Goal: Task Accomplishment & Management: Use online tool/utility

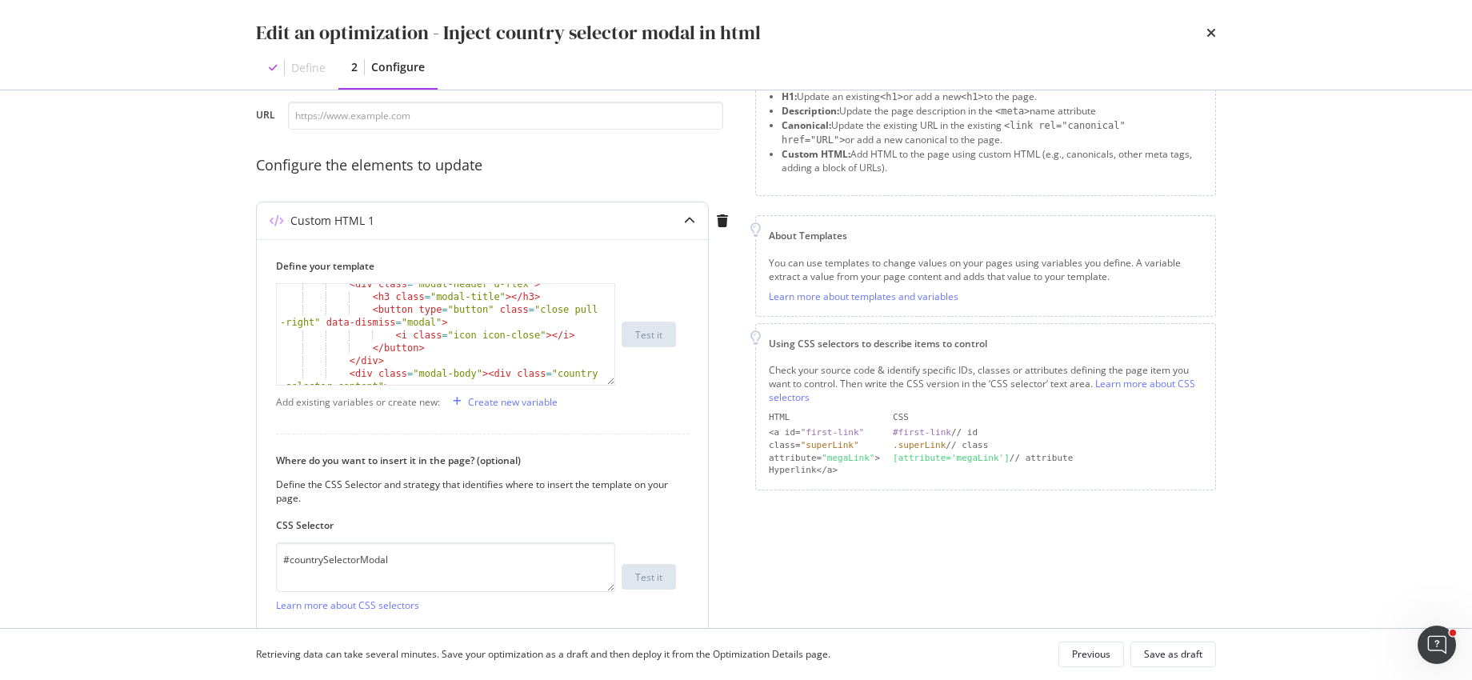
scroll to position [106, 0]
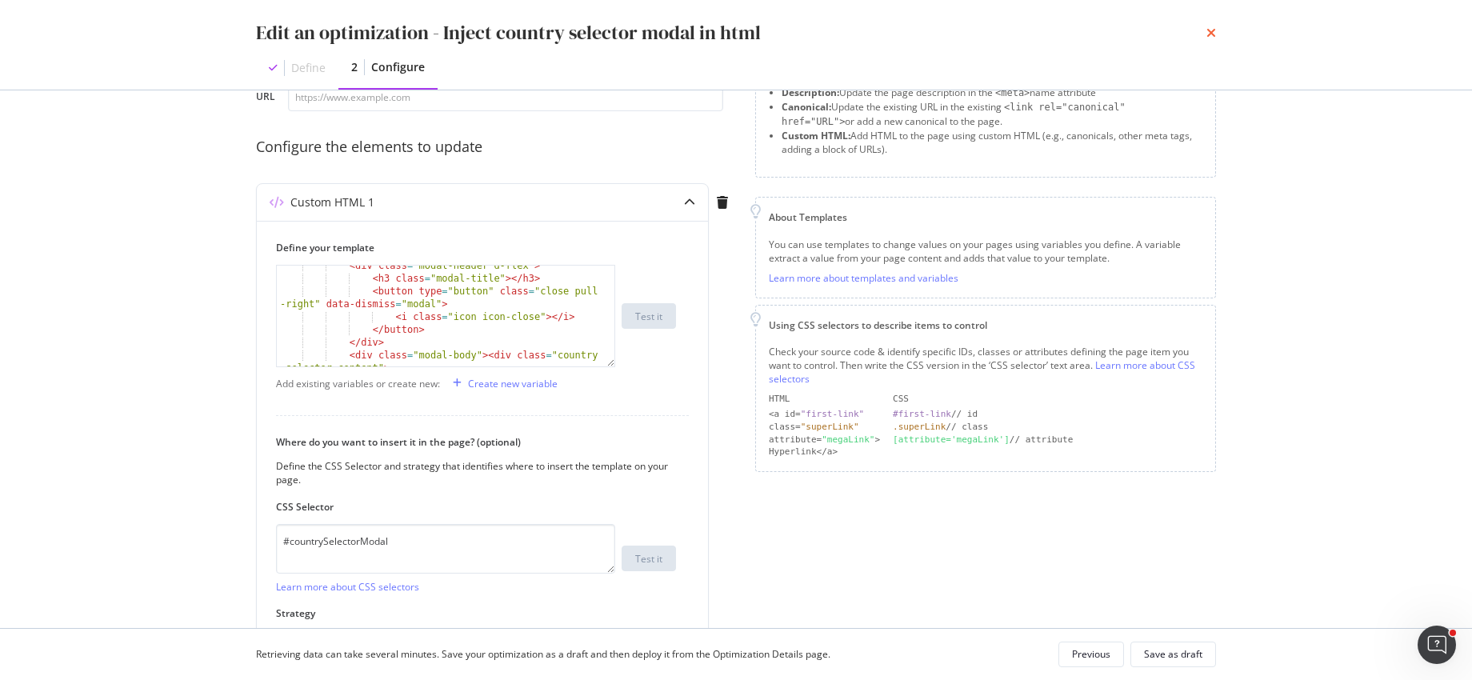
click at [1208, 30] on icon "times" at bounding box center [1212, 32] width 10 height 13
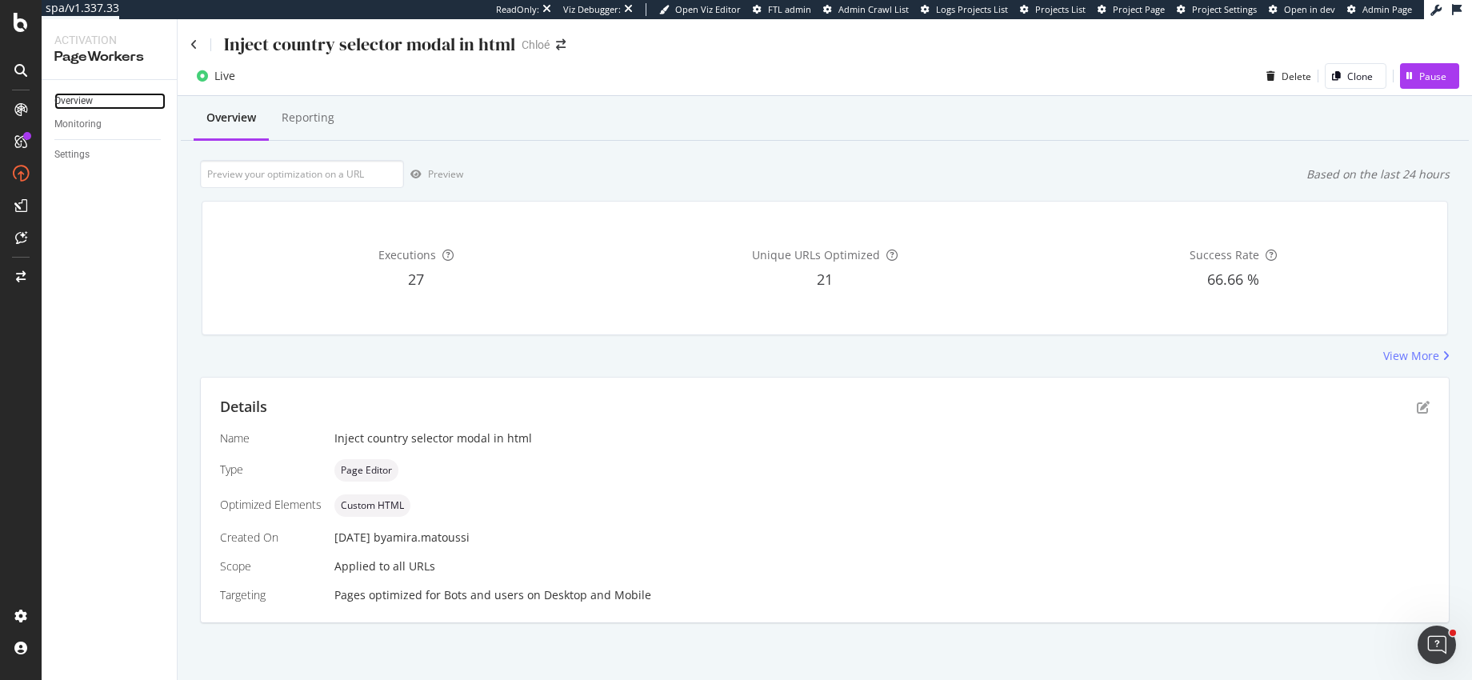
click at [100, 100] on link "Overview" at bounding box center [109, 101] width 111 height 17
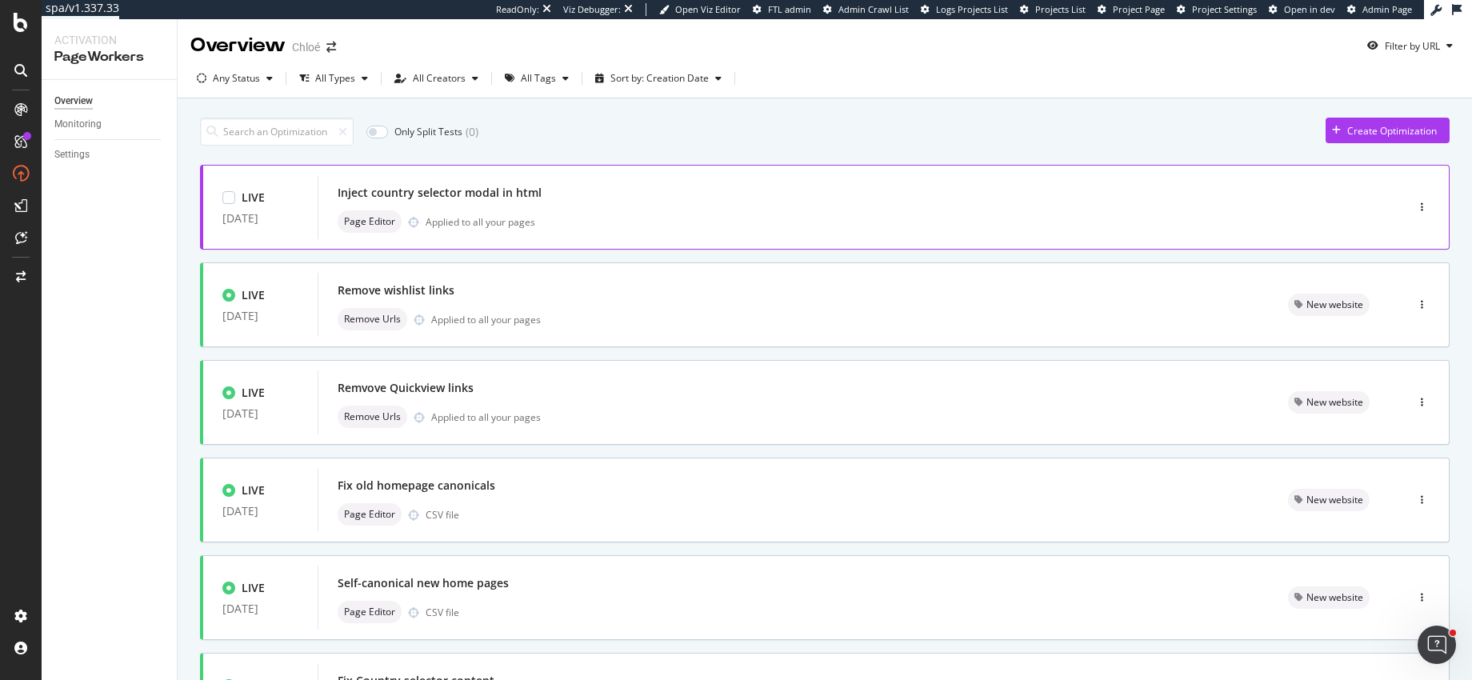
click at [595, 204] on div "Inject country selector modal in html Page Editor Applied to all your pages" at bounding box center [838, 207] width 1000 height 51
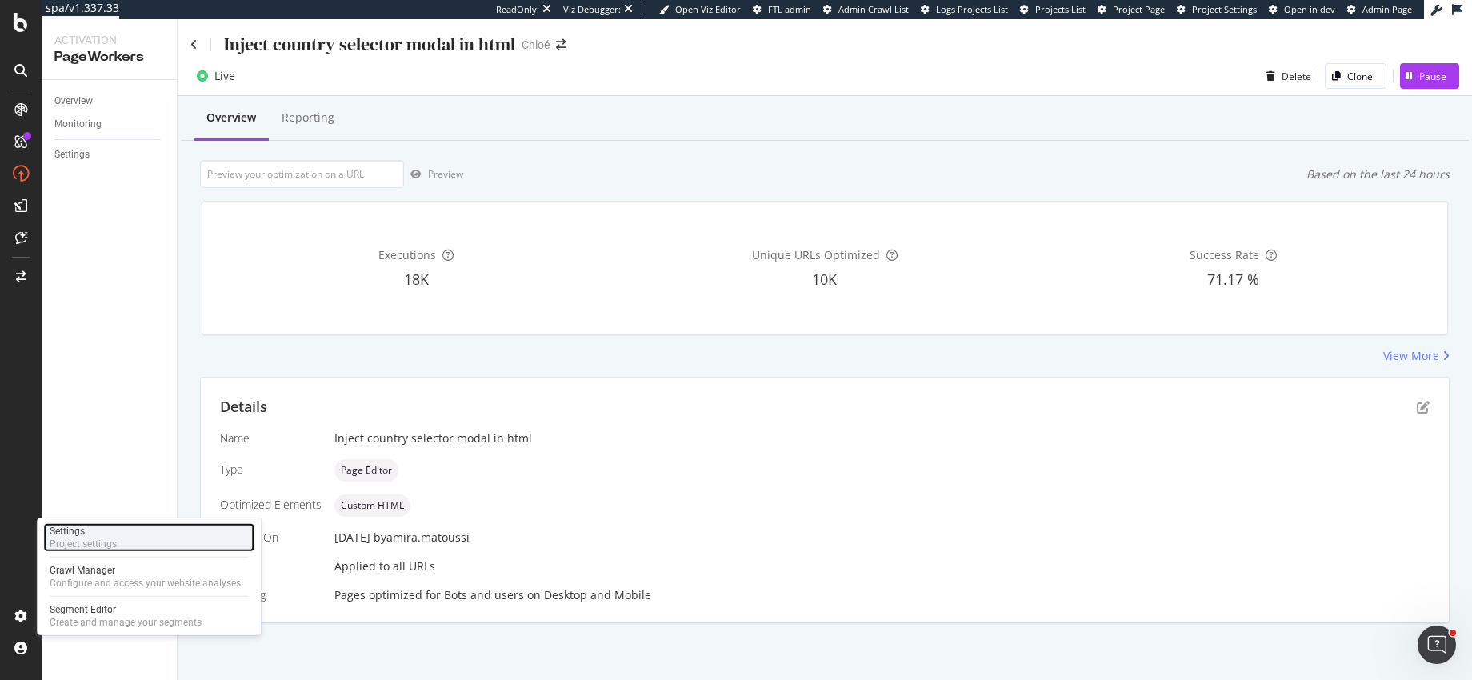
click at [110, 529] on div "Settings" at bounding box center [83, 531] width 67 height 13
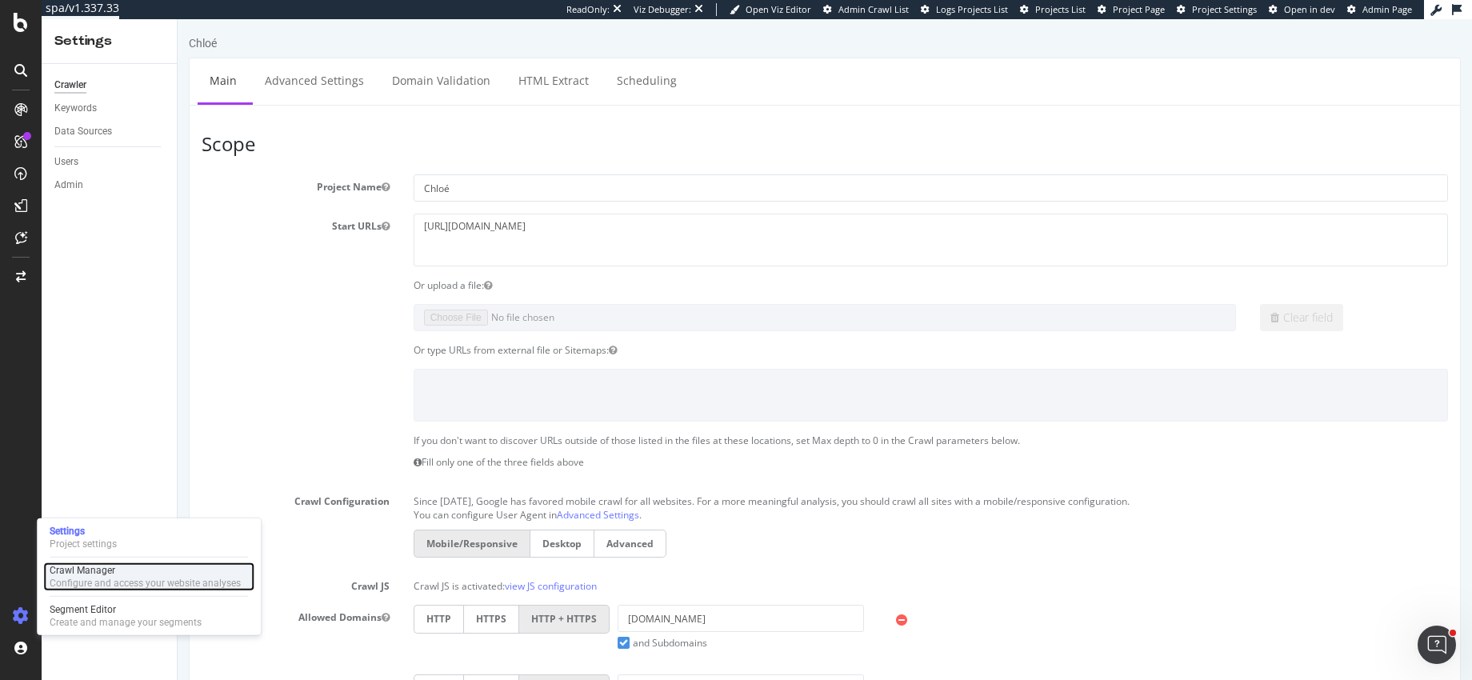
click at [126, 575] on div "Crawl Manager" at bounding box center [145, 570] width 191 height 13
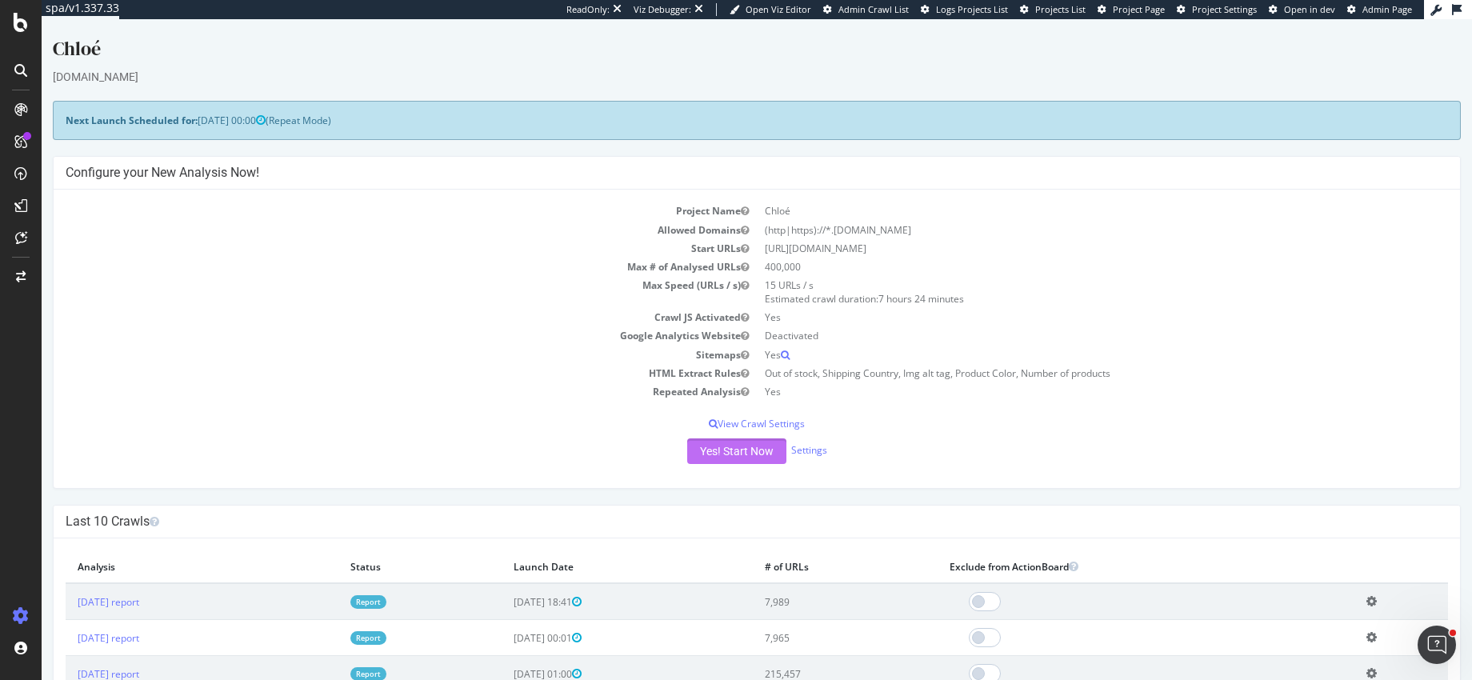
click at [748, 450] on button "Yes! Start Now" at bounding box center [736, 452] width 99 height 26
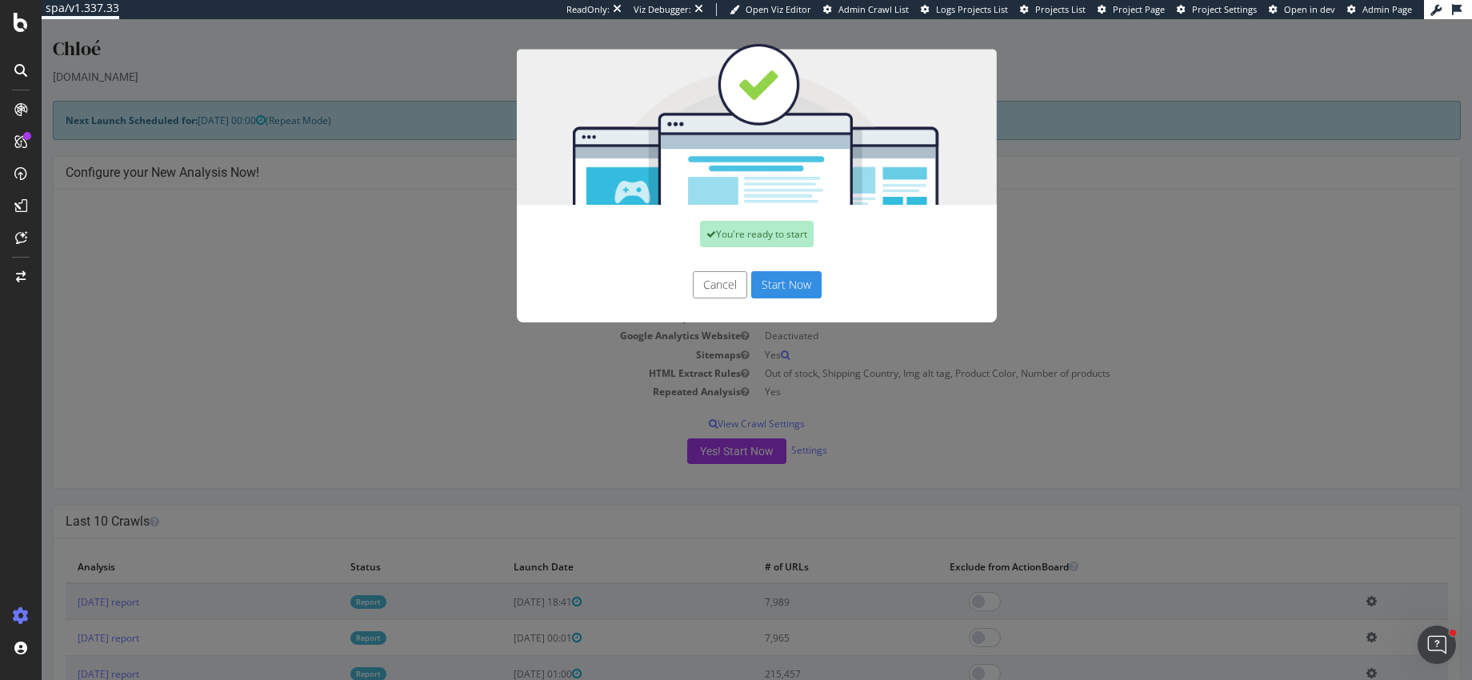
click at [783, 287] on button "Start Now" at bounding box center [786, 284] width 70 height 27
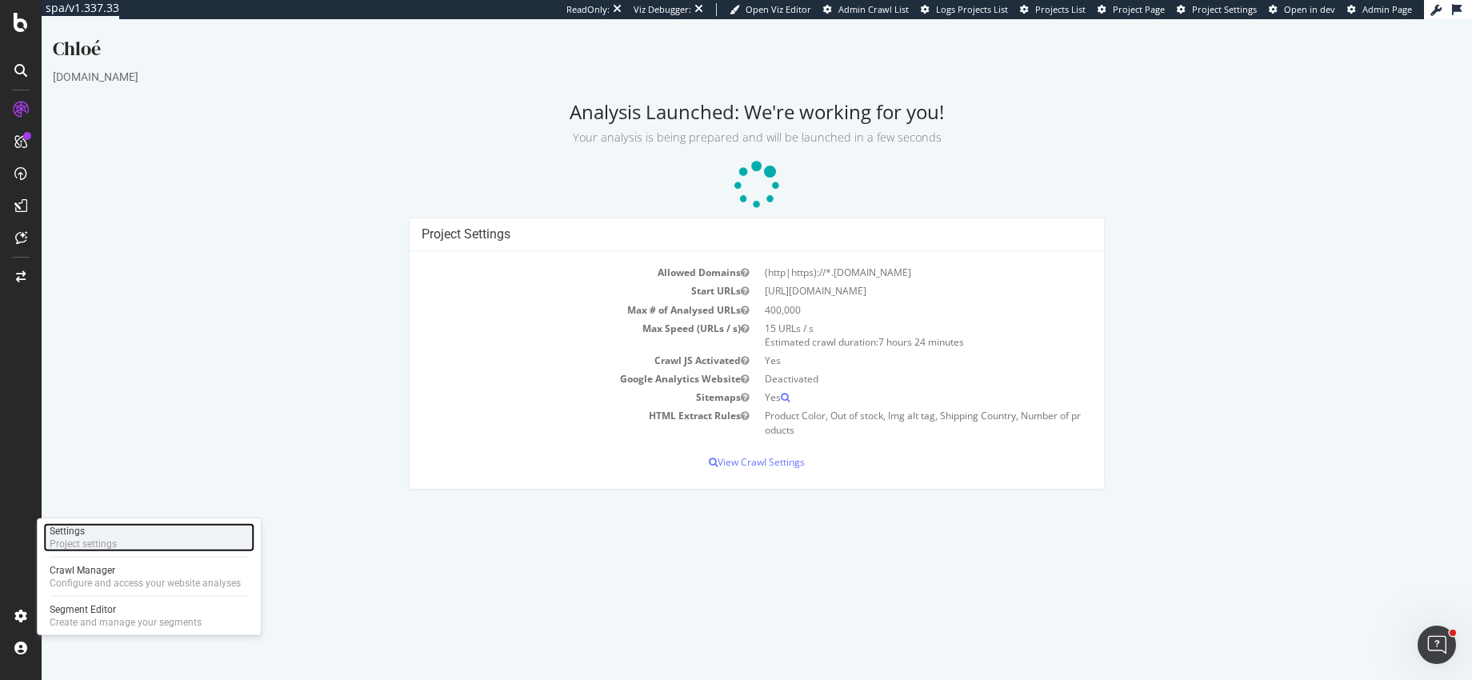
click at [124, 547] on div "Settings Project settings" at bounding box center [148, 537] width 211 height 29
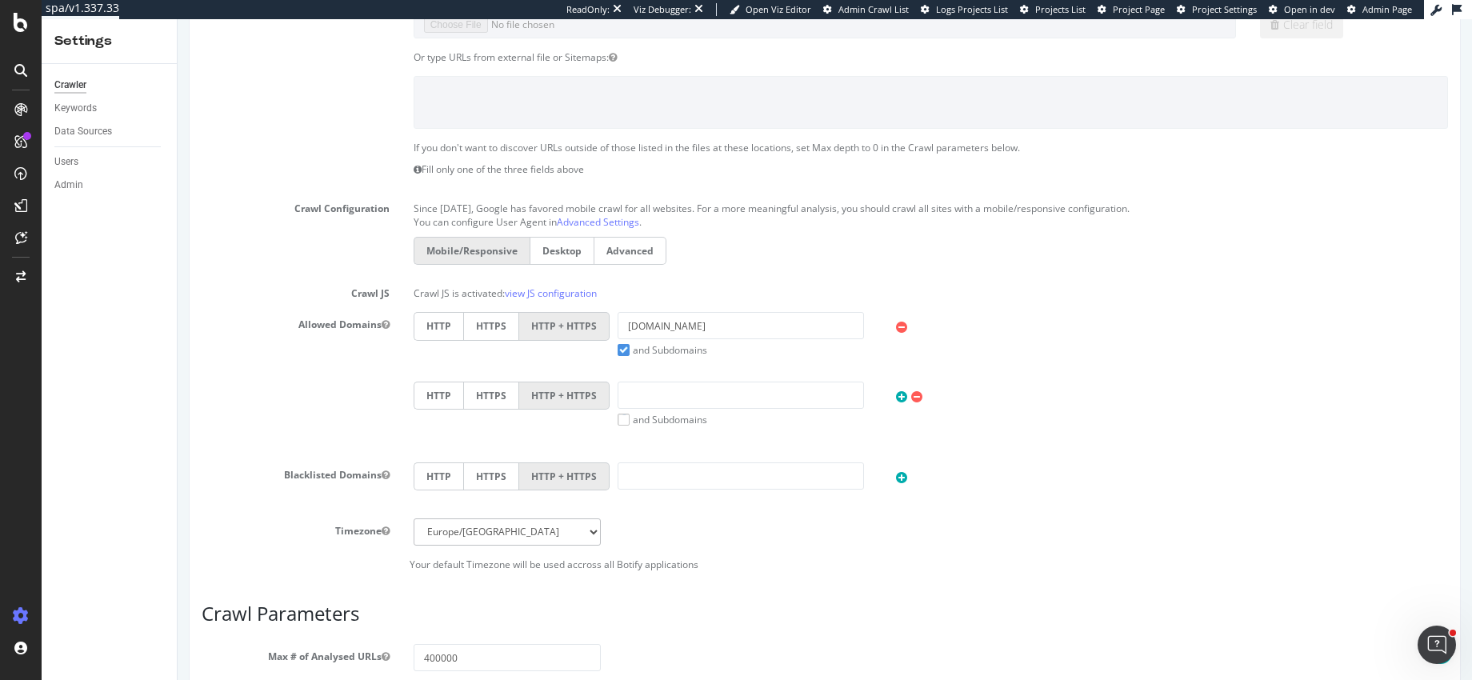
scroll to position [292, 0]
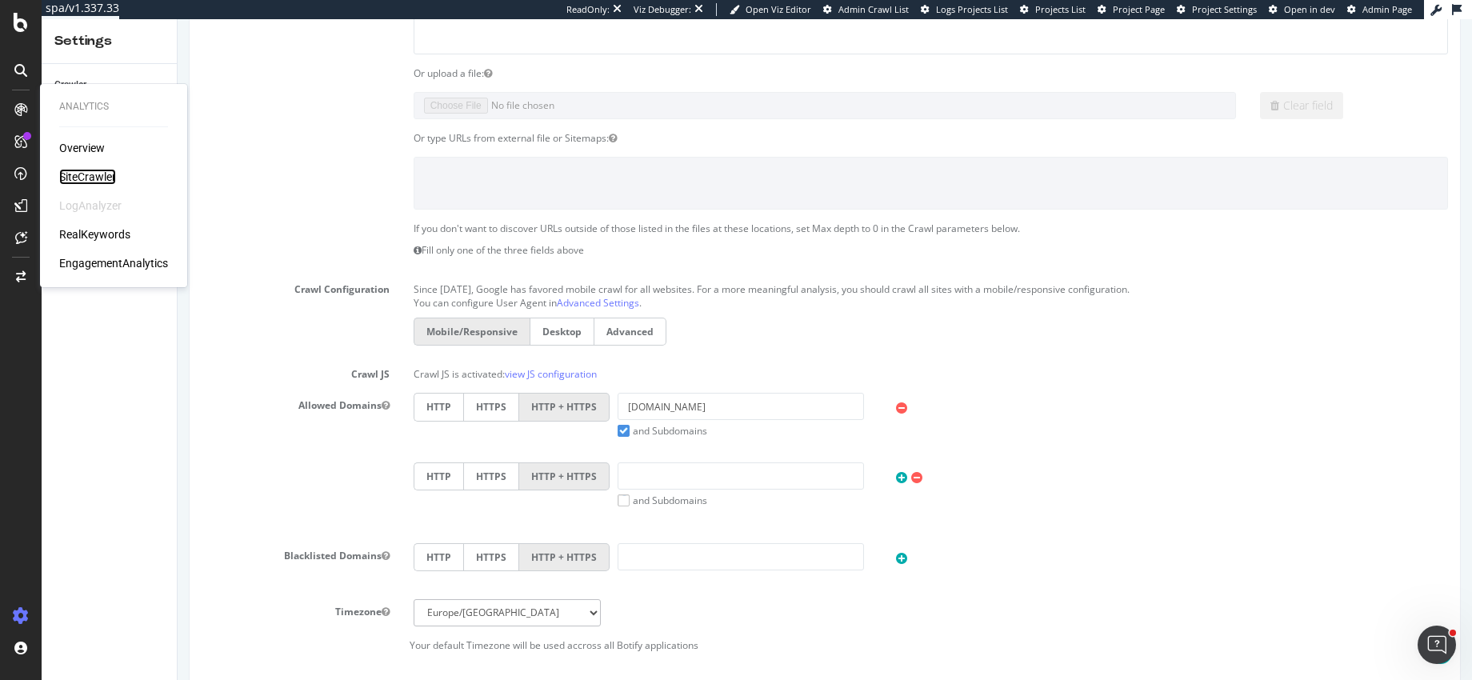
click at [95, 177] on div "SiteCrawler" at bounding box center [87, 177] width 57 height 16
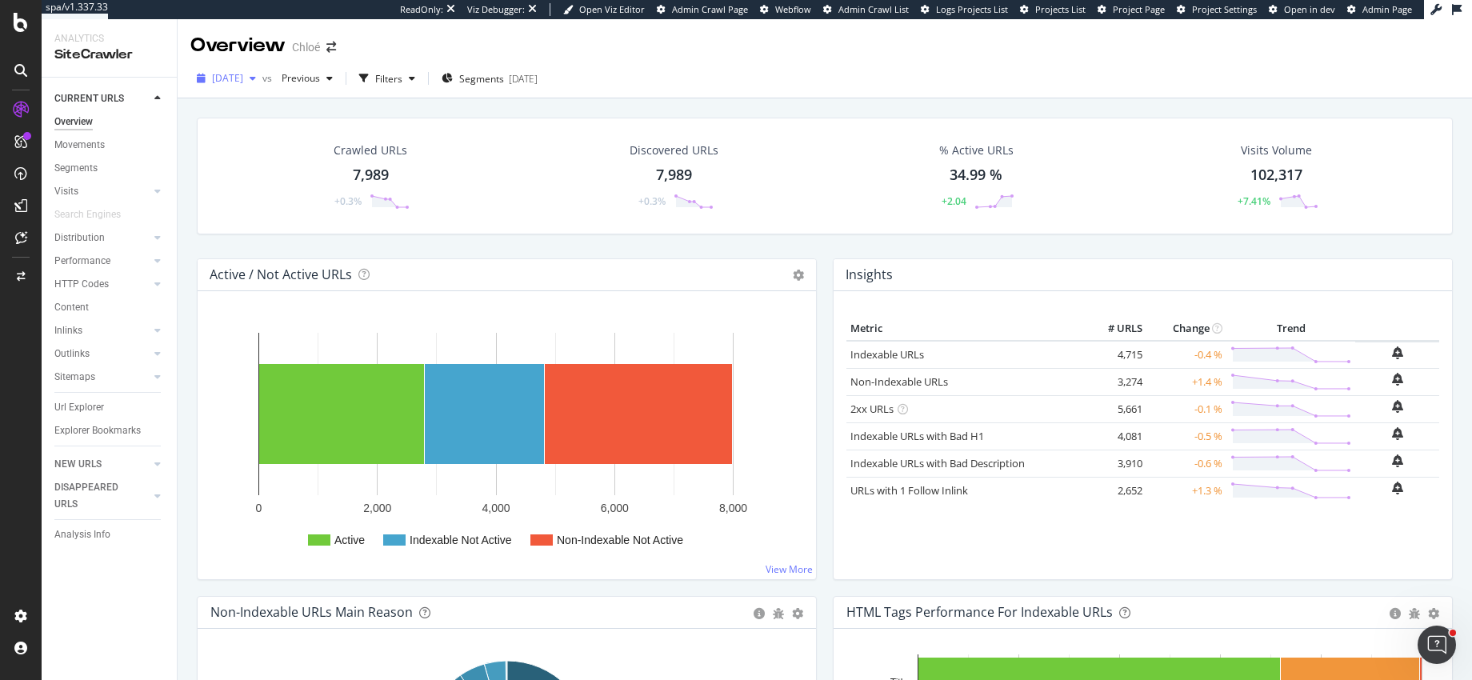
click at [243, 79] on span "2025 Sep. 16th" at bounding box center [227, 78] width 31 height 14
click at [267, 188] on div "2025 Sep. 11th" at bounding box center [257, 195] width 86 height 14
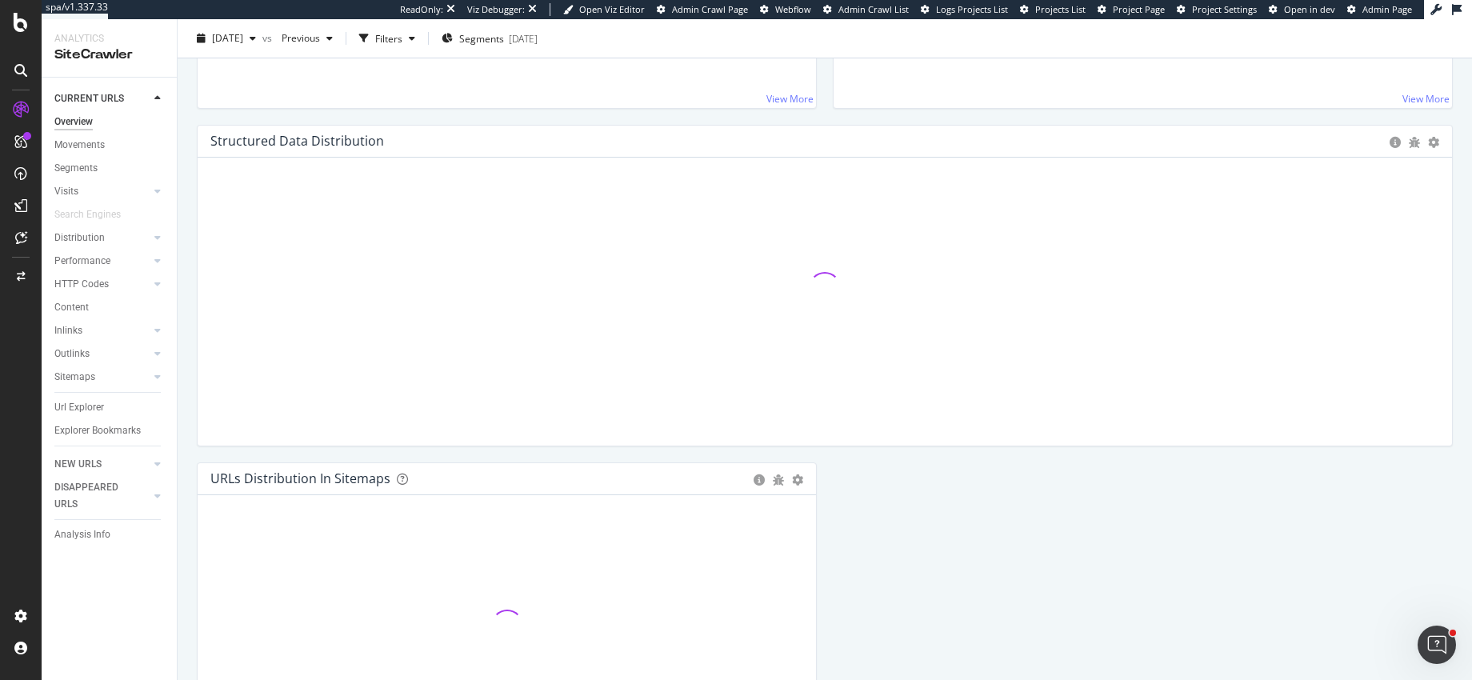
scroll to position [1656, 0]
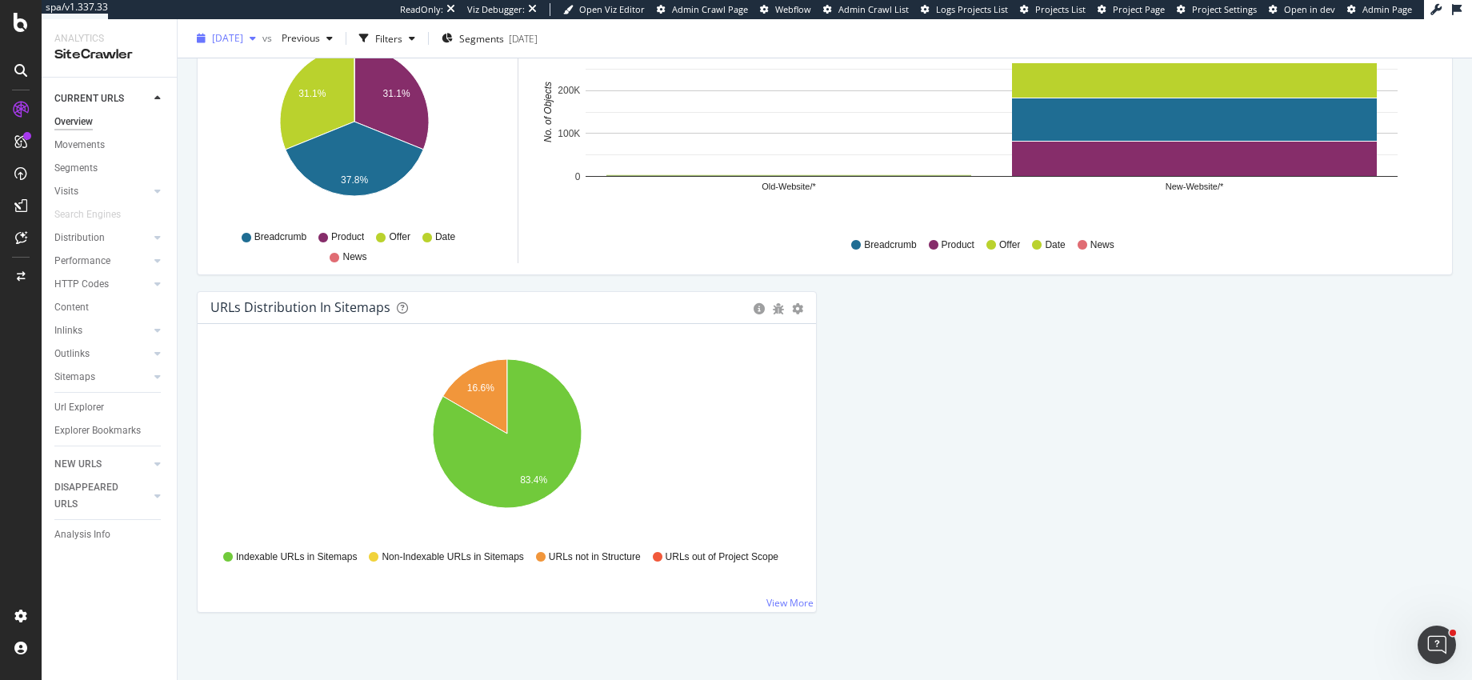
click at [223, 38] on span "2025 Sep. 11th" at bounding box center [227, 38] width 31 height 14
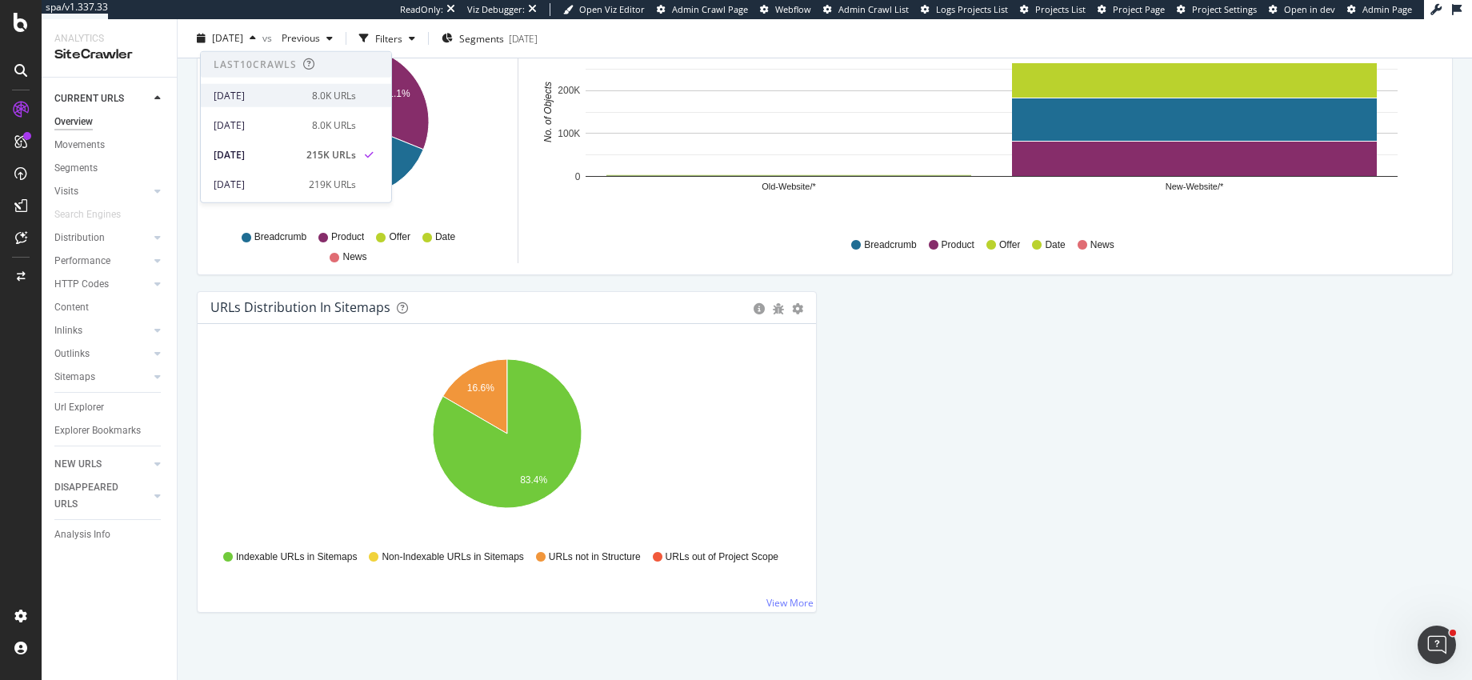
click at [245, 94] on div "2025 Sep. 16th" at bounding box center [258, 95] width 89 height 14
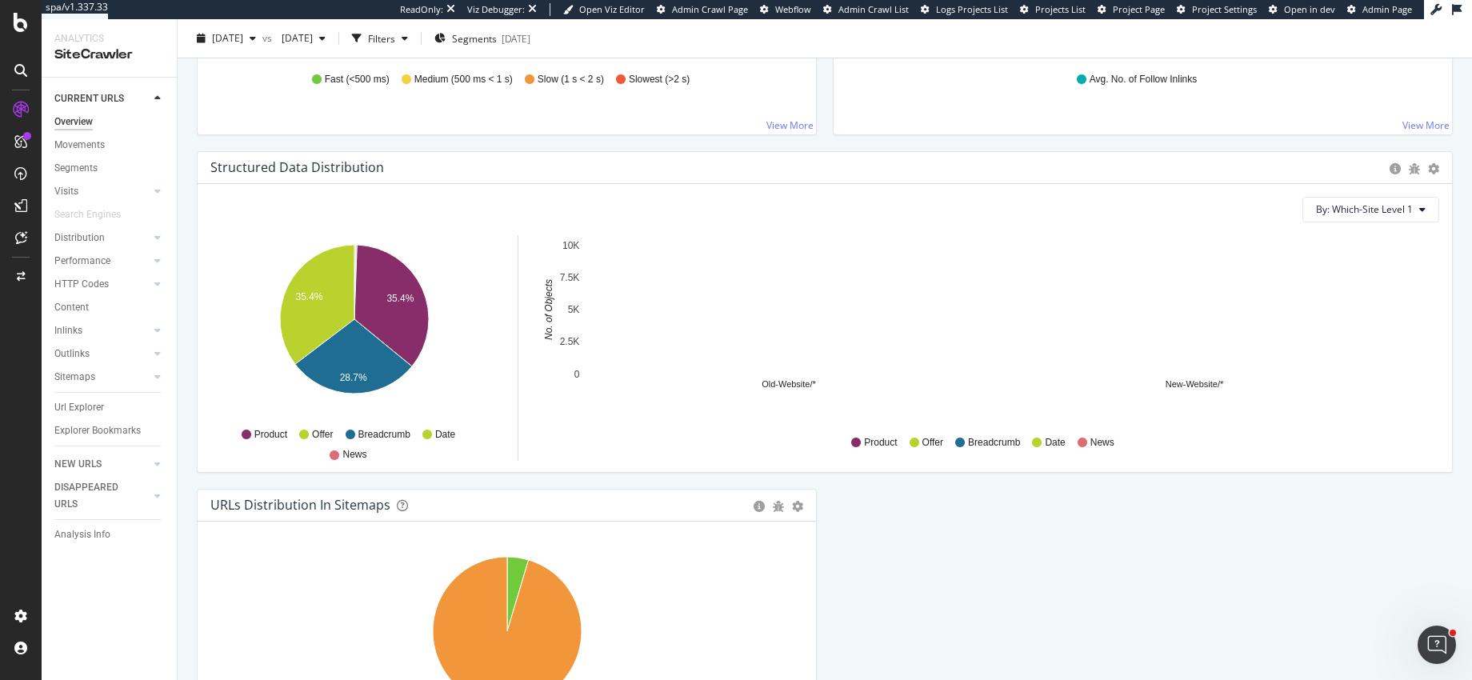
scroll to position [1657, 0]
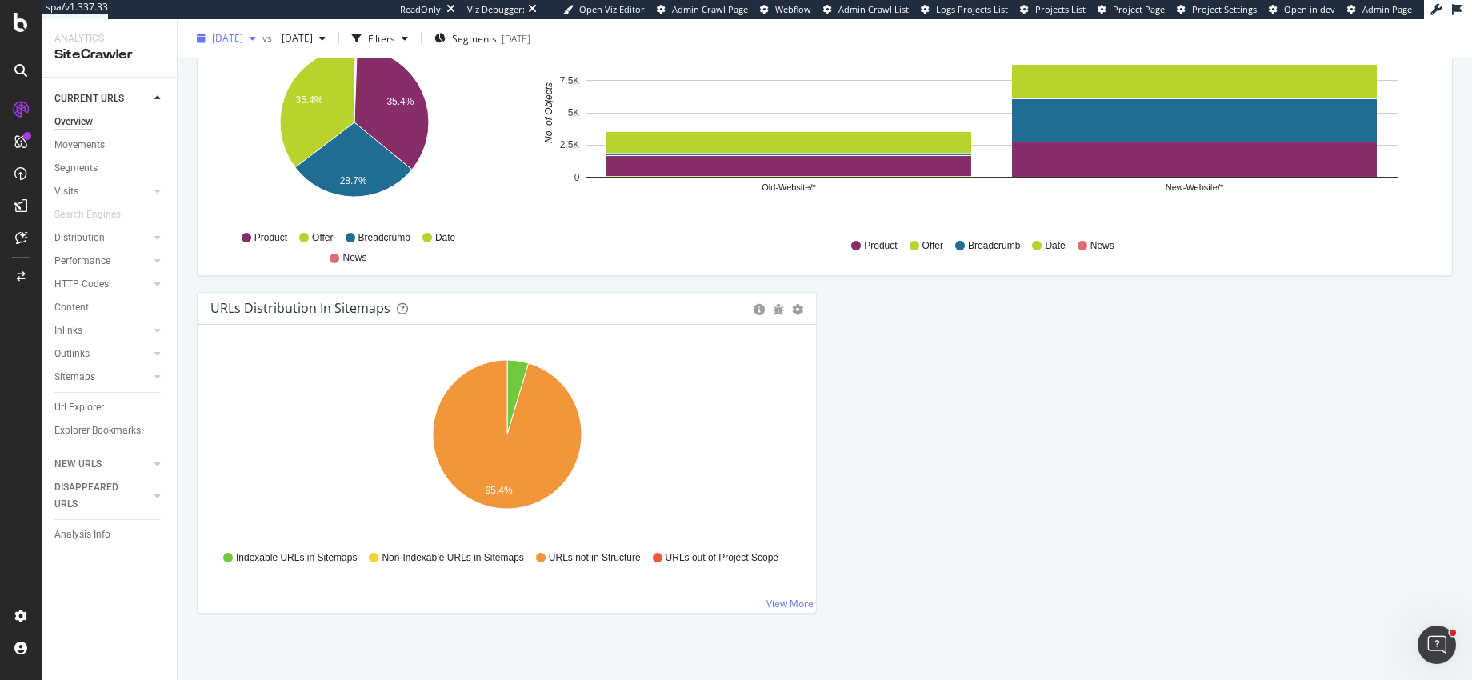
click at [243, 38] on span "2025 Sep. 16th" at bounding box center [227, 38] width 31 height 14
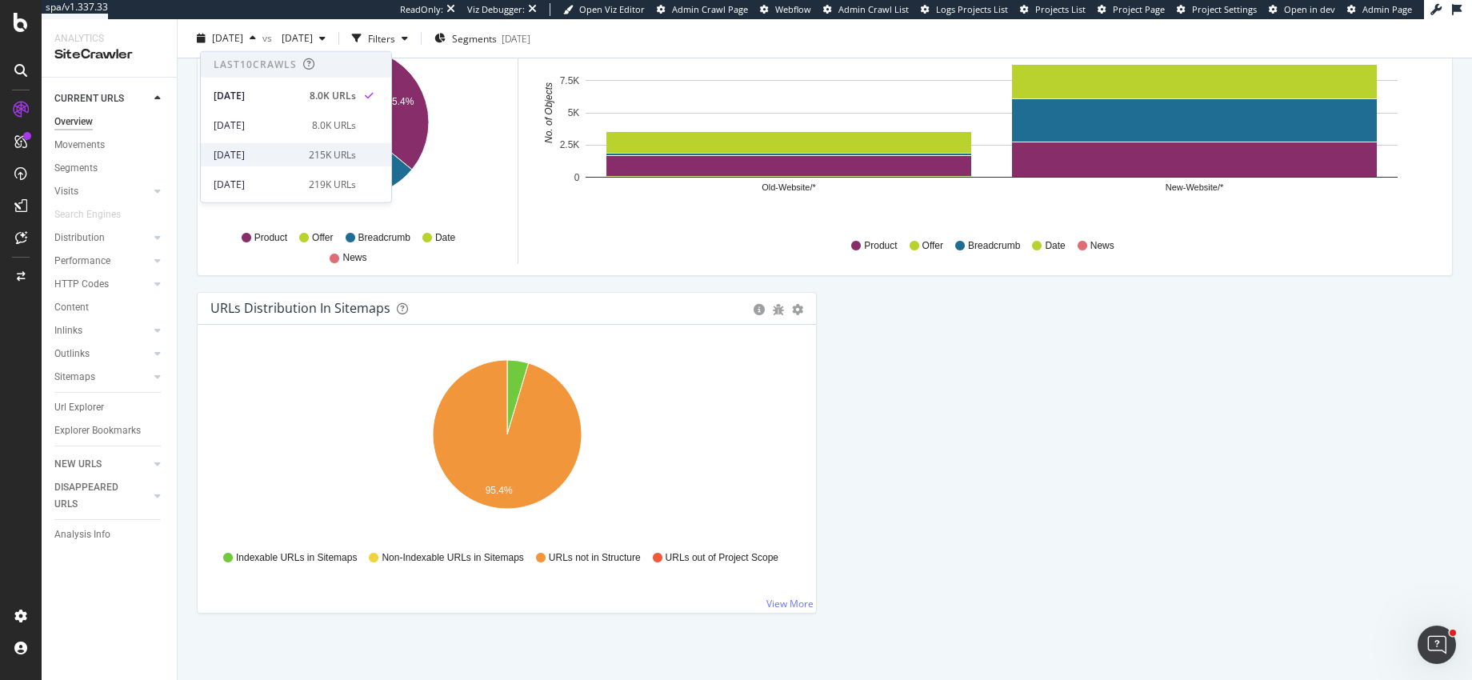
click at [274, 148] on div "2025 Sep. 11th" at bounding box center [257, 154] width 86 height 14
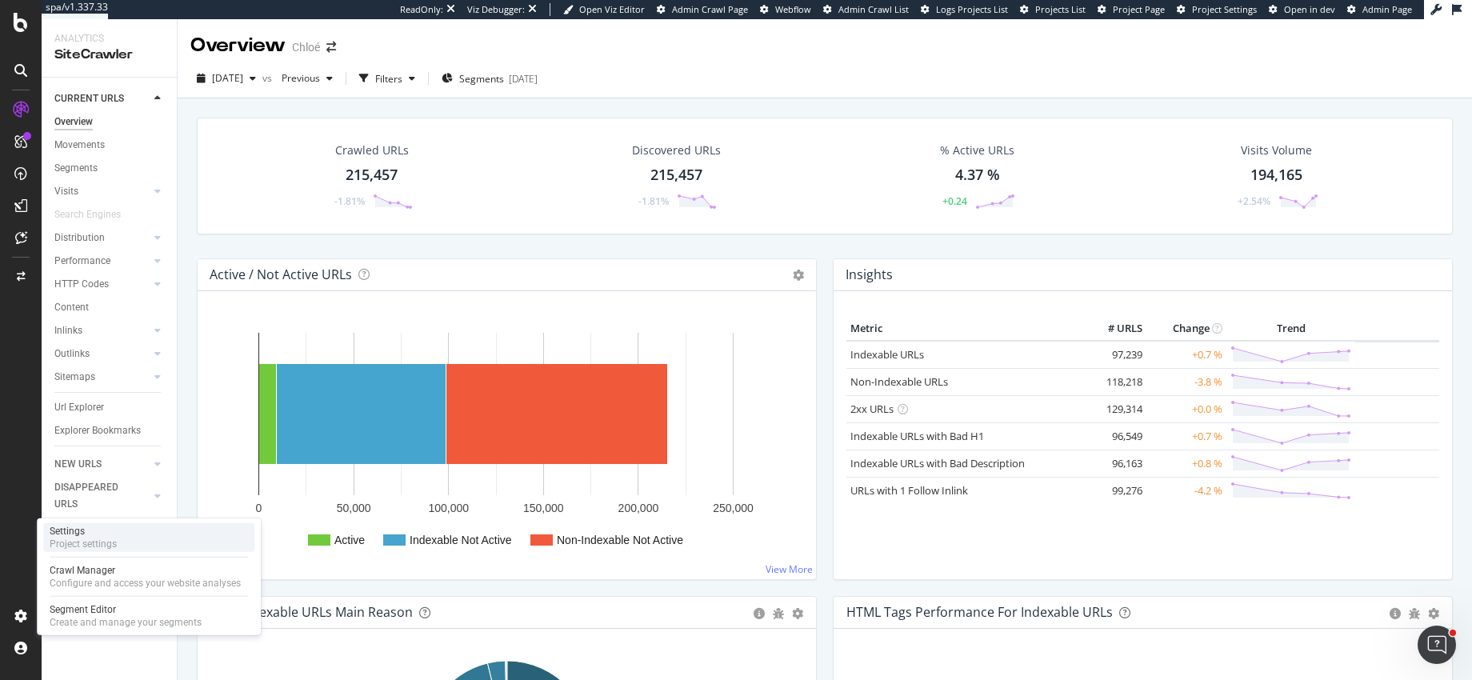
click at [81, 542] on div "Project settings" at bounding box center [83, 544] width 67 height 13
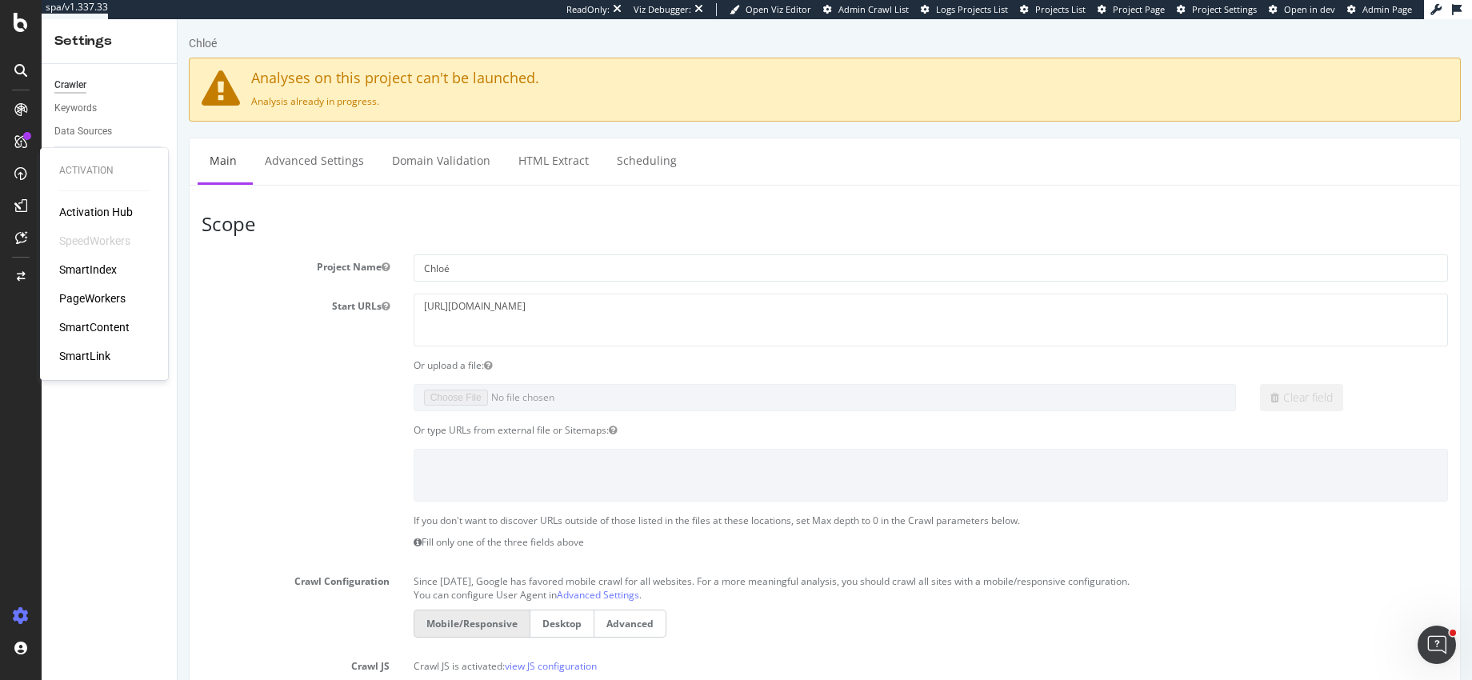
click at [104, 293] on div "PageWorkers" at bounding box center [92, 298] width 66 height 16
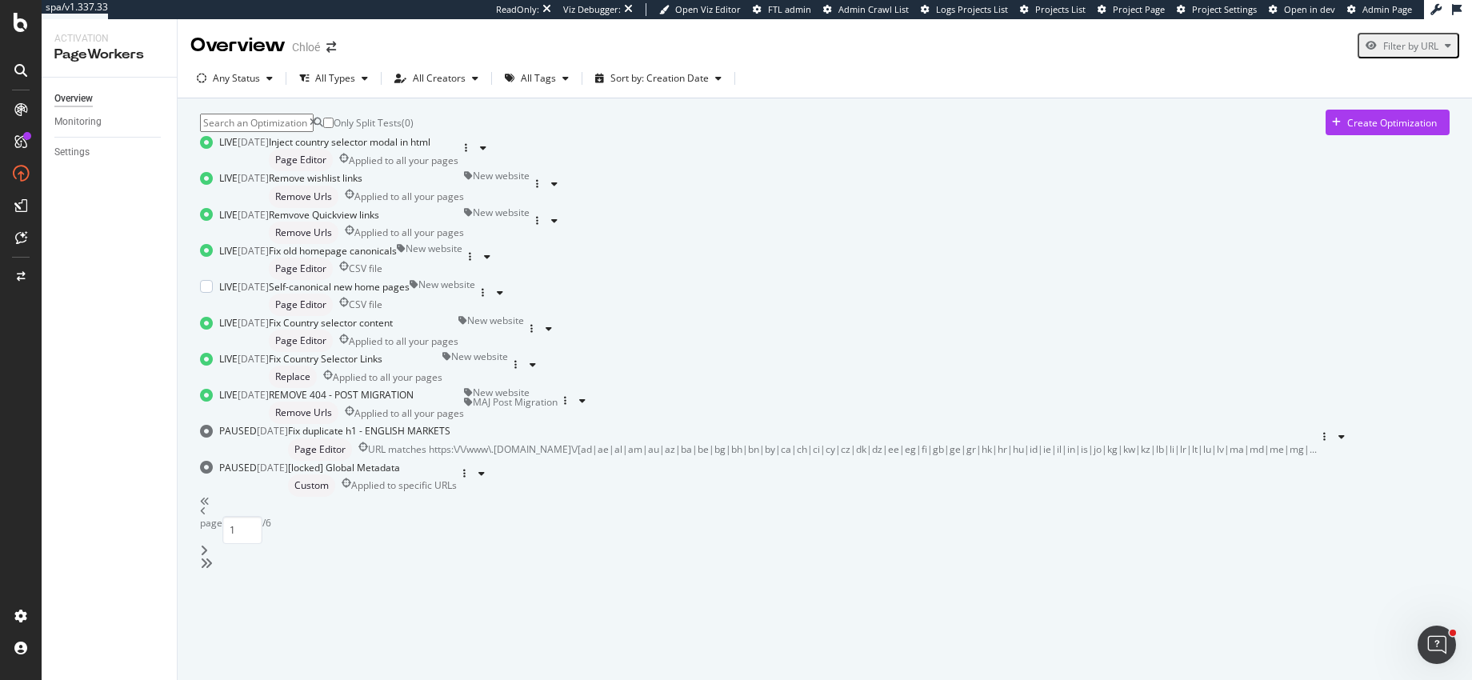
scroll to position [220, 0]
click at [397, 280] on div "Page Editor CSV file" at bounding box center [333, 269] width 128 height 22
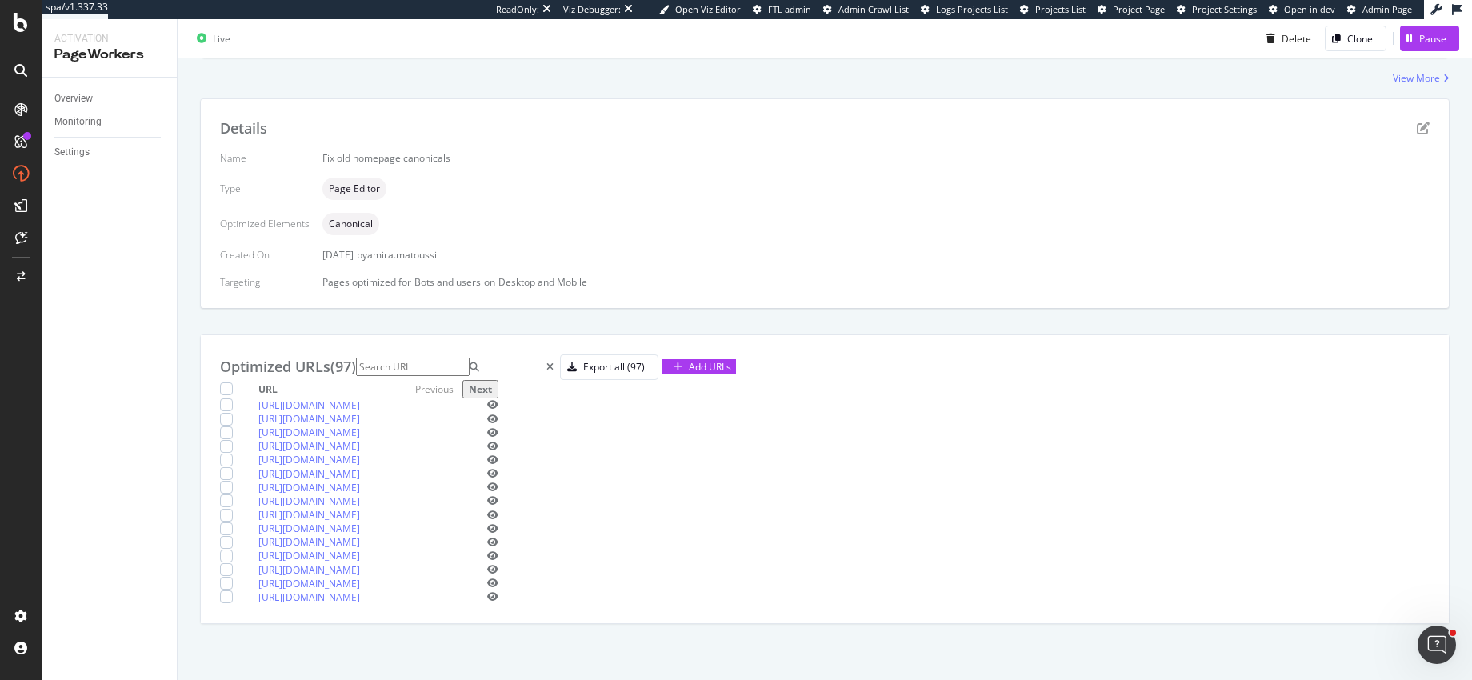
scroll to position [389, 0]
click at [645, 360] on div "Export all (97)" at bounding box center [614, 367] width 62 height 14
click at [77, 94] on div "Overview" at bounding box center [73, 98] width 38 height 17
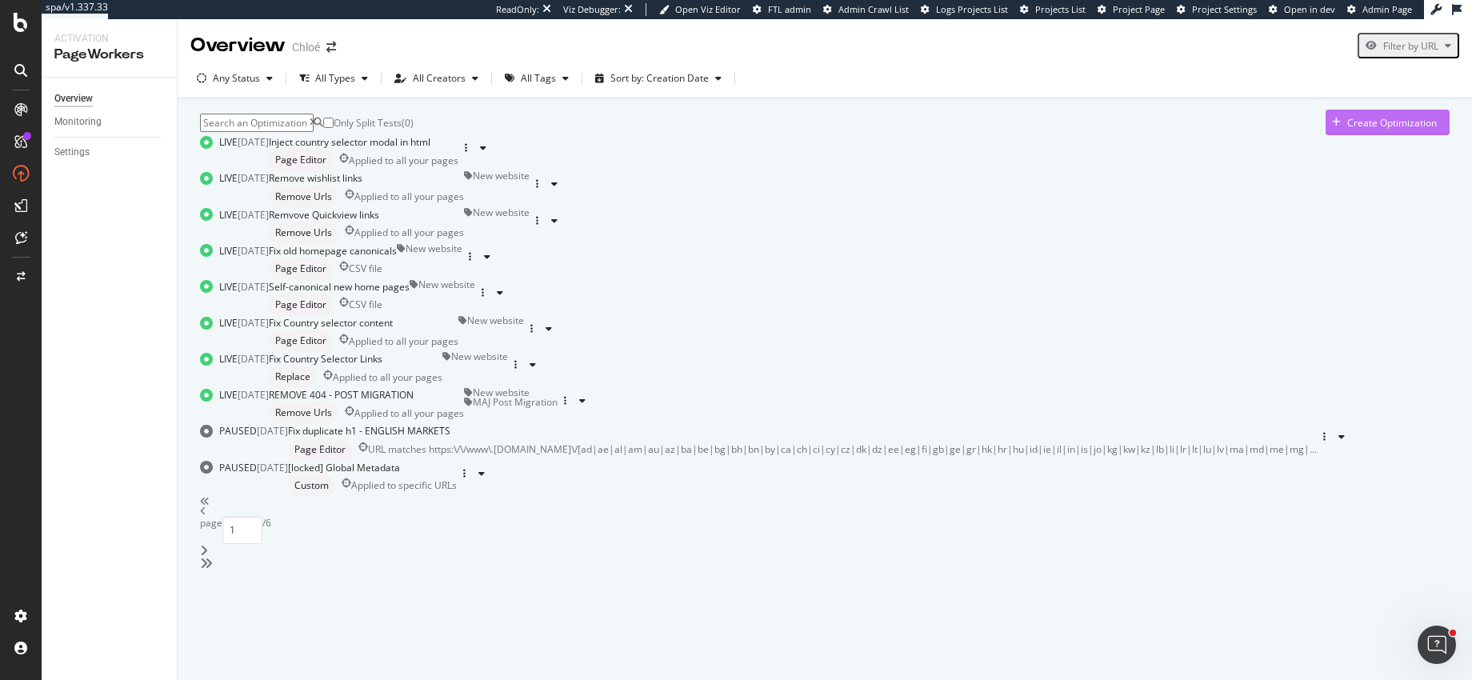
click at [1383, 124] on div "Create Optimization" at bounding box center [1393, 123] width 90 height 14
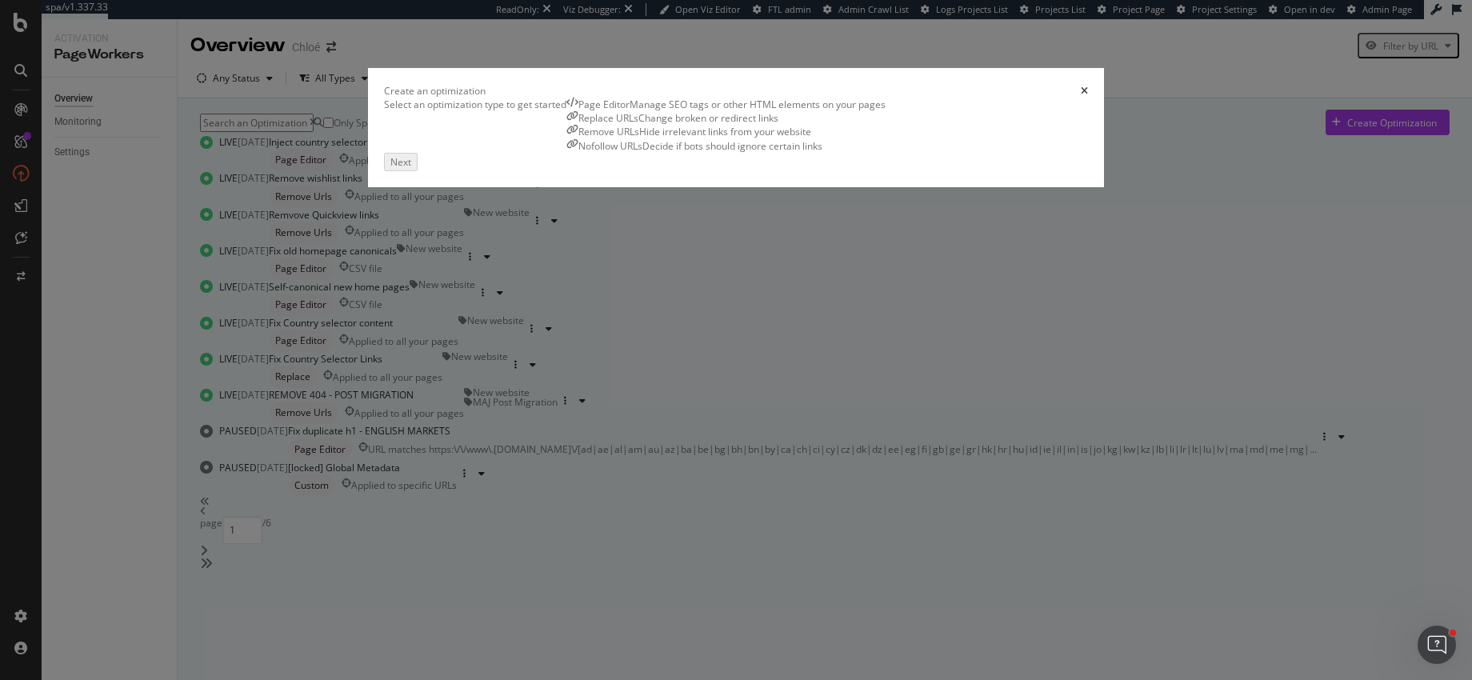
click at [675, 125] on div "Replace URLs Change broken or redirect links" at bounding box center [726, 118] width 319 height 14
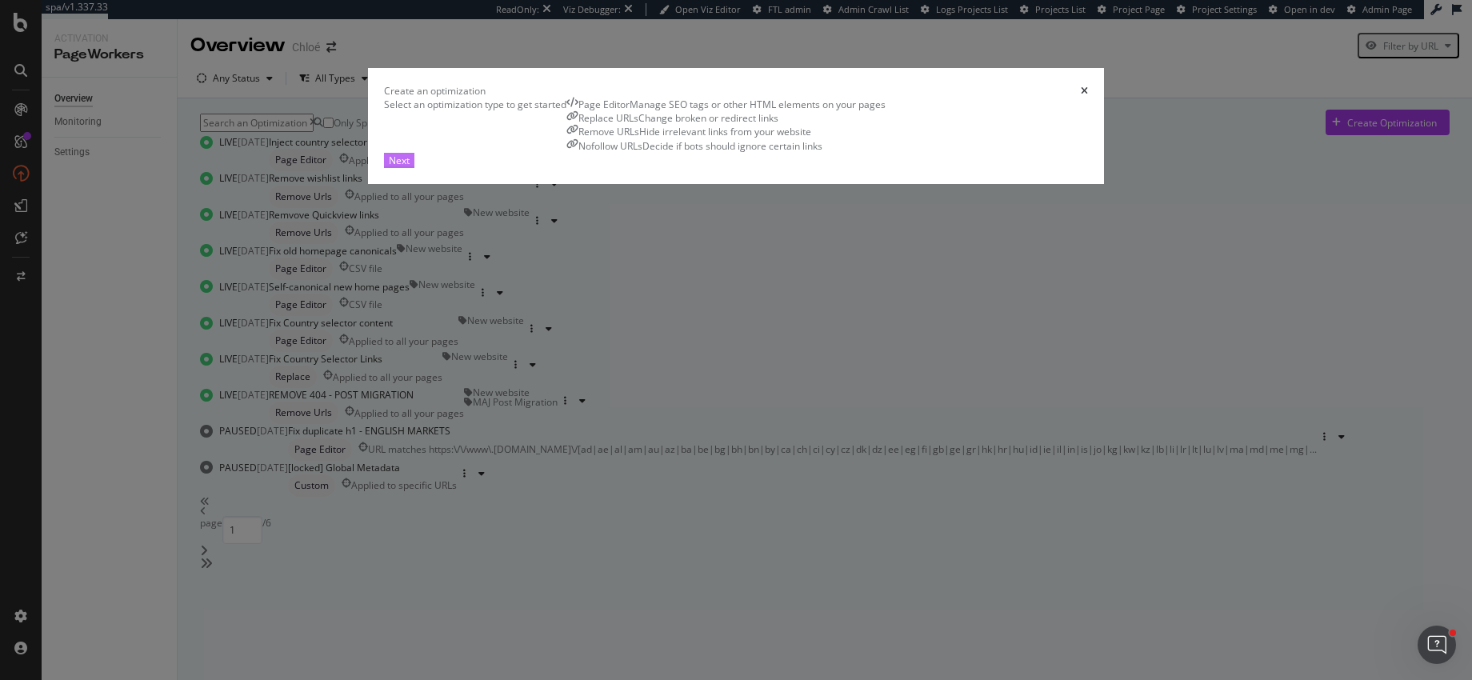
click at [410, 167] on div "Next" at bounding box center [399, 161] width 21 height 14
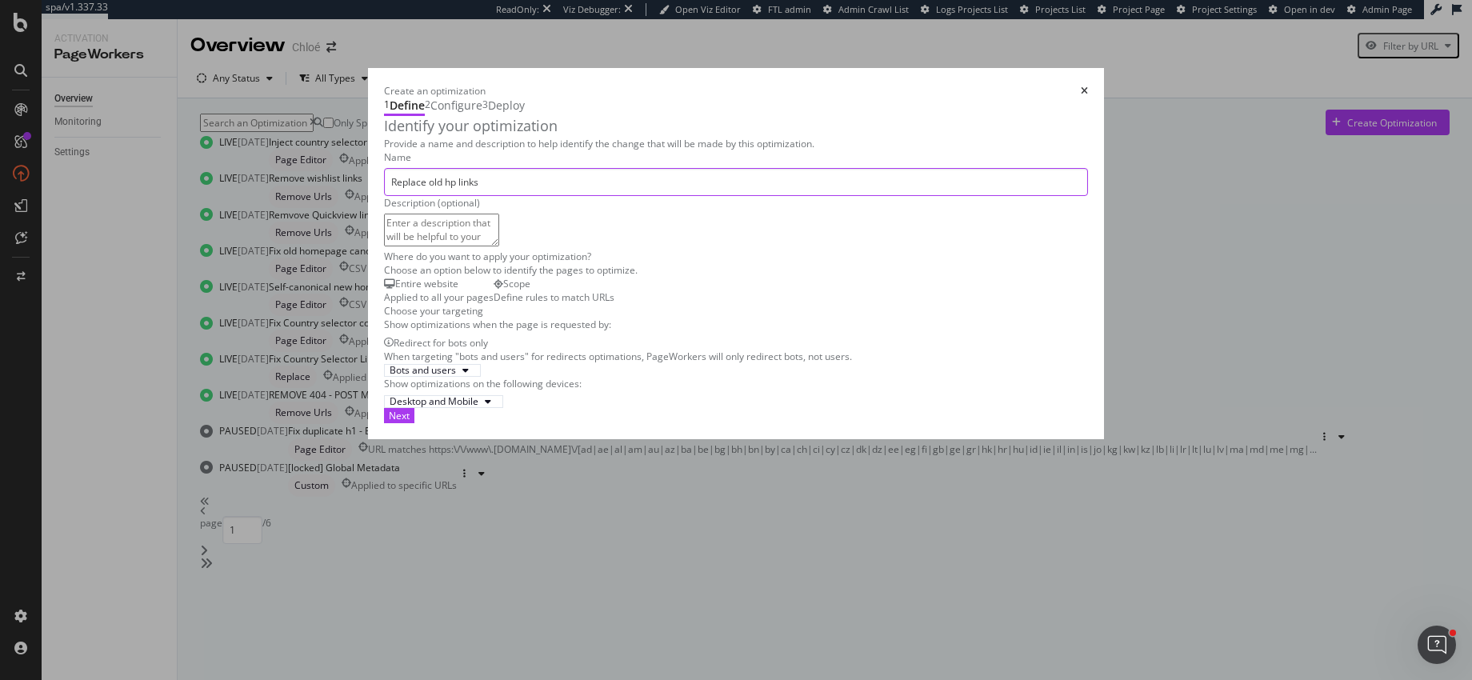
click at [384, 196] on input "Replace old hp links" at bounding box center [736, 182] width 704 height 28
click at [439, 196] on input "Replace old hp outlinks" at bounding box center [736, 182] width 704 height 28
type input "Replace old hp outlinks on us website"
drag, startPoint x: 1185, startPoint y: 648, endPoint x: 853, endPoint y: 311, distance: 473.1
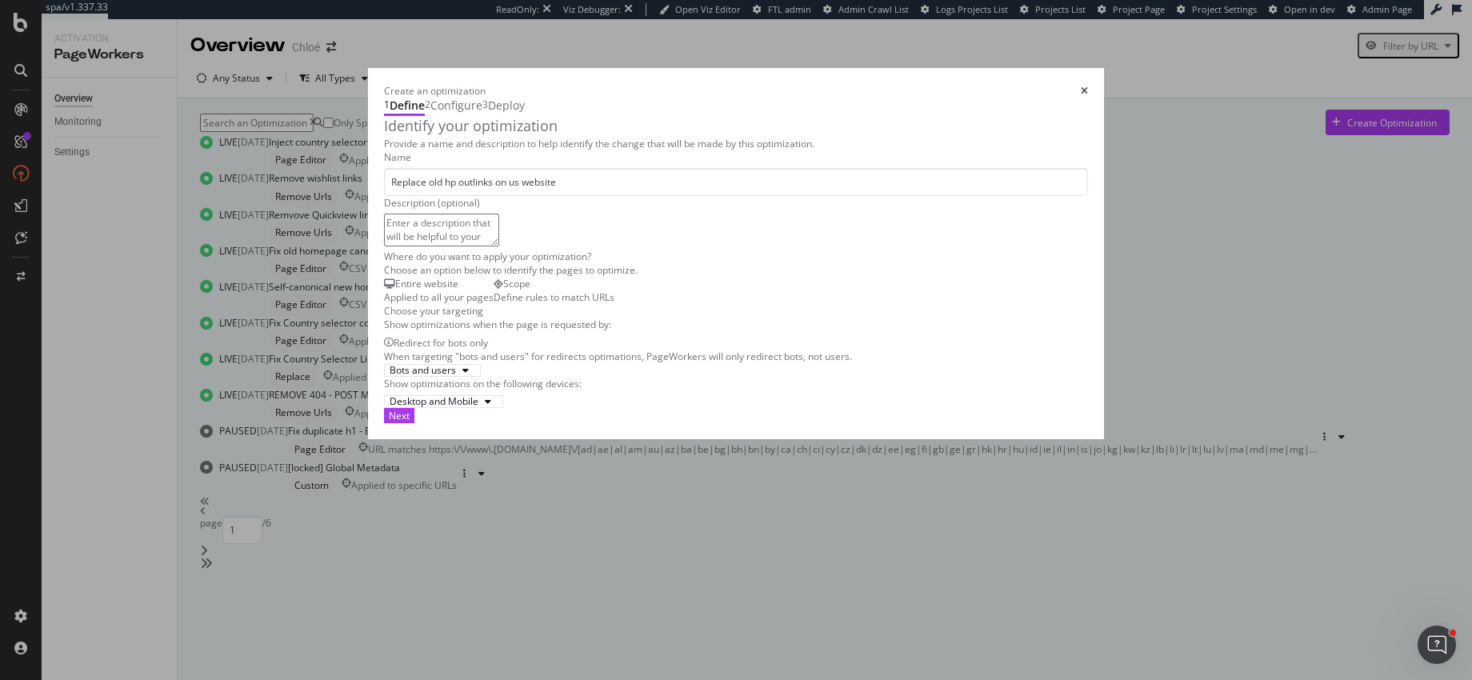
click at [853, 311] on div "Create an optimization 1 Define 2 Configure 3 Deploy Identify your optimization…" at bounding box center [736, 253] width 736 height 371
click at [532, 304] on div "Scope Define rules to match URLs" at bounding box center [554, 290] width 121 height 27
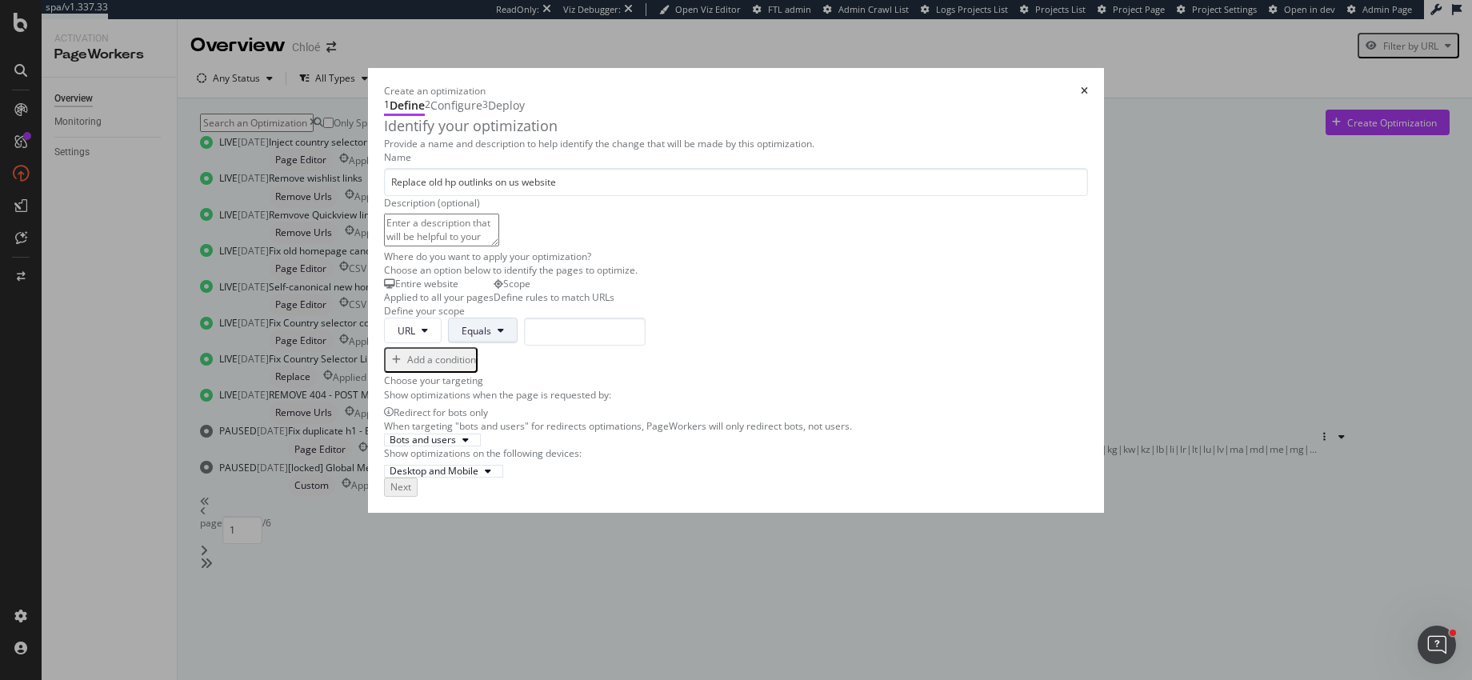
click at [462, 338] on span "Equals" at bounding box center [477, 331] width 30 height 14
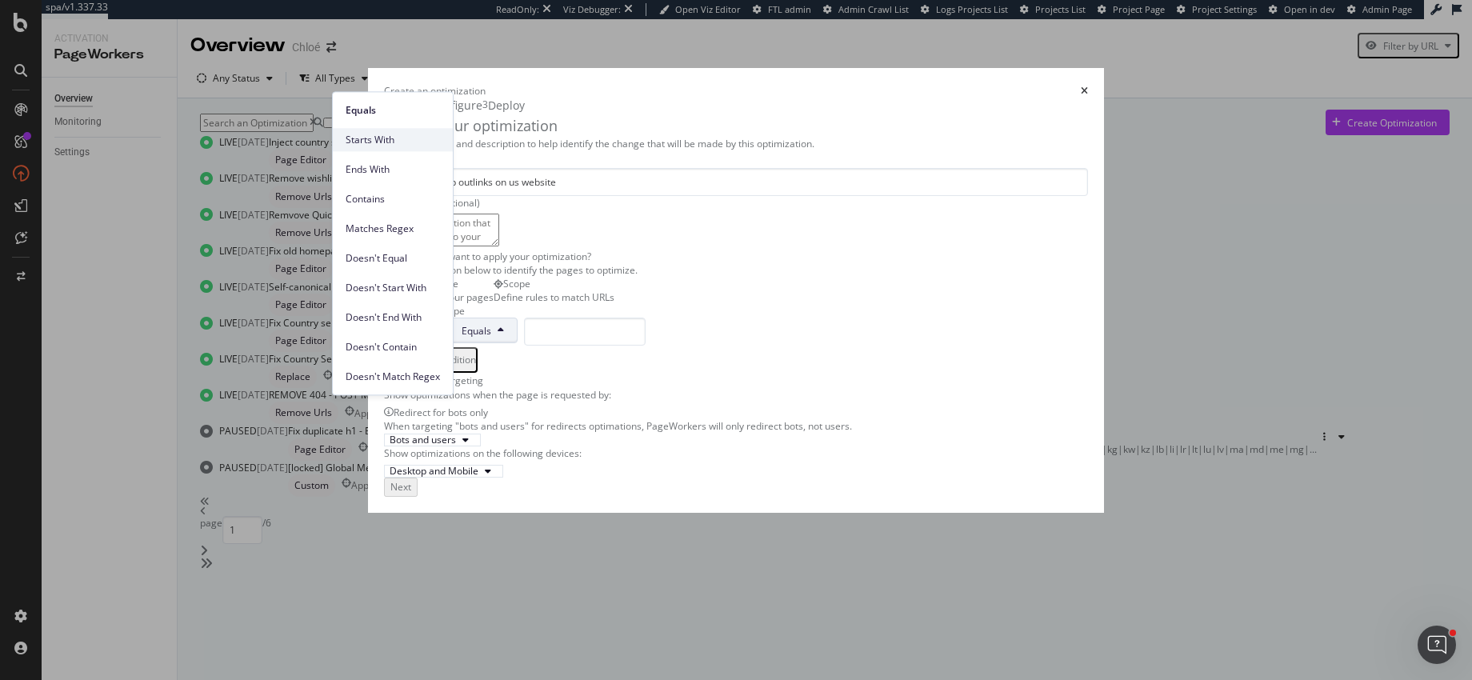
click at [373, 143] on span "Starts With" at bounding box center [393, 140] width 94 height 14
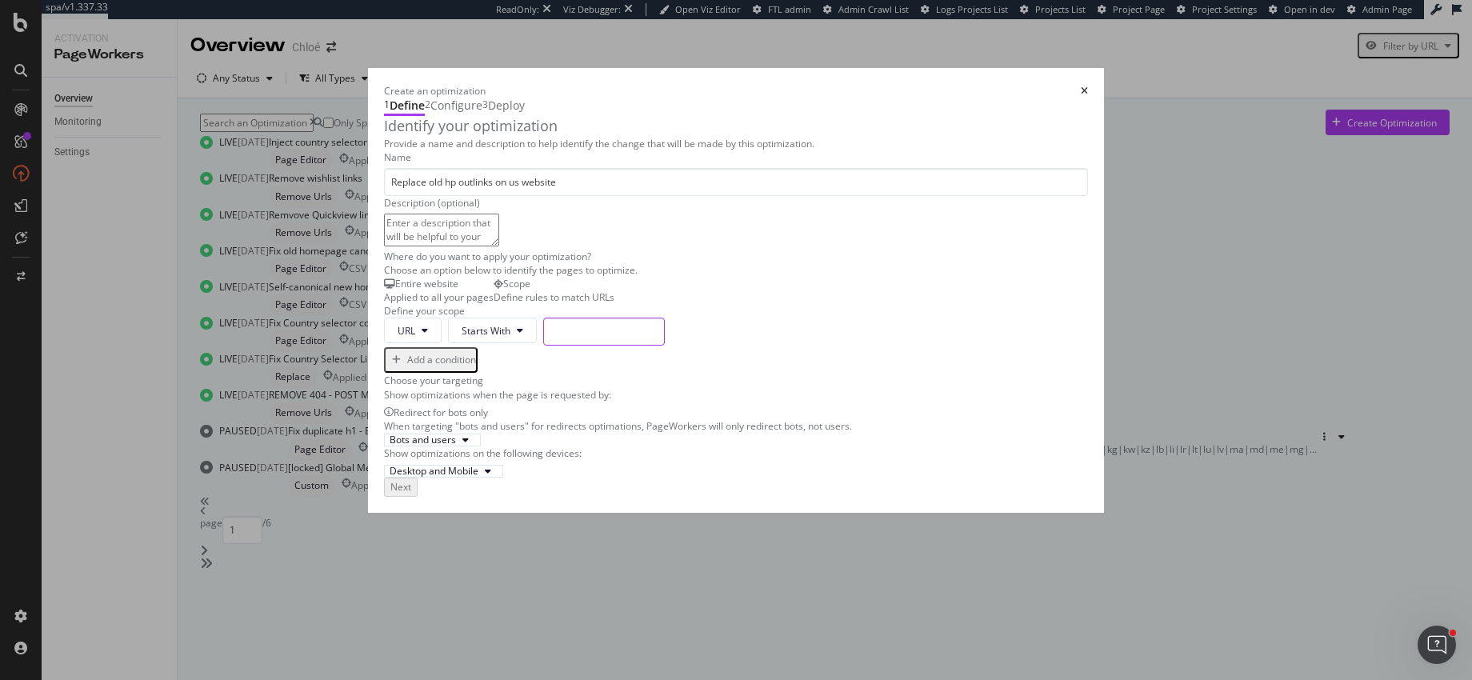
click at [543, 346] on input "modal" at bounding box center [604, 332] width 122 height 28
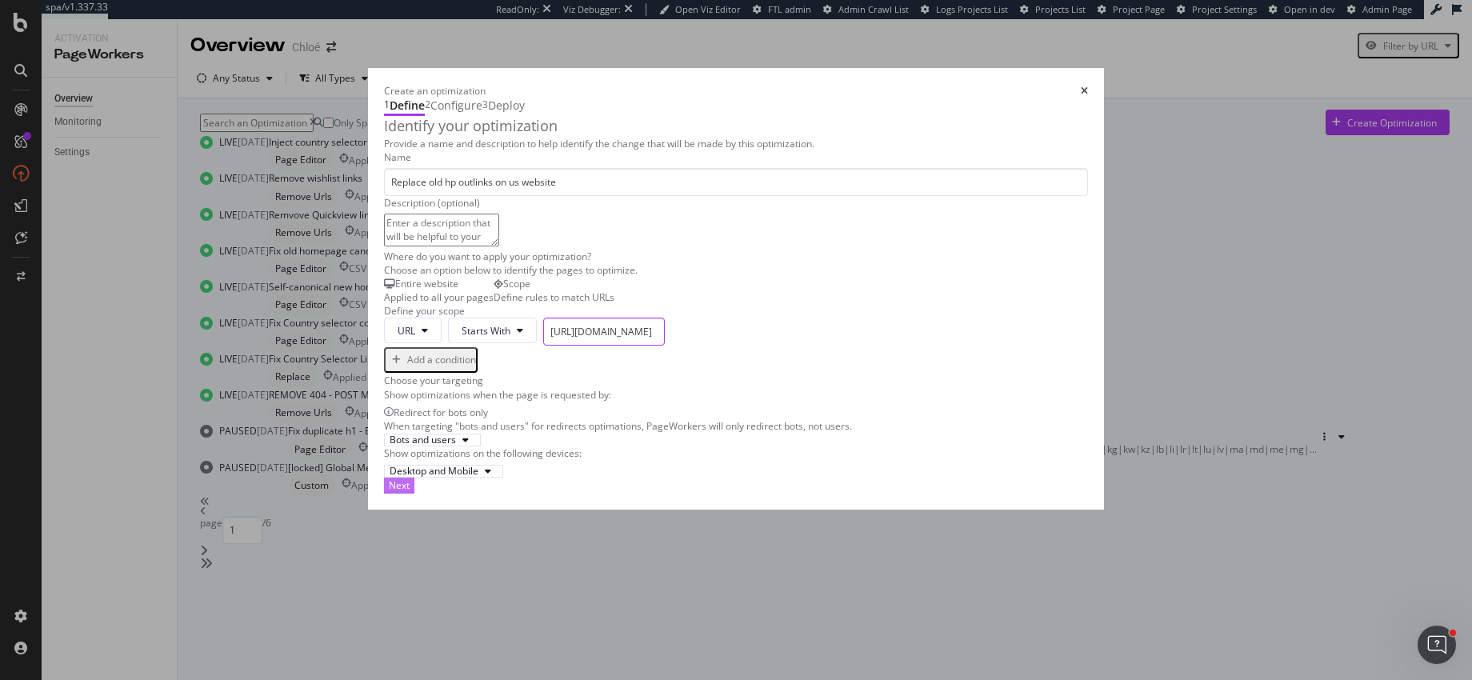
type input "https://www.chloe.com/us"
click at [410, 492] on div "Next" at bounding box center [399, 486] width 21 height 14
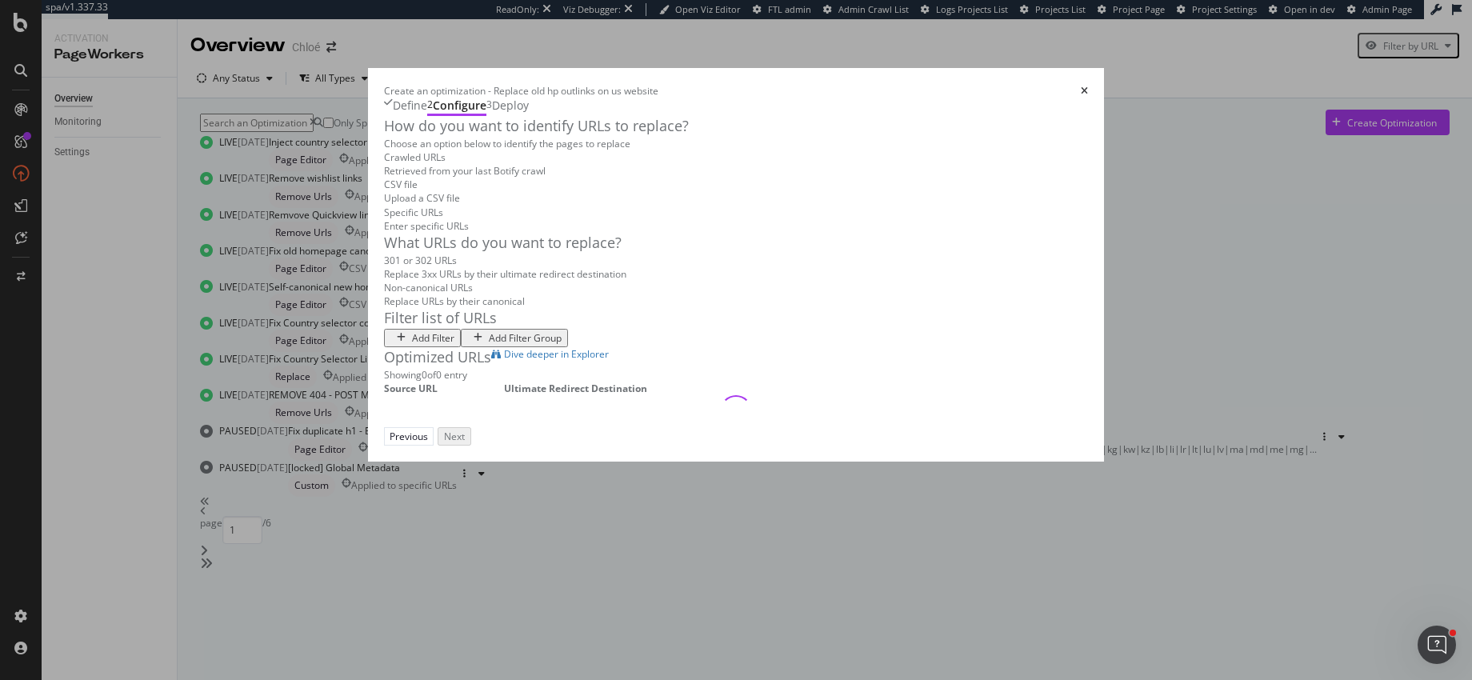
scroll to position [9, 0]
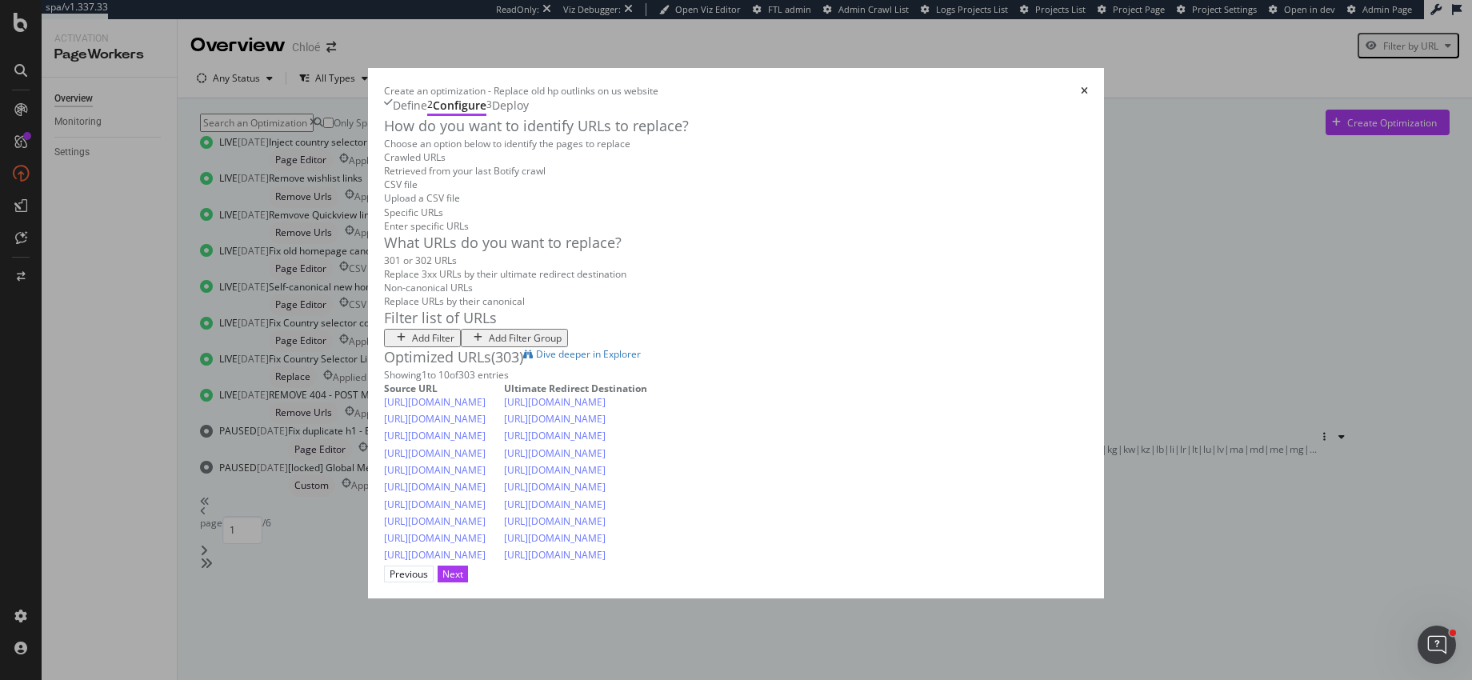
click at [543, 203] on div "Upload a CSV file" at bounding box center [736, 198] width 704 height 14
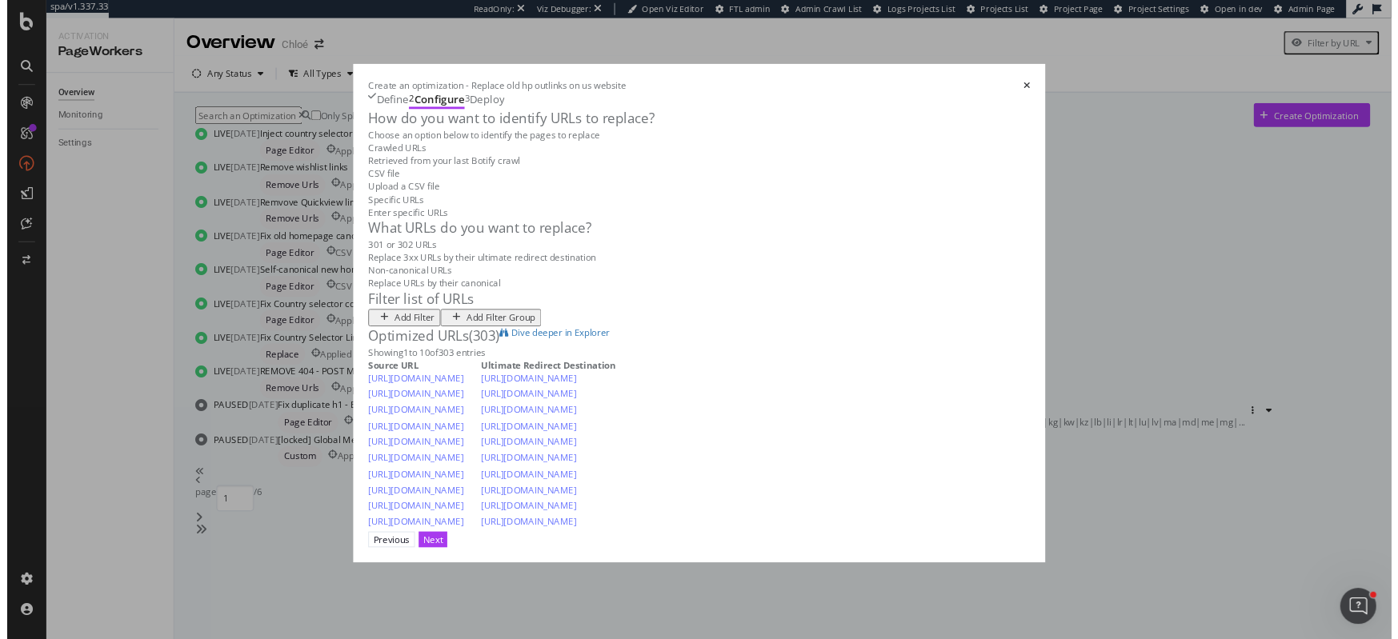
scroll to position [0, 0]
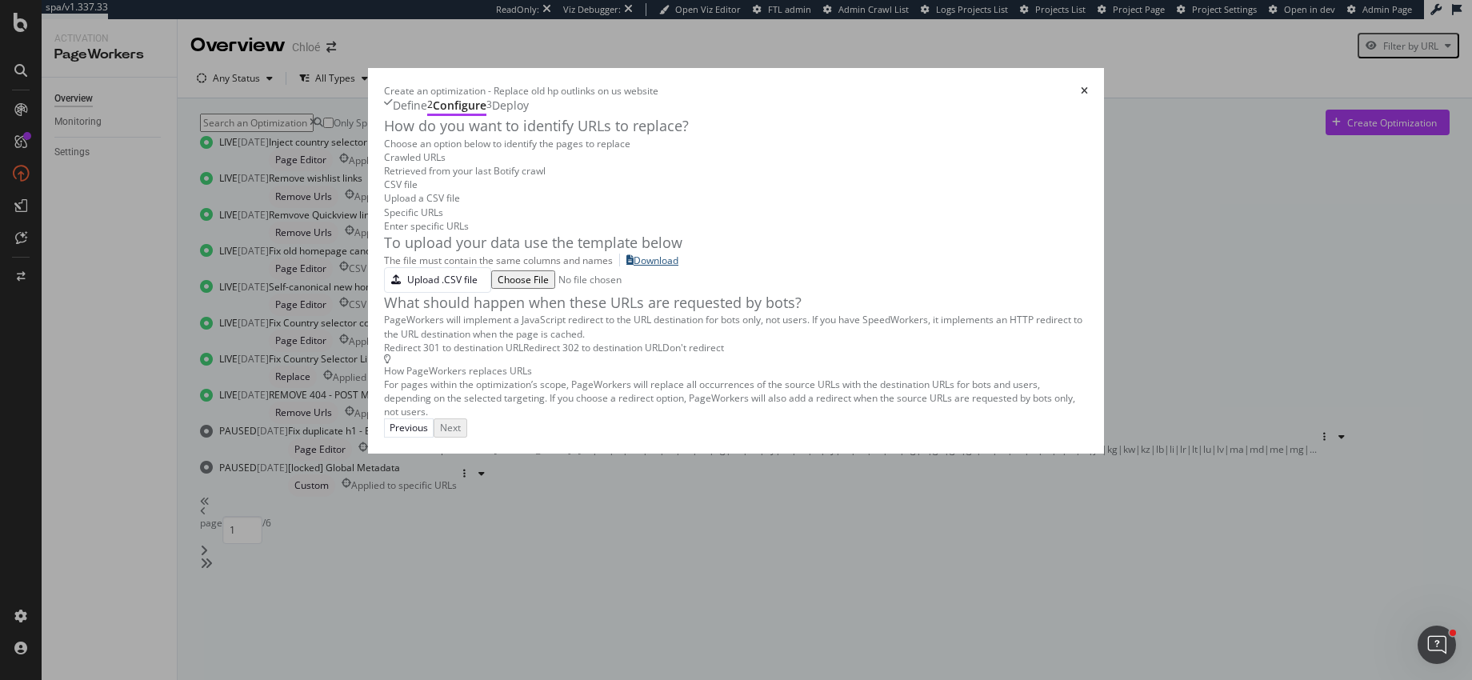
click at [634, 267] on div "Download" at bounding box center [656, 261] width 45 height 14
click at [385, 291] on div "Upload .CSV file" at bounding box center [431, 280] width 93 height 22
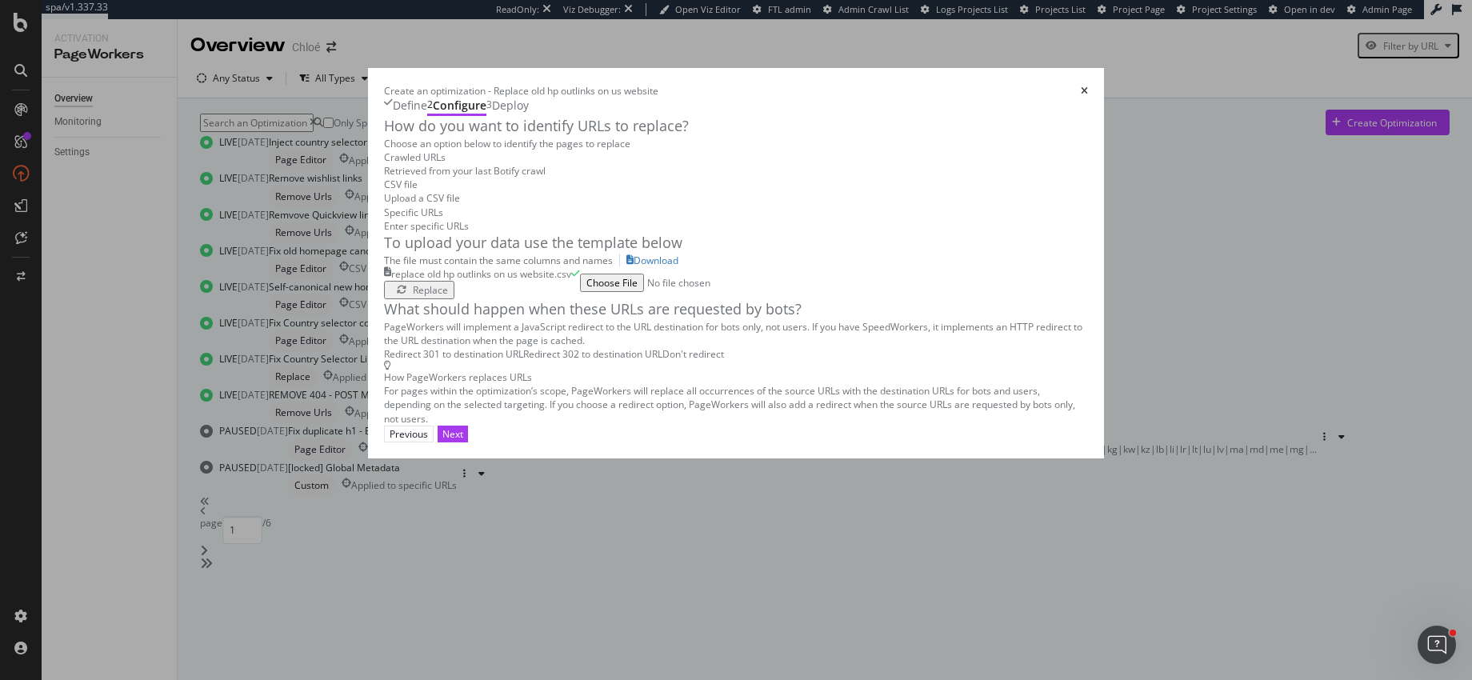
drag, startPoint x: 1198, startPoint y: 653, endPoint x: 1159, endPoint y: 348, distance: 307.4
click at [1104, 348] on div "Create an optimization - Replace old hp outlinks on us website Define 2 Configu…" at bounding box center [736, 263] width 736 height 391
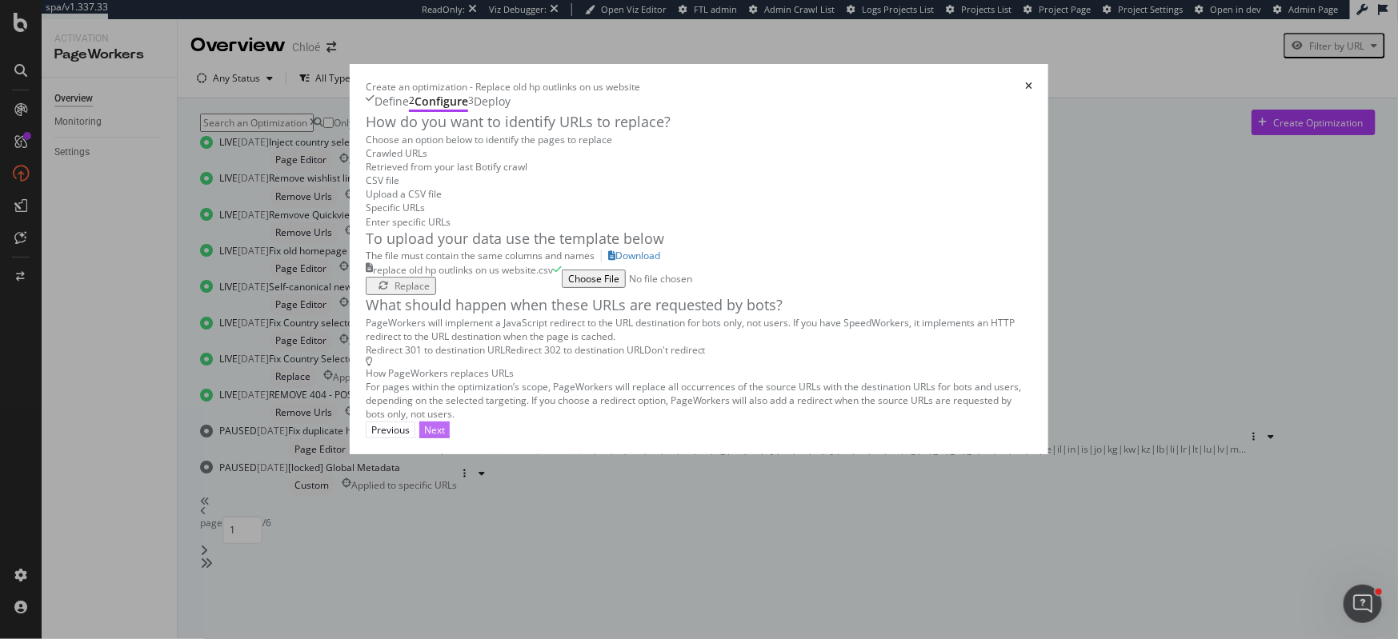
click at [445, 437] on div "Next" at bounding box center [434, 430] width 21 height 14
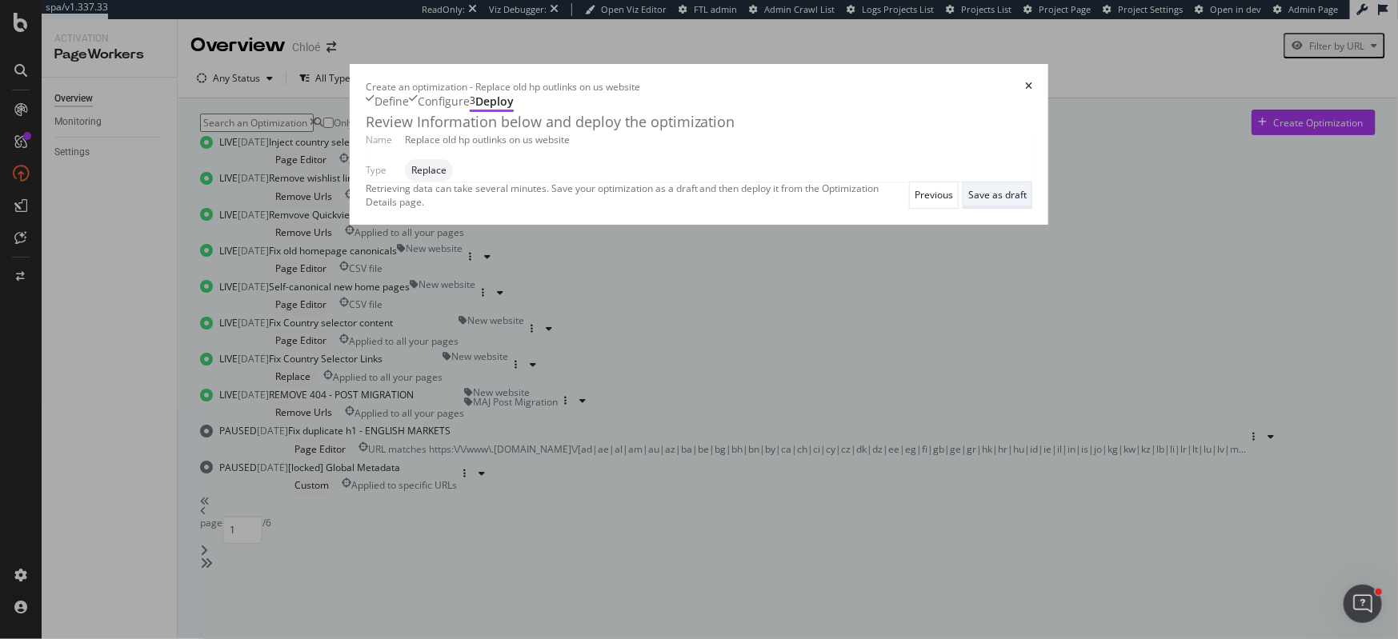
click at [1027, 202] on div "Save as draft" at bounding box center [997, 195] width 58 height 14
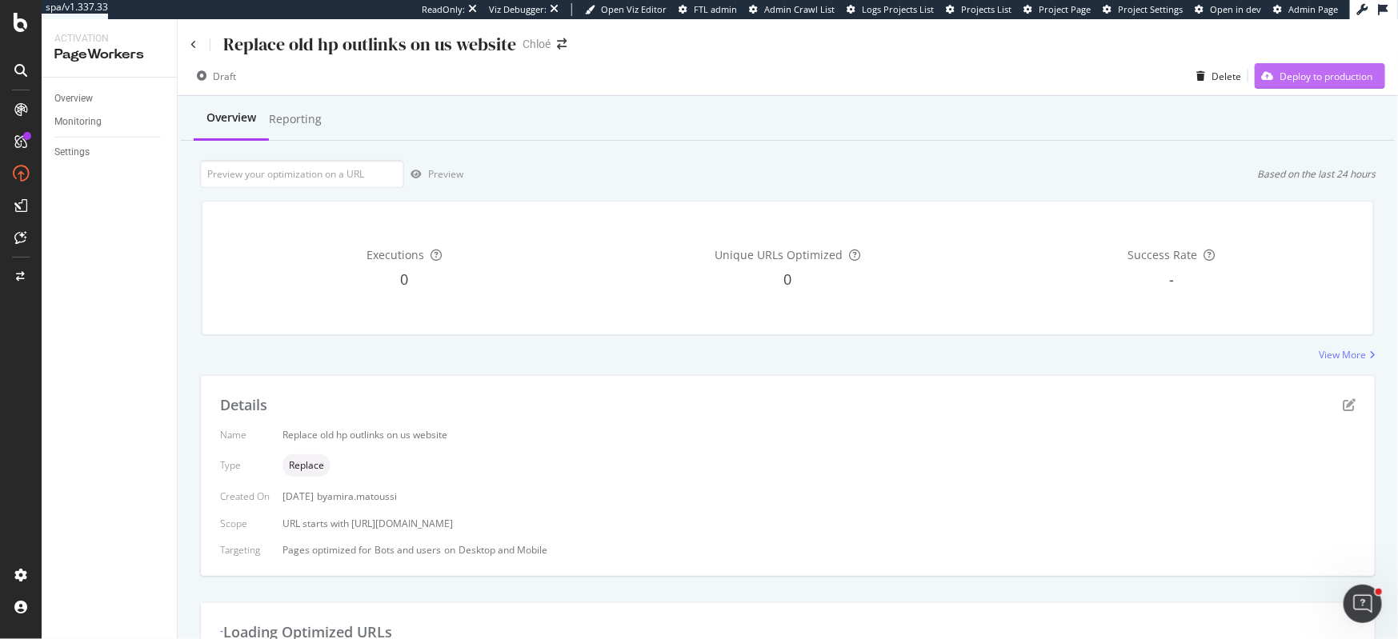
click at [1292, 82] on div "Deploy to production" at bounding box center [1326, 77] width 93 height 14
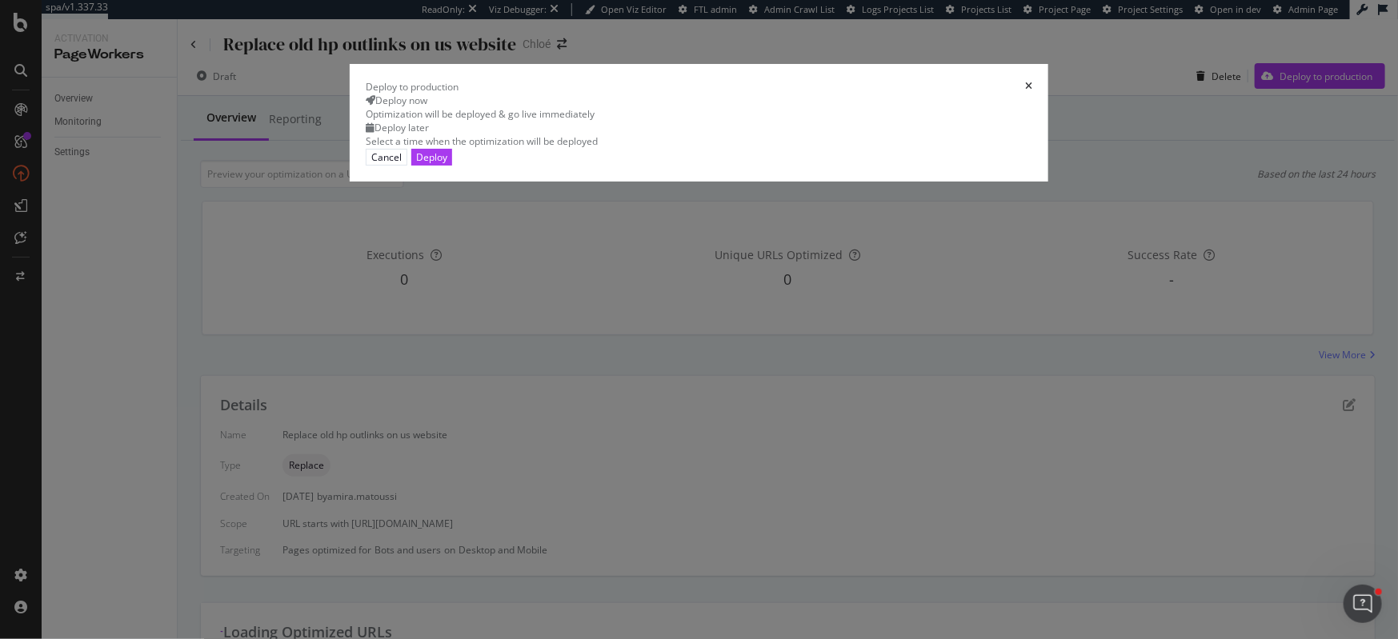
scroll to position [9, 0]
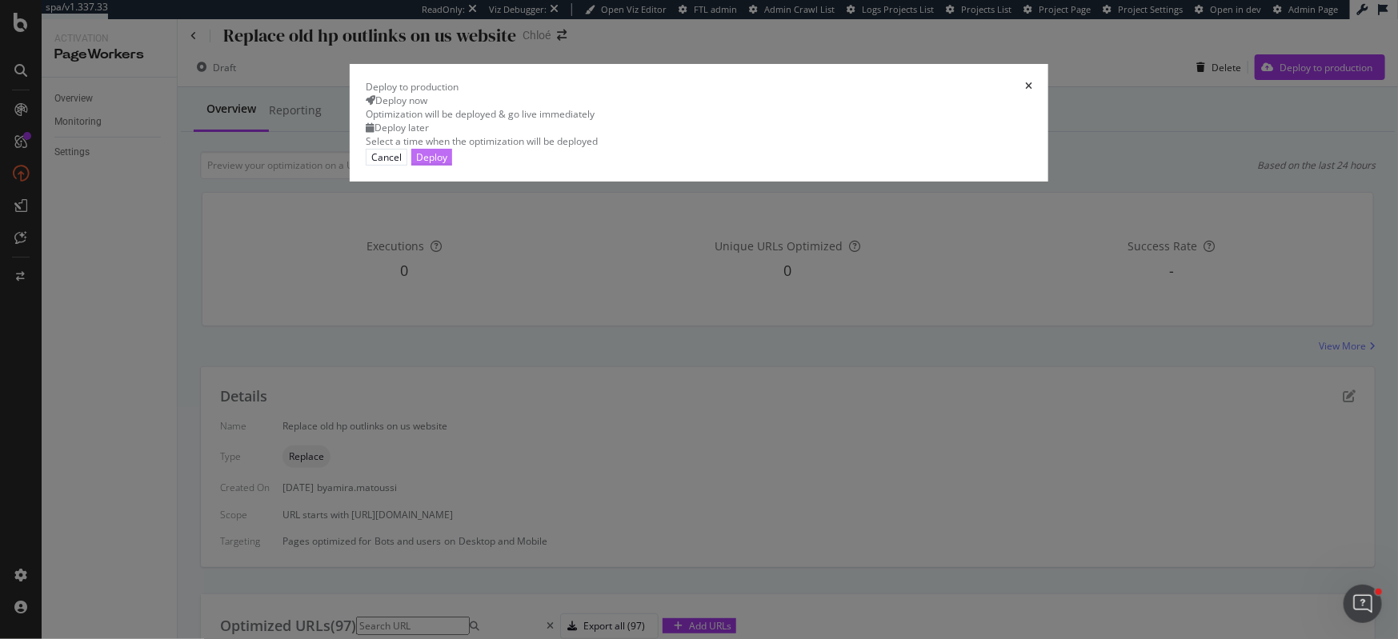
click at [447, 164] on div "Deploy" at bounding box center [431, 157] width 31 height 14
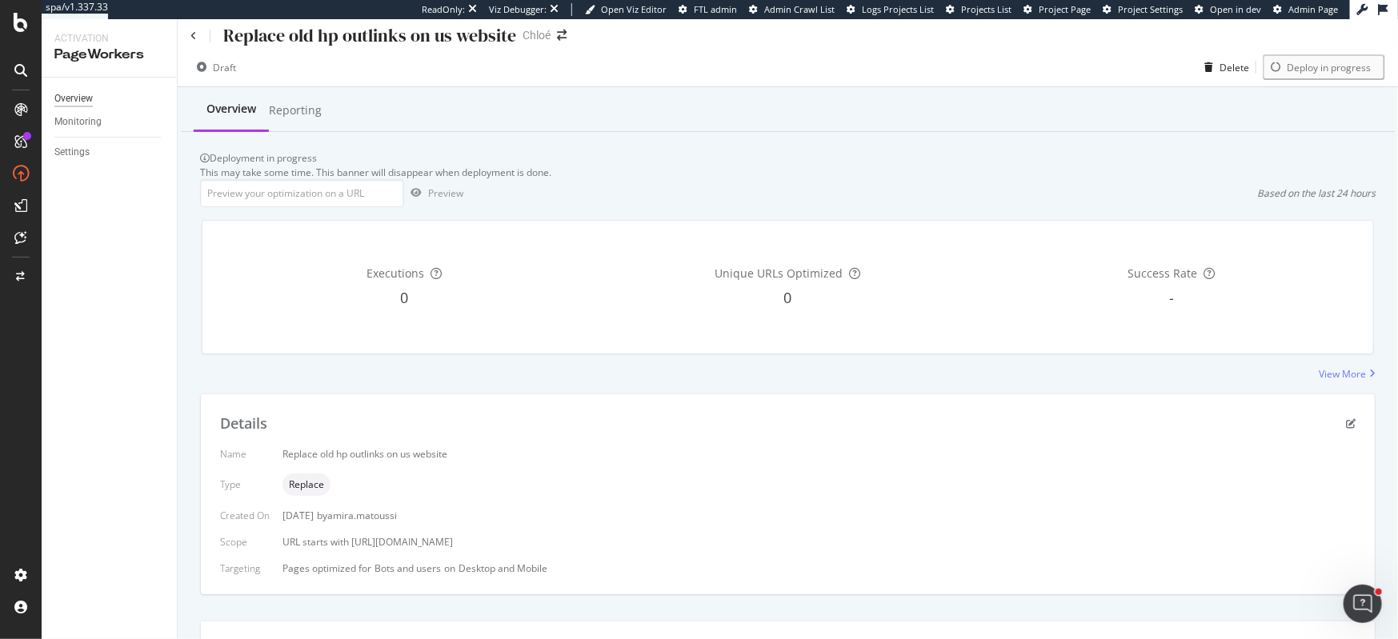
click at [78, 90] on div "Overview" at bounding box center [73, 98] width 38 height 17
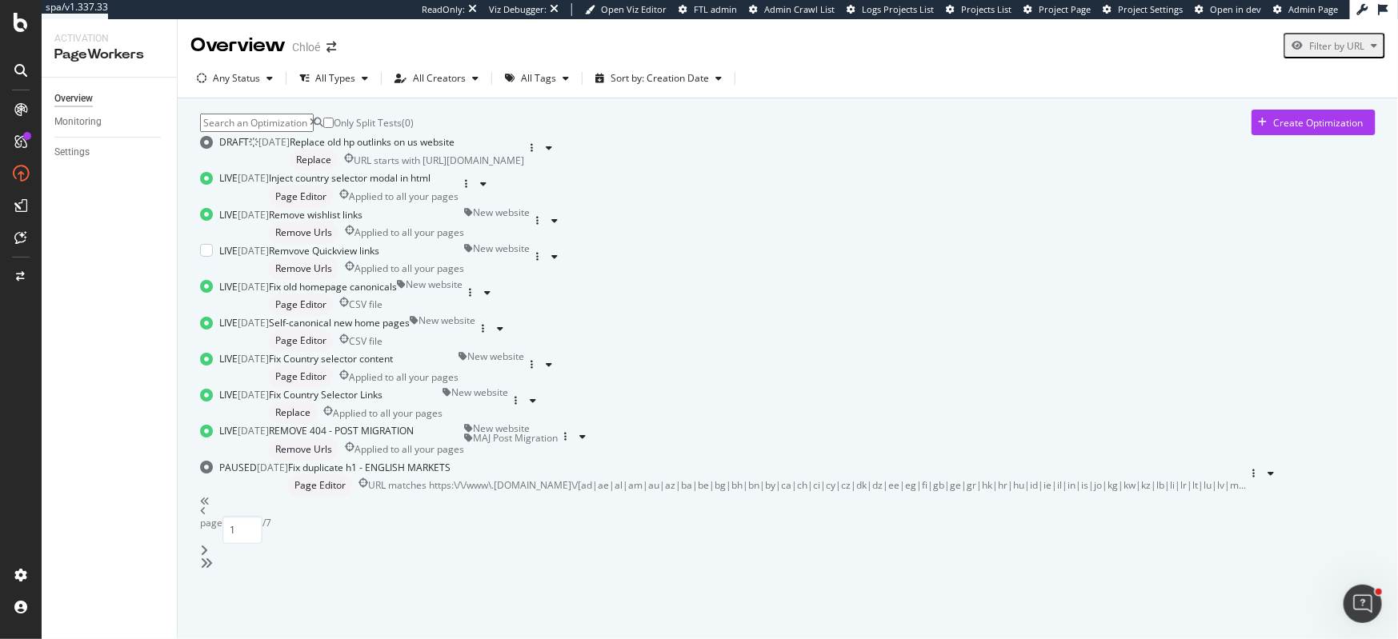
scroll to position [218, 0]
click at [397, 294] on div "Fix old homepage canonicals" at bounding box center [333, 287] width 128 height 14
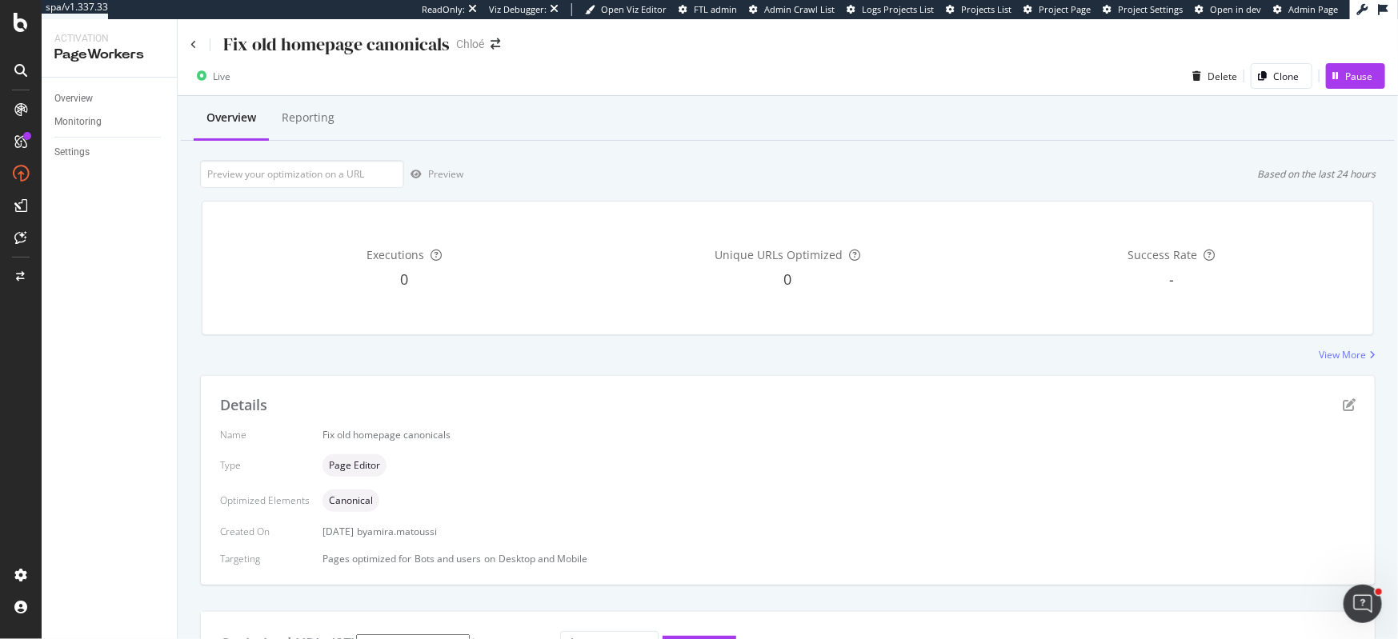
scroll to position [18, 0]
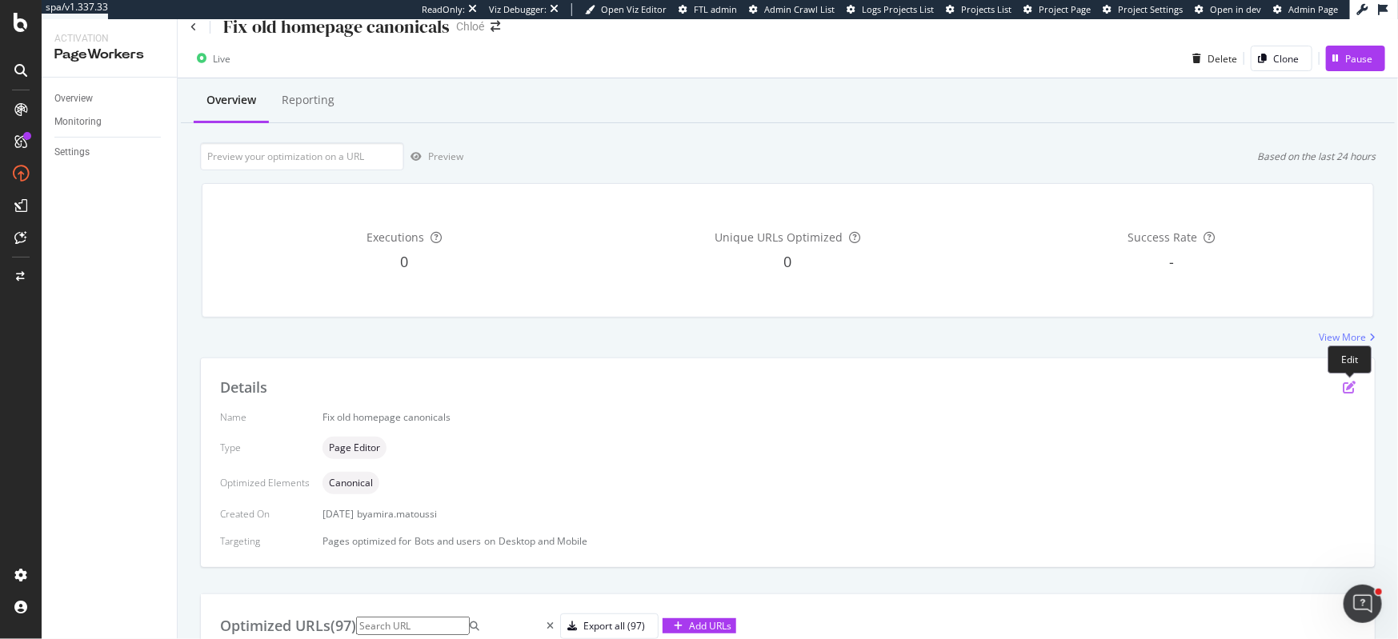
click at [1349, 386] on icon "pen-to-square" at bounding box center [1349, 387] width 13 height 13
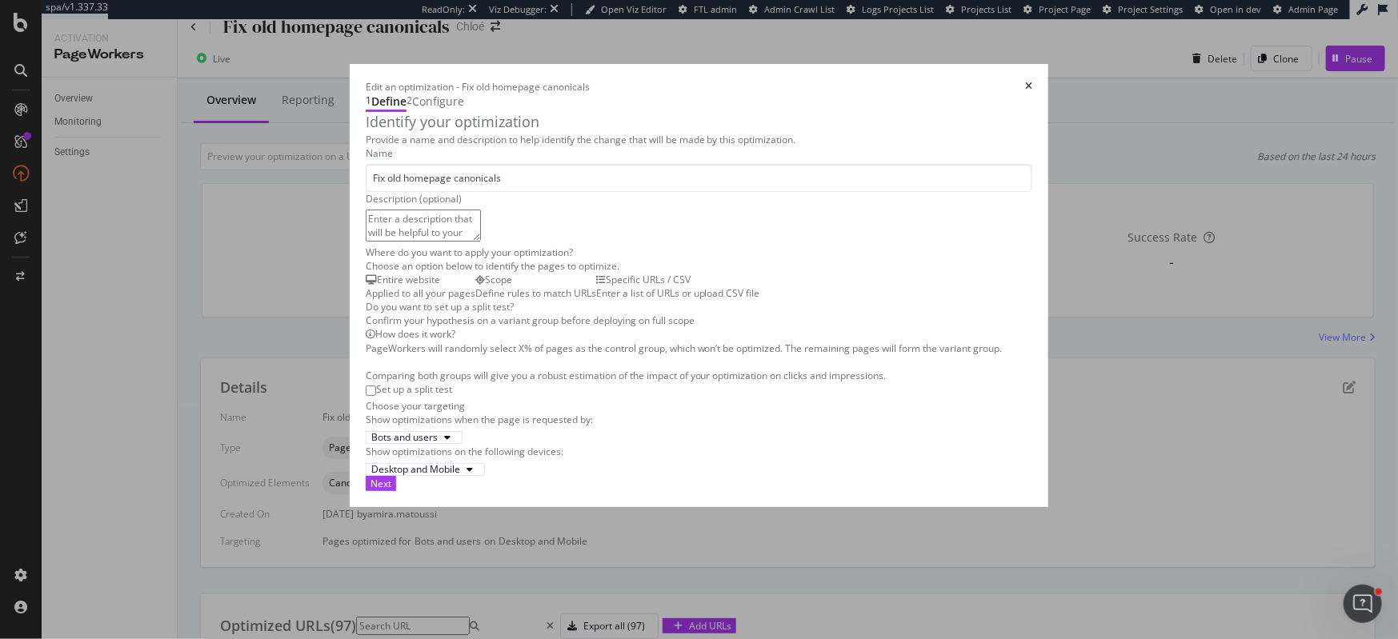
click at [1349, 388] on div "Edit an optimization - Fix old homepage canonicals 1 Define 2 Configure Identif…" at bounding box center [699, 319] width 1398 height 639
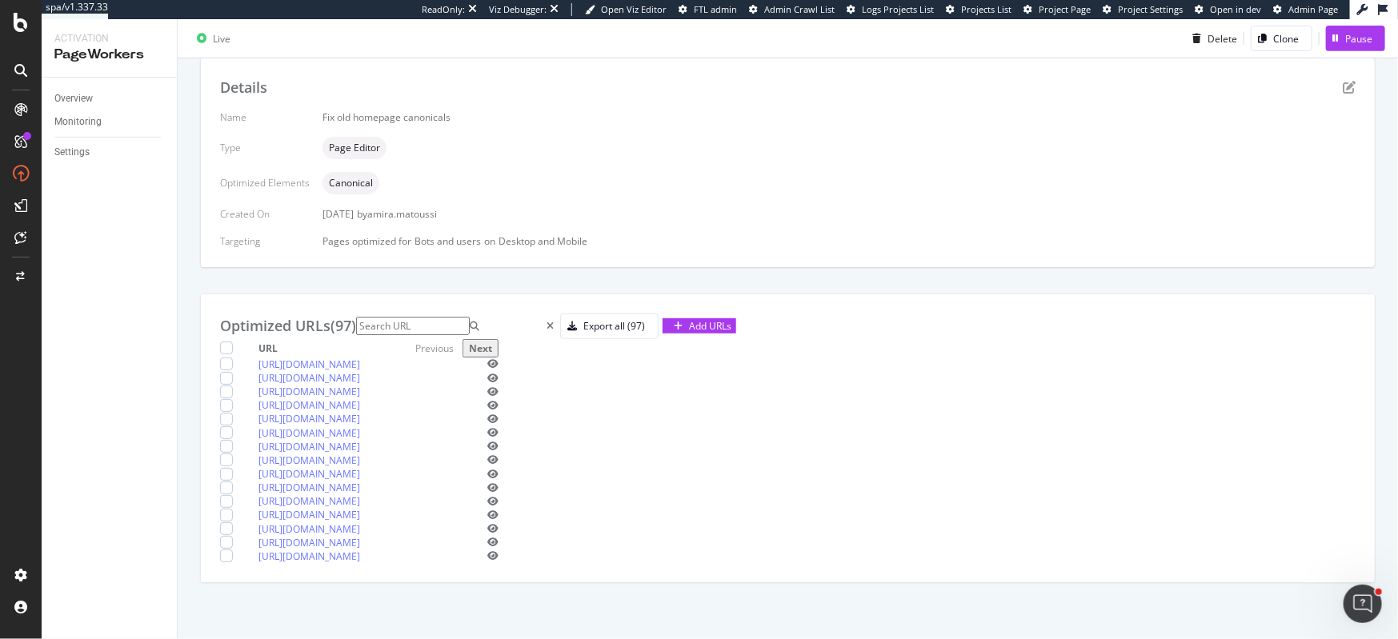
scroll to position [399, 0]
click at [583, 322] on div "button" at bounding box center [572, 327] width 22 height 10
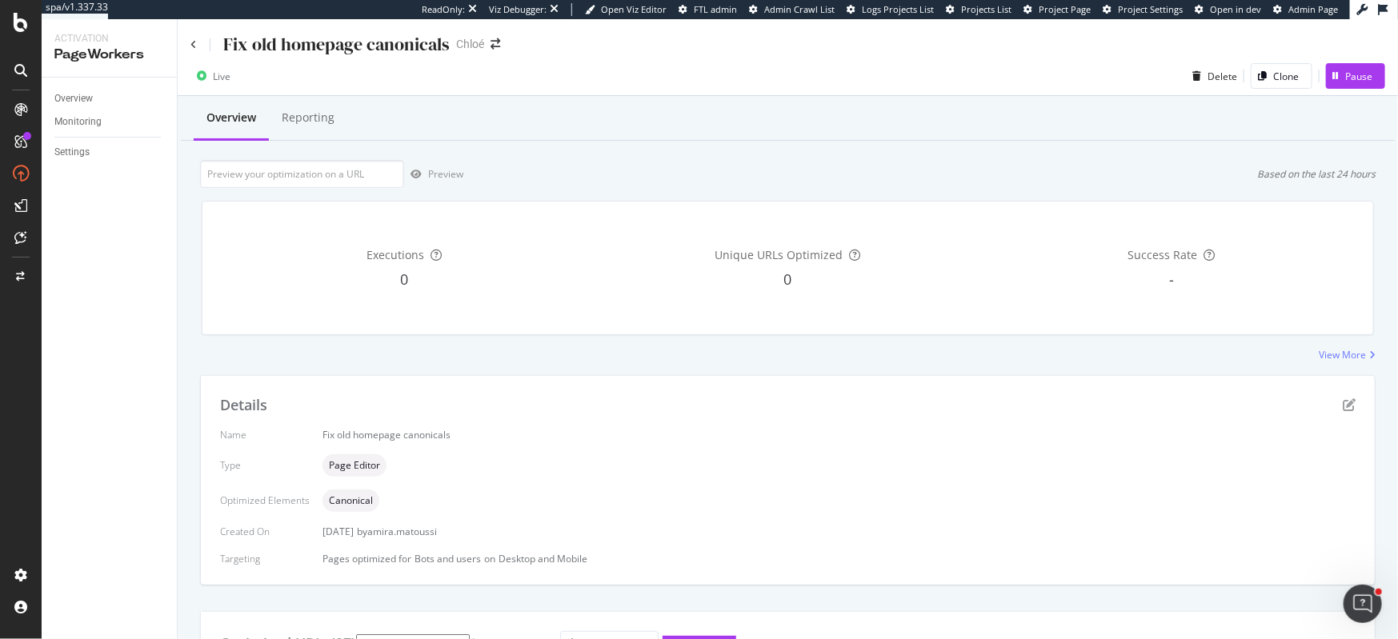
scroll to position [190, 0]
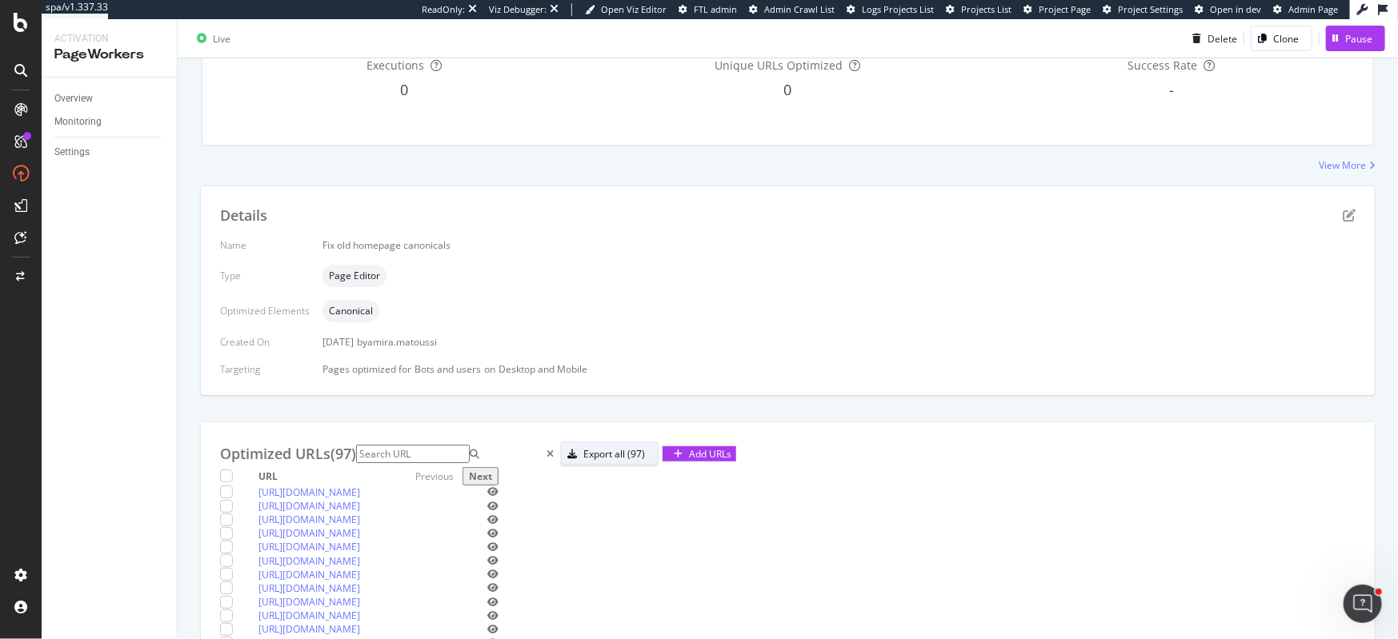
click at [645, 453] on div "Export all (97)" at bounding box center [614, 454] width 62 height 14
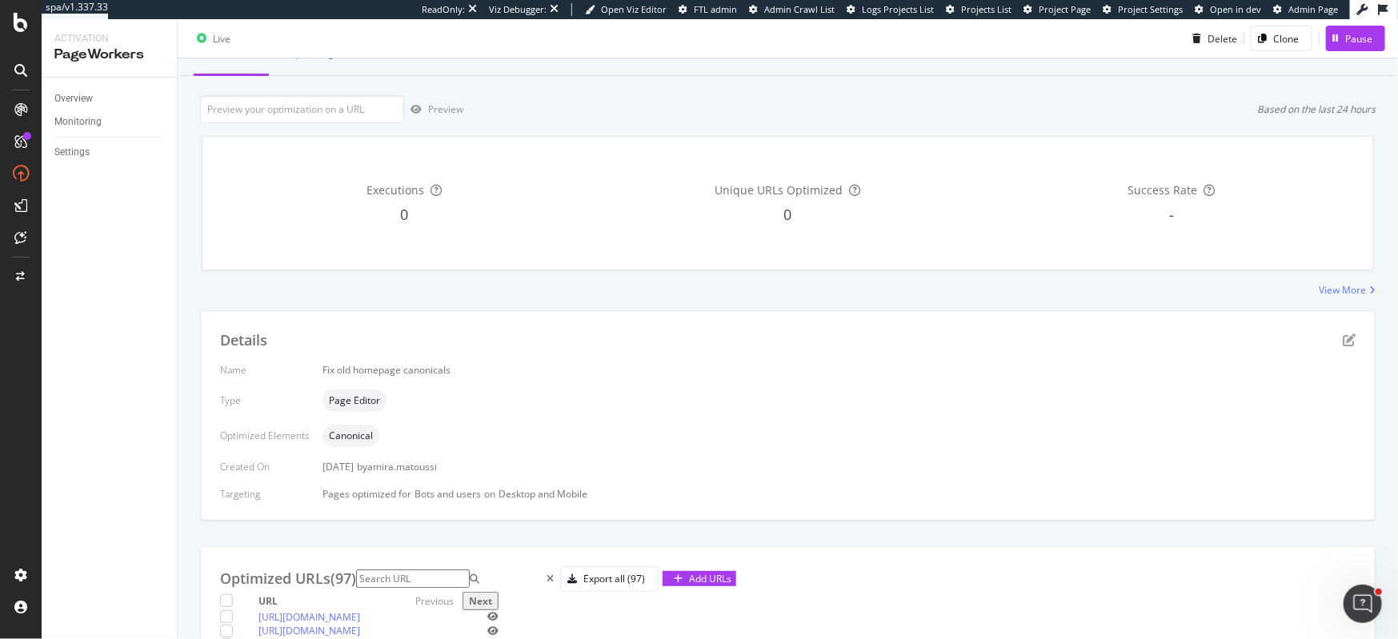
scroll to position [100, 0]
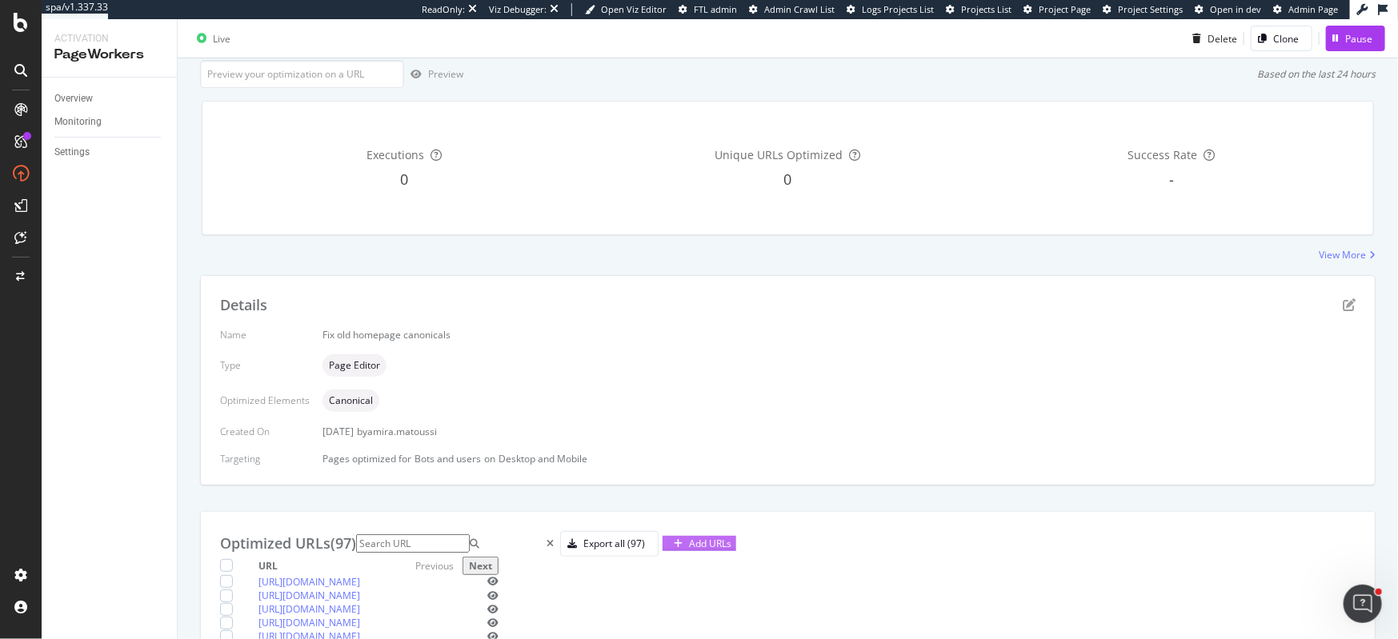
click at [731, 539] on div "Add URLs" at bounding box center [710, 544] width 42 height 14
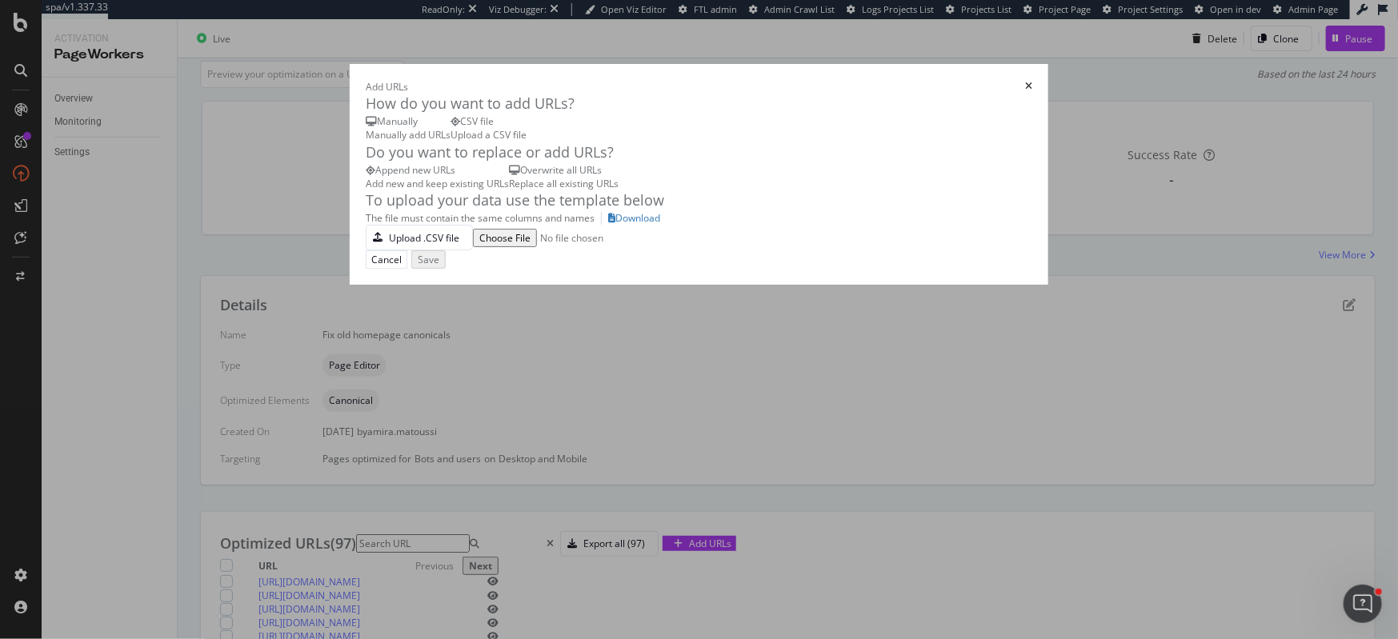
click at [509, 177] on div "Overwrite all URLs" at bounding box center [564, 170] width 110 height 14
click at [367, 249] on div "Upload .CSV file" at bounding box center [413, 237] width 93 height 22
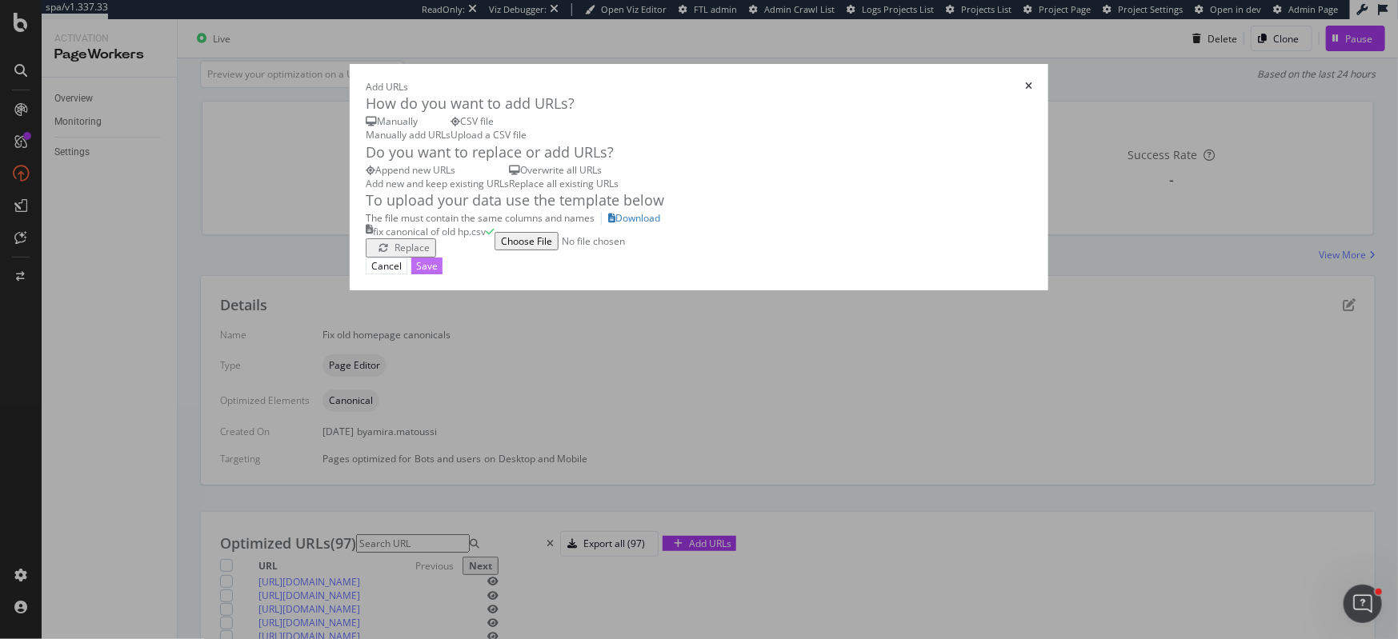
click at [438, 273] on div "Save" at bounding box center [427, 266] width 22 height 14
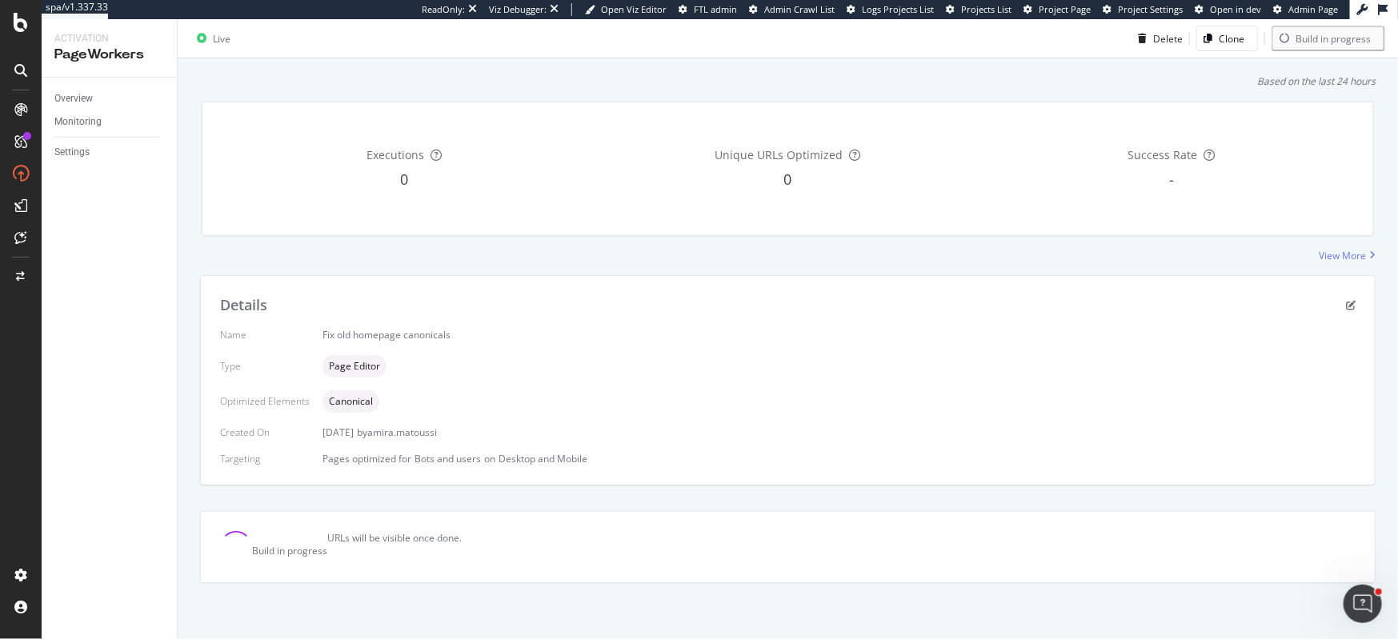
scroll to position [0, 0]
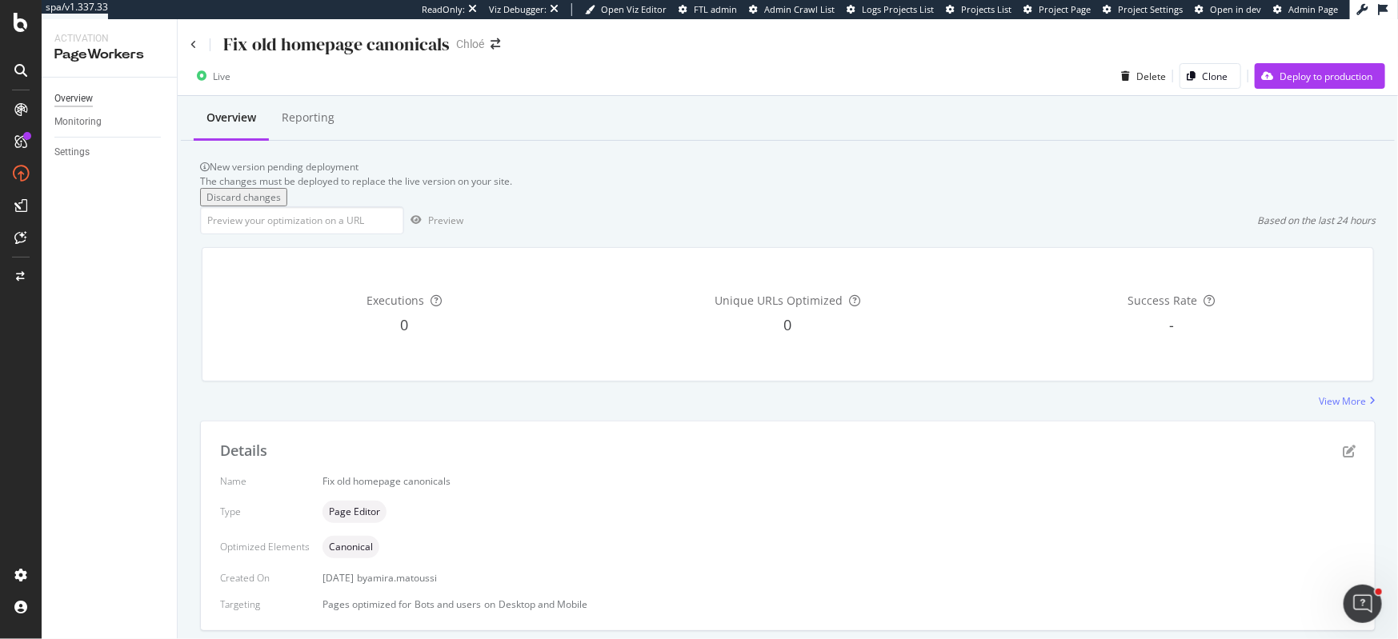
click at [87, 99] on div "Overview" at bounding box center [73, 98] width 38 height 17
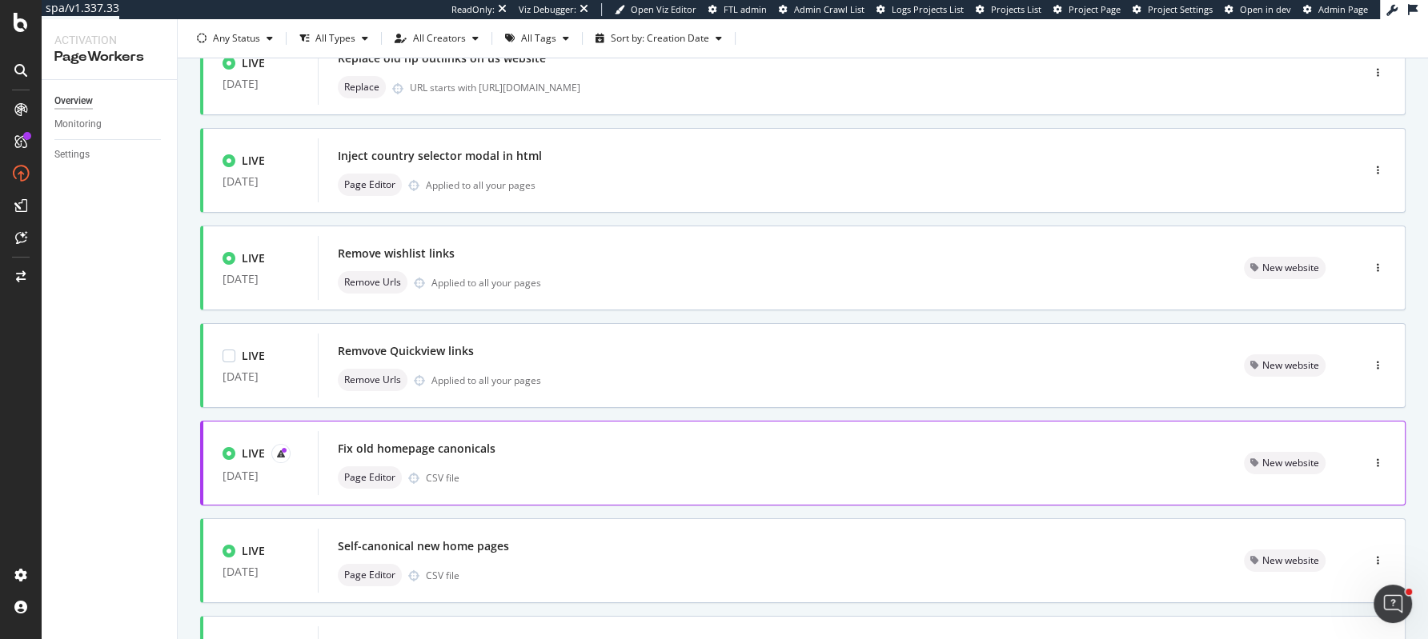
scroll to position [136, 0]
click at [936, 438] on div "Fix old homepage canonicals" at bounding box center [771, 447] width 867 height 22
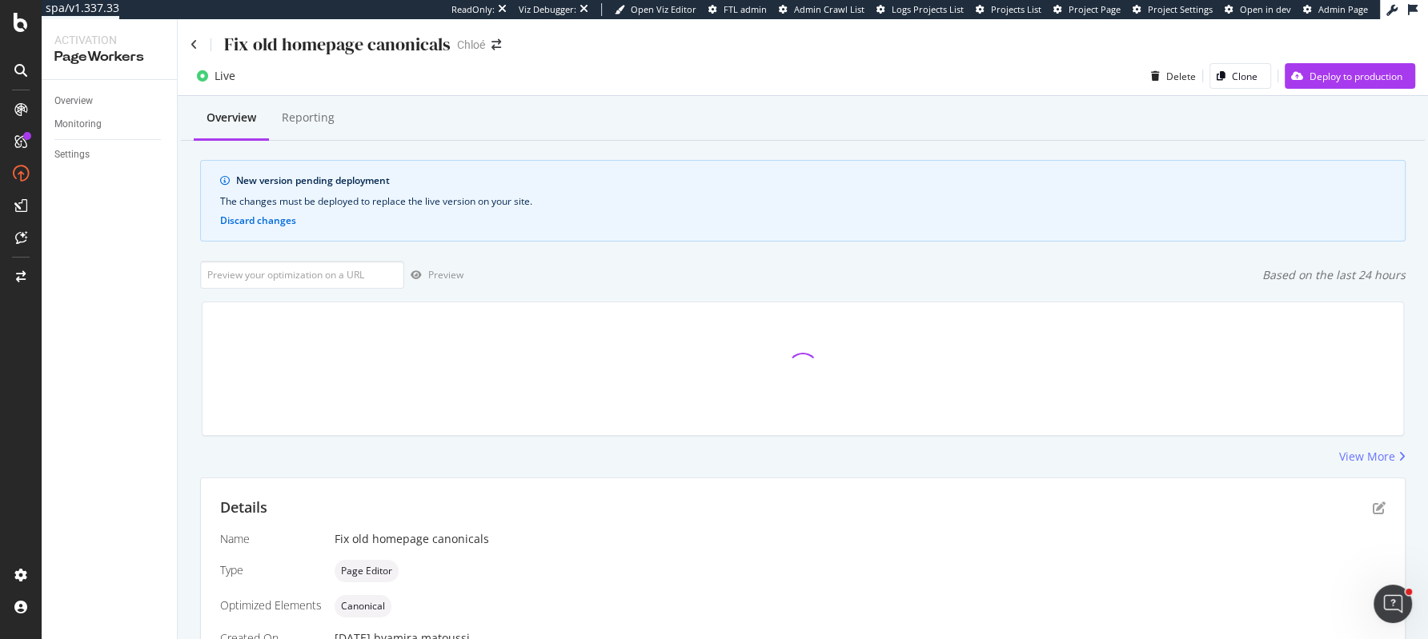
scroll to position [423, 0]
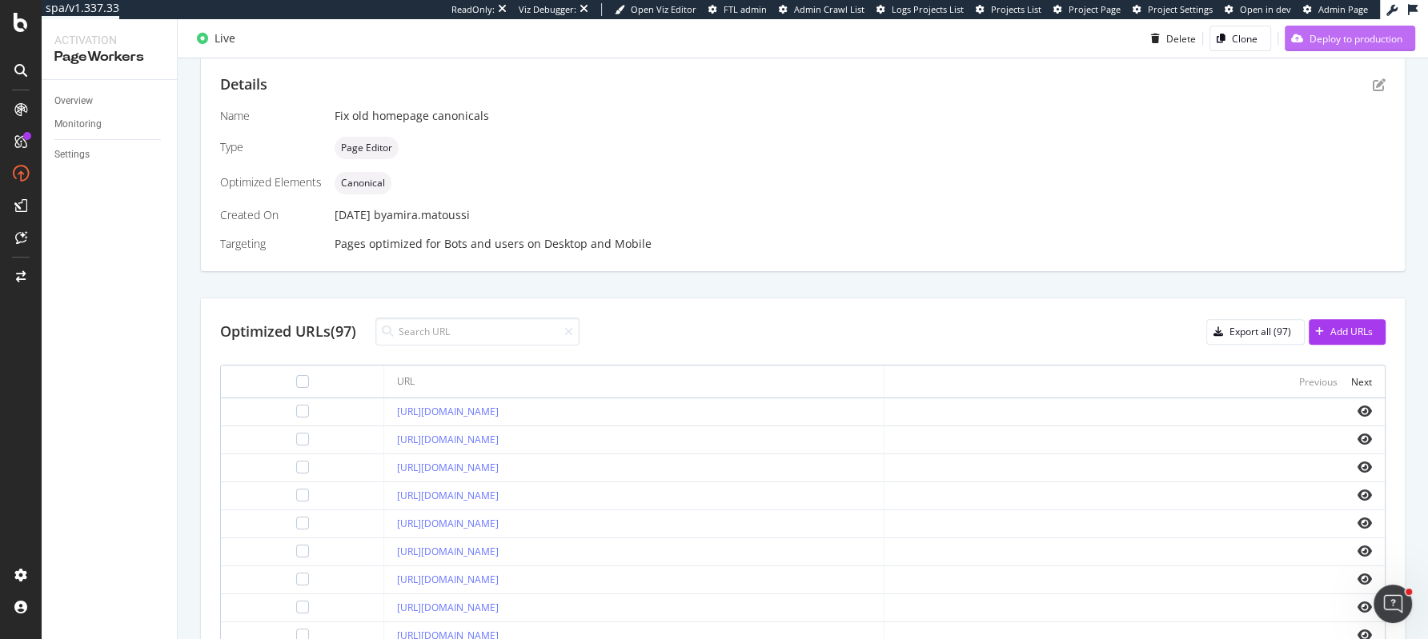
click at [1302, 43] on div "Deploy to production" at bounding box center [1343, 38] width 118 height 24
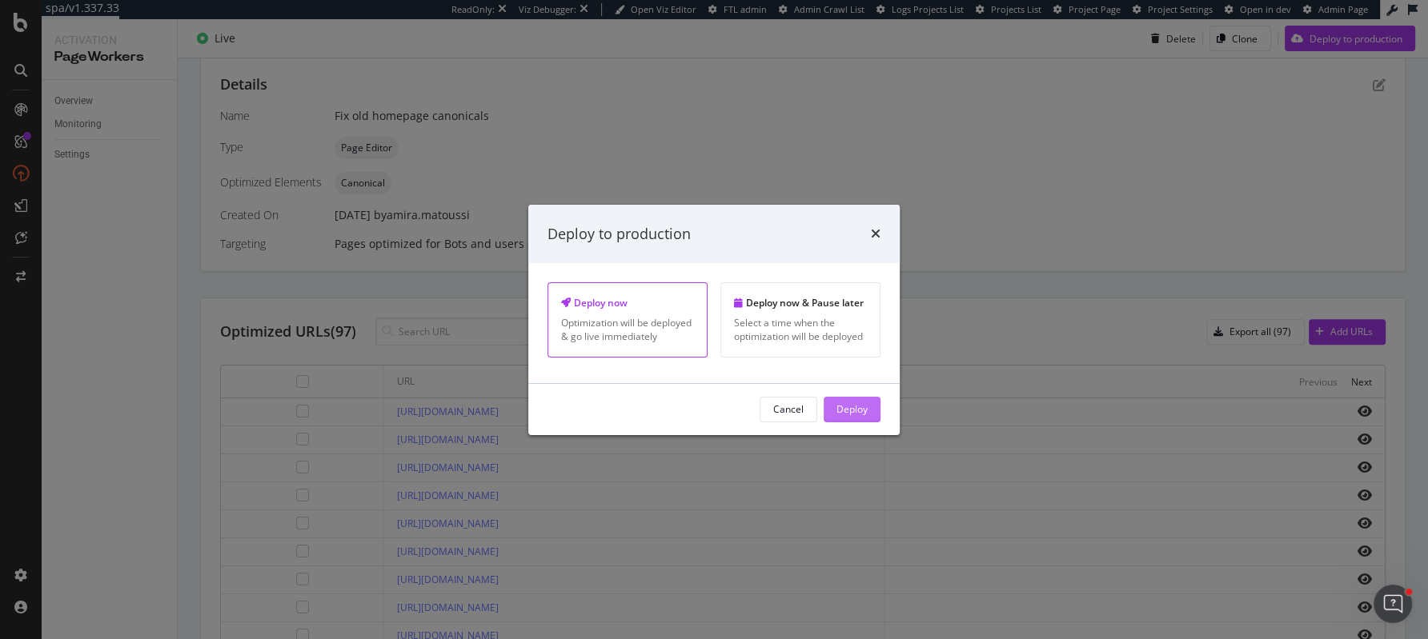
click at [851, 411] on div "Deploy" at bounding box center [851, 410] width 31 height 14
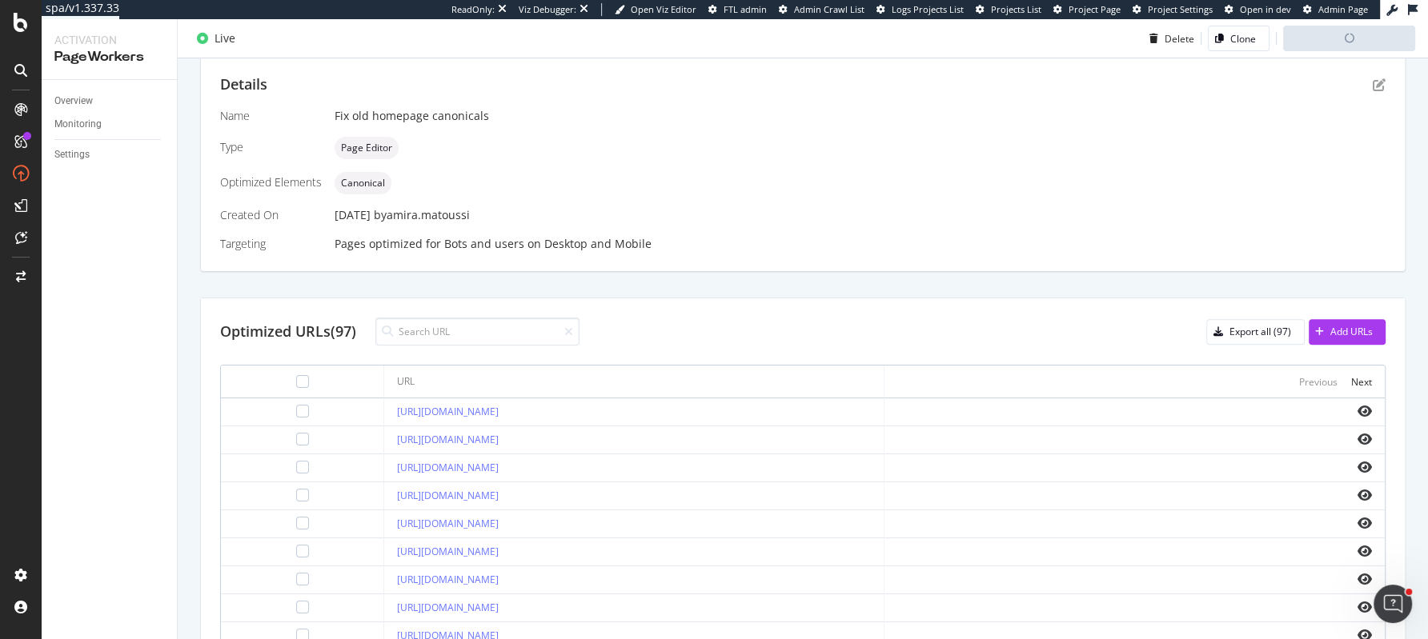
scroll to position [0, 0]
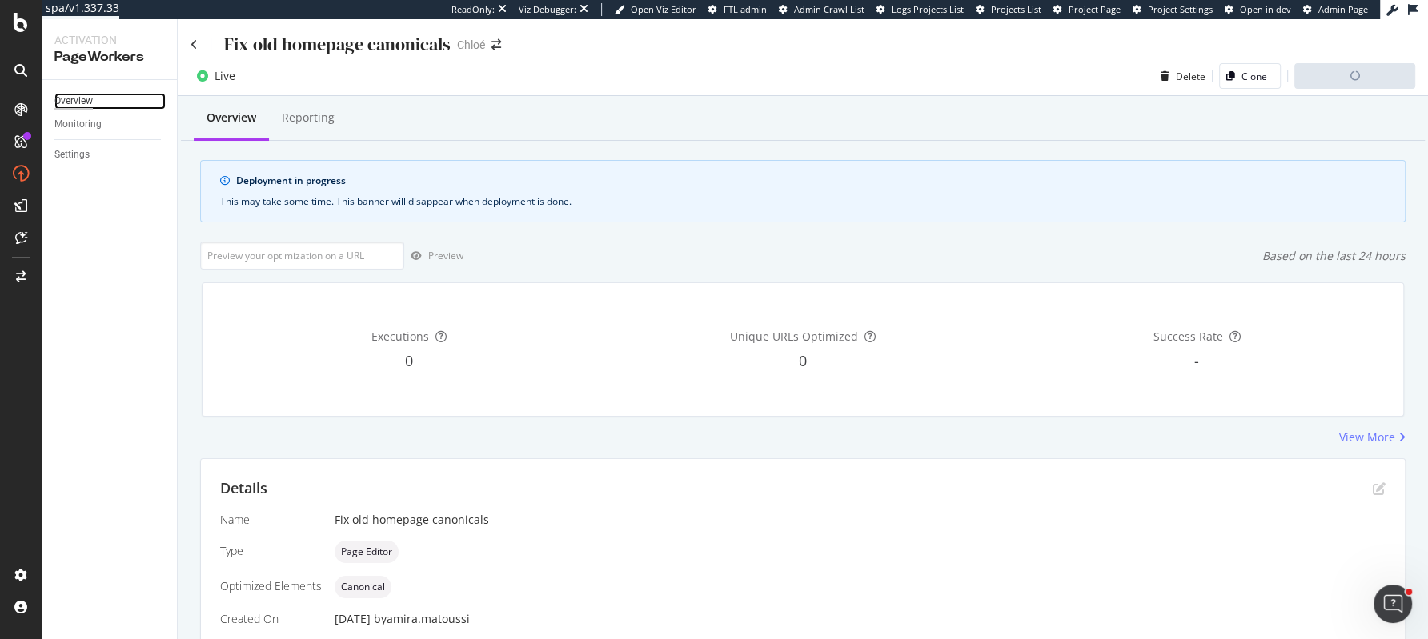
click at [79, 98] on div "Overview" at bounding box center [73, 101] width 38 height 17
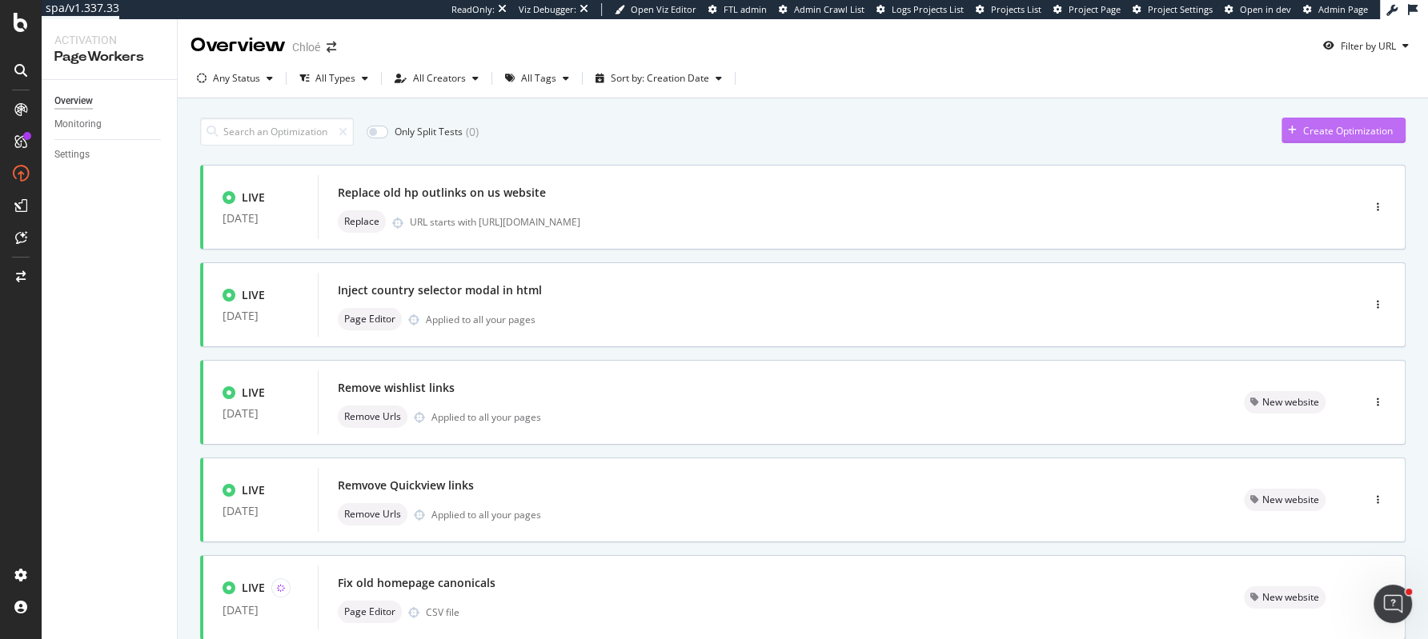
click at [1318, 133] on div "Create Optimization" at bounding box center [1348, 131] width 90 height 14
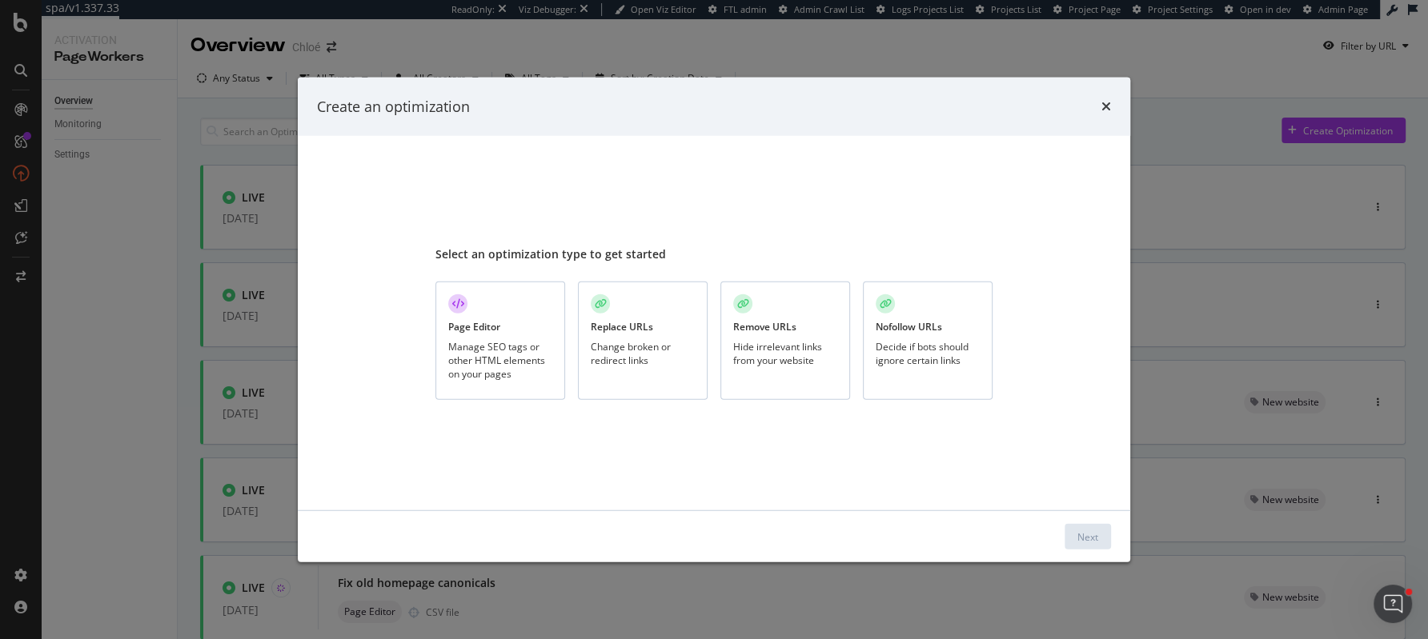
click at [505, 350] on div "Manage SEO tags or other HTML elements on your pages" at bounding box center [500, 360] width 104 height 41
click at [1086, 539] on div "Next" at bounding box center [1087, 537] width 21 height 14
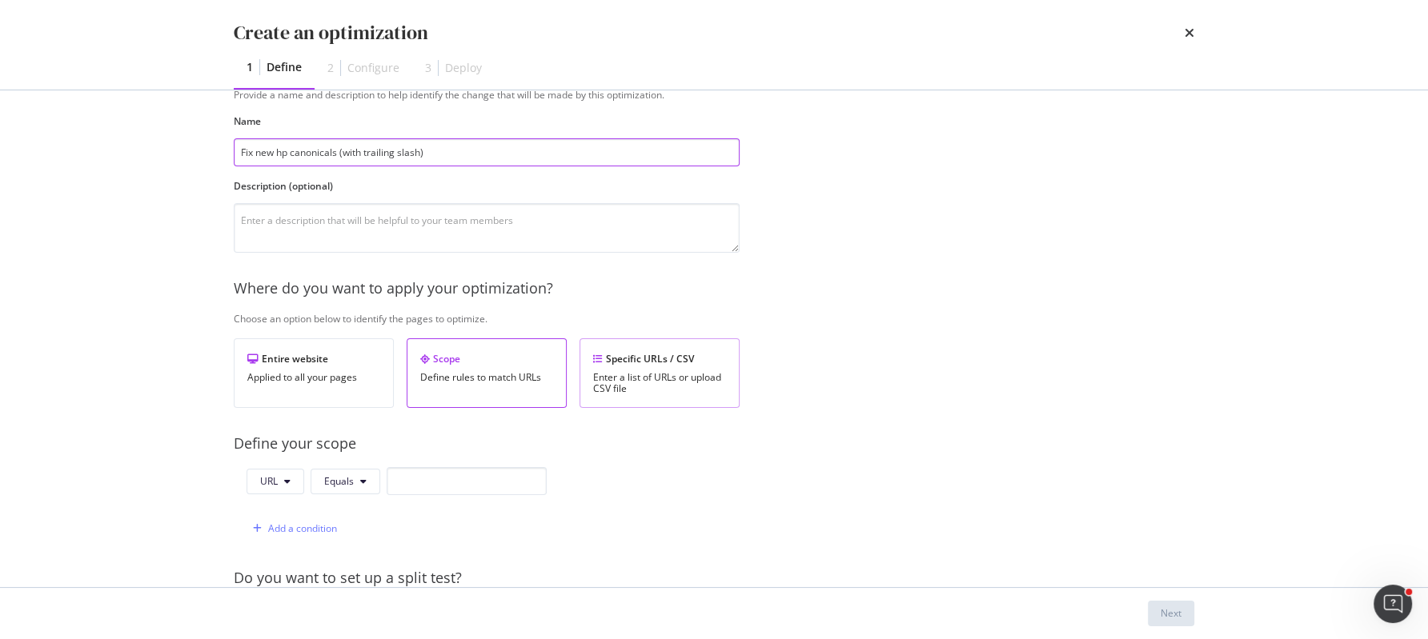
scroll to position [182, 0]
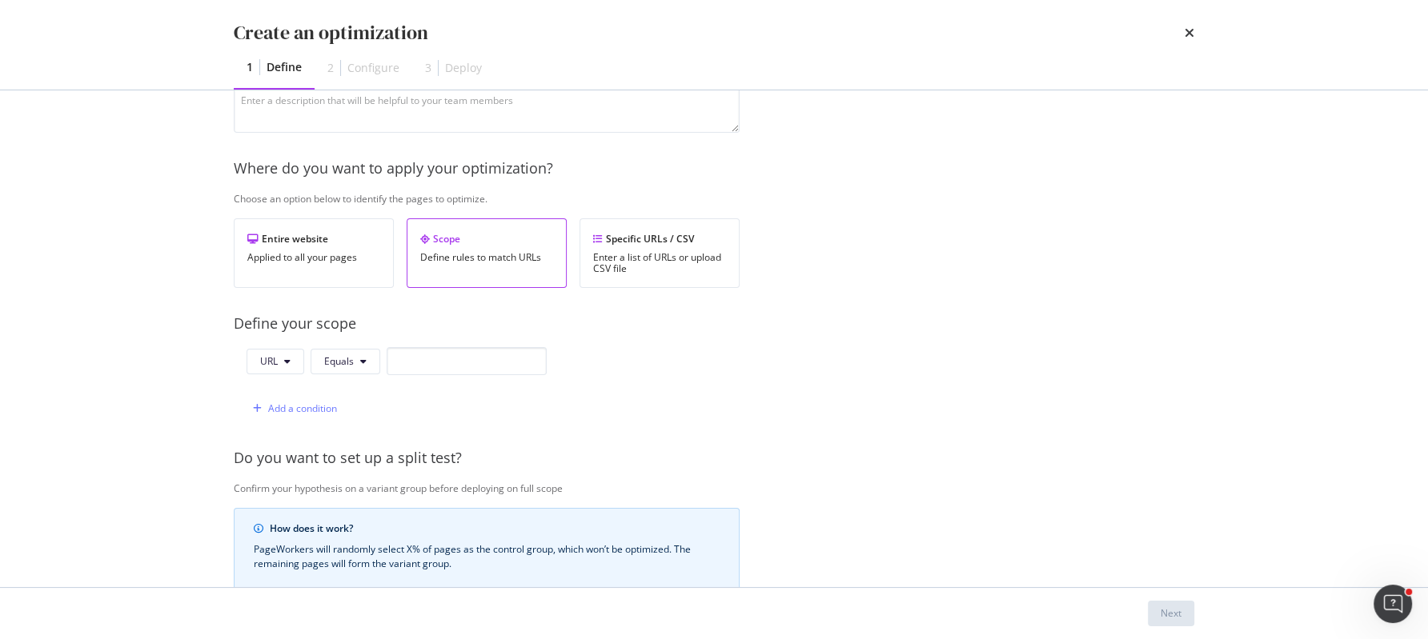
type input "Fix new hp canonicals (with trailing slash)"
click at [666, 440] on div "Provide a name and description to help identify the change that will be made by…" at bounding box center [714, 399] width 960 height 863
click at [649, 245] on div "Specific URLs / CSV Enter a list of URLs or upload CSV file" at bounding box center [659, 253] width 160 height 70
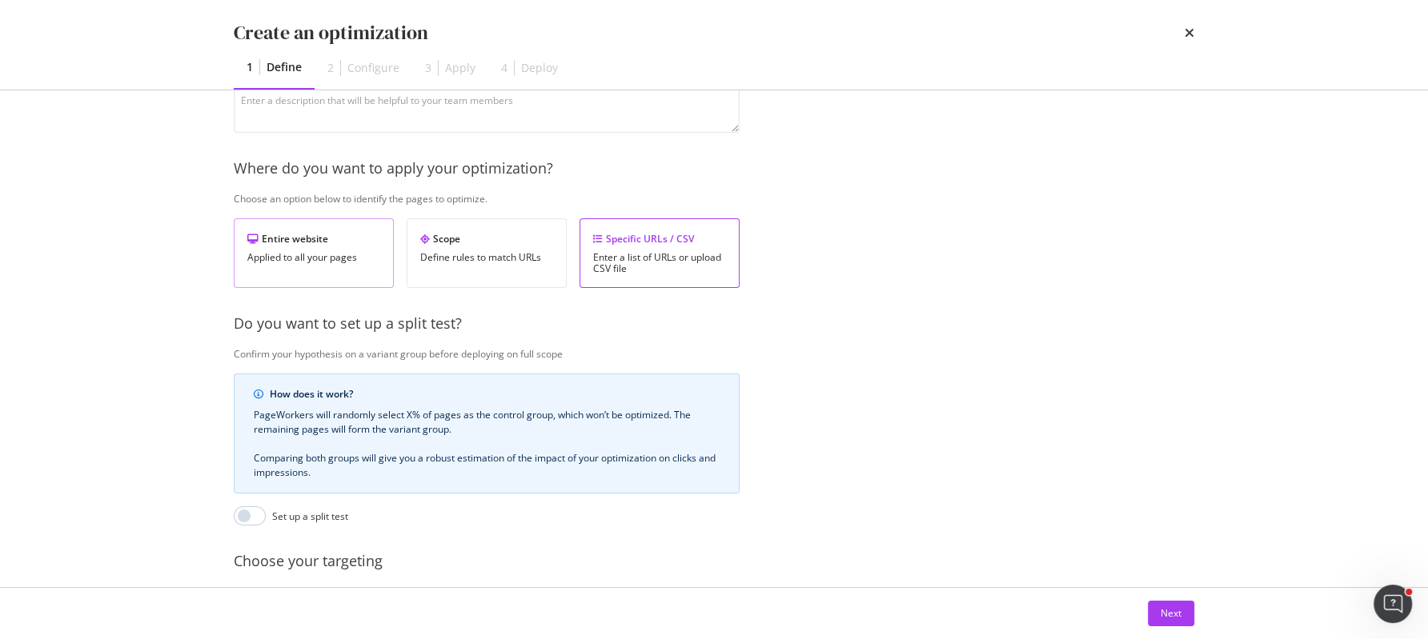
click at [341, 258] on div "Applied to all your pages" at bounding box center [313, 257] width 133 height 11
click at [1169, 617] on div "Next" at bounding box center [1170, 614] width 21 height 14
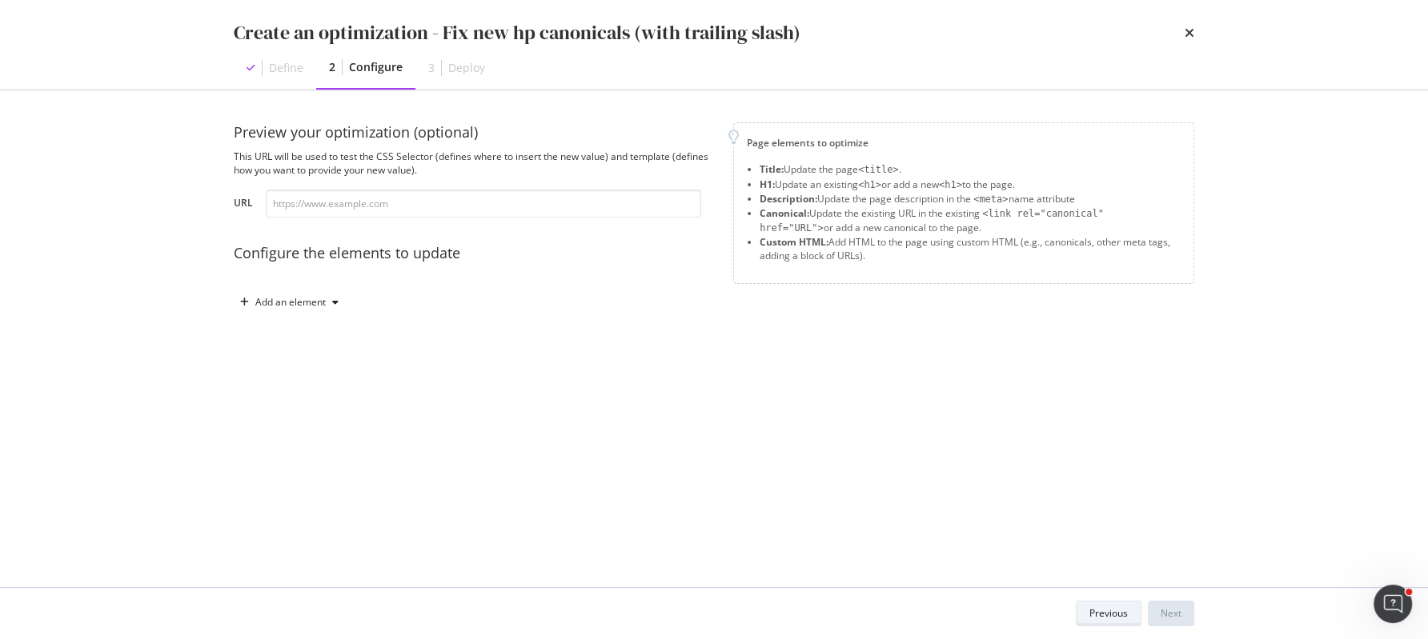
scroll to position [0, 0]
click at [502, 212] on input "modal" at bounding box center [483, 204] width 435 height 28
paste input "https://www.chloe.com/en-ae/"
type input "https://www.chloe.com/en-ae/"
click at [294, 307] on div "Add an element" at bounding box center [290, 303] width 70 height 10
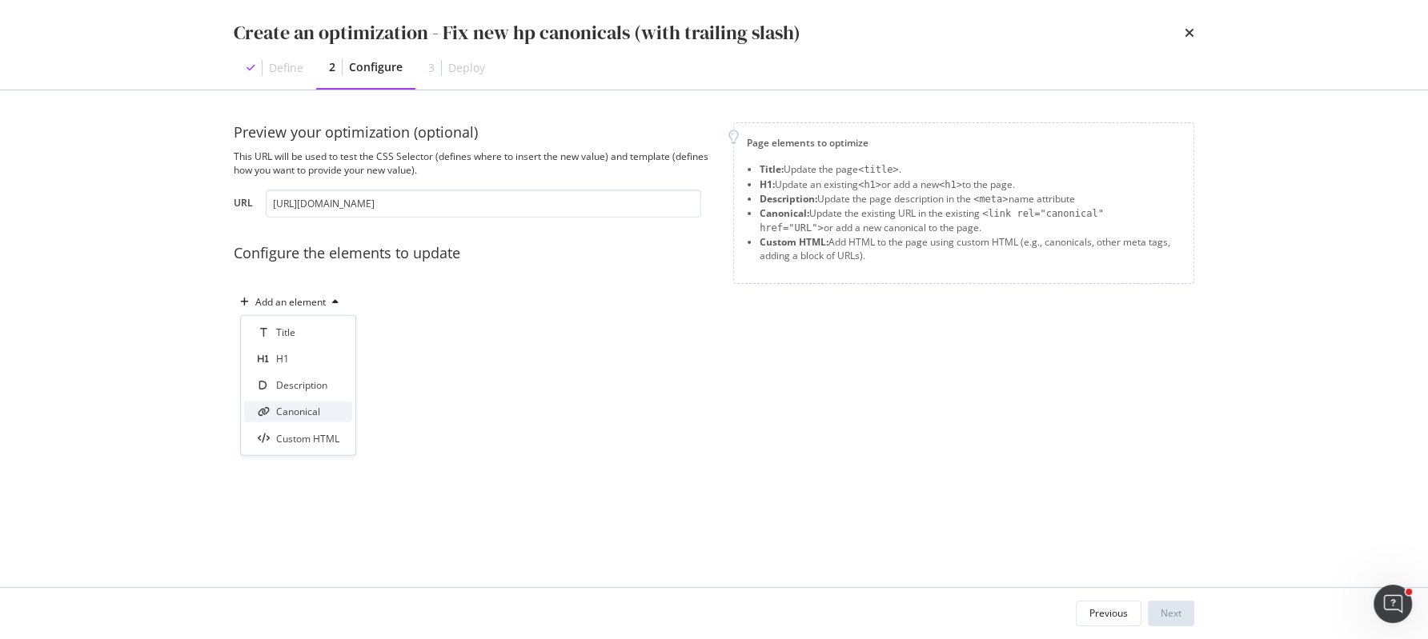
click at [300, 411] on div "Canonical" at bounding box center [298, 412] width 44 height 14
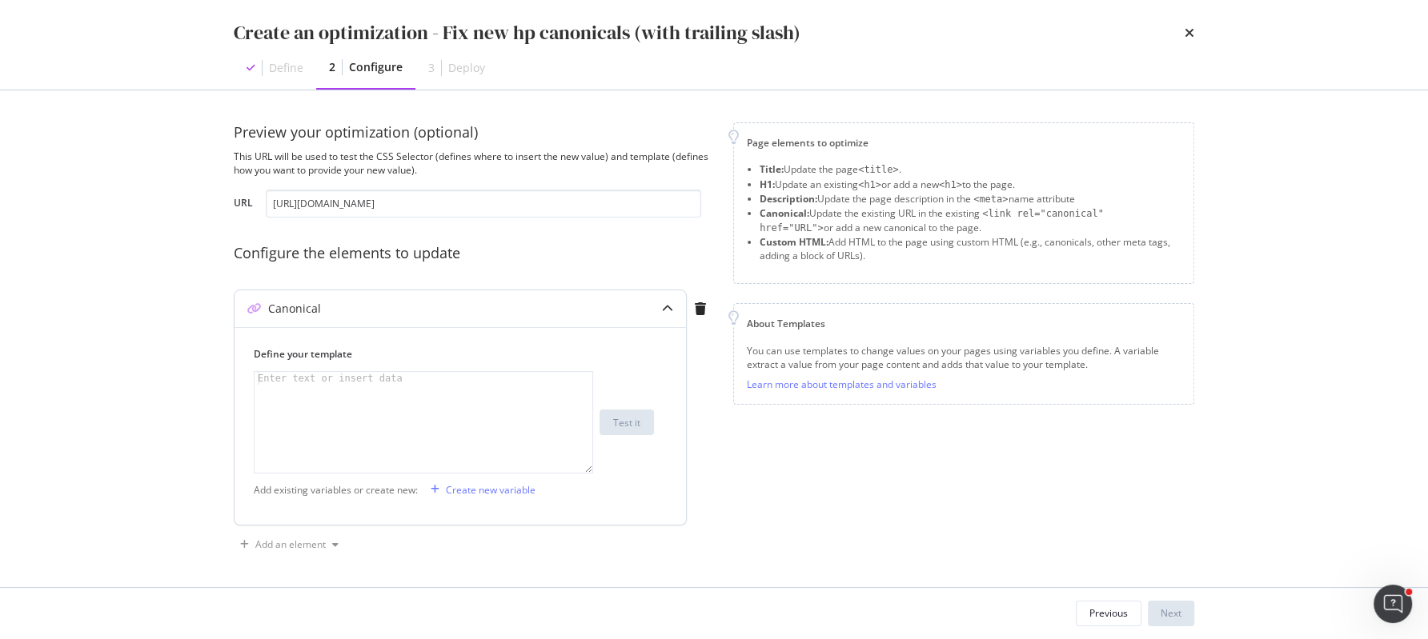
scroll to position [1, 0]
click at [1191, 31] on icon "times" at bounding box center [1189, 32] width 10 height 13
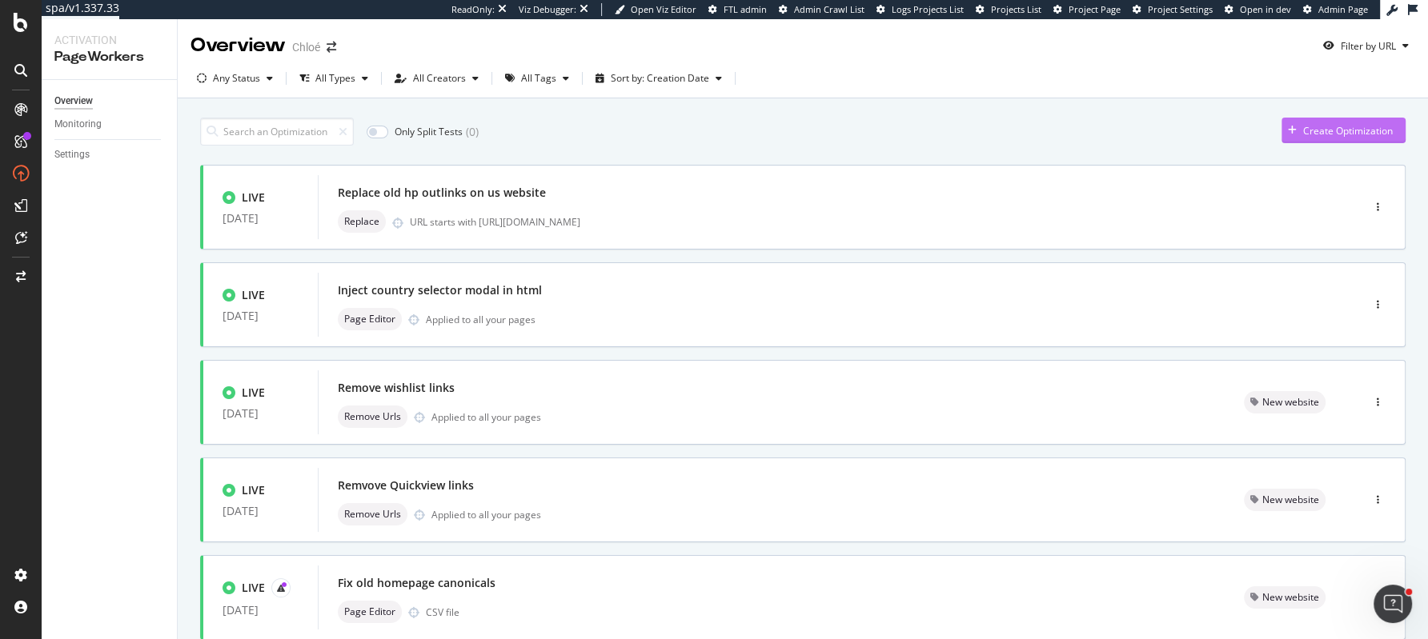
click at [1288, 124] on div "Create Optimization" at bounding box center [1336, 130] width 111 height 24
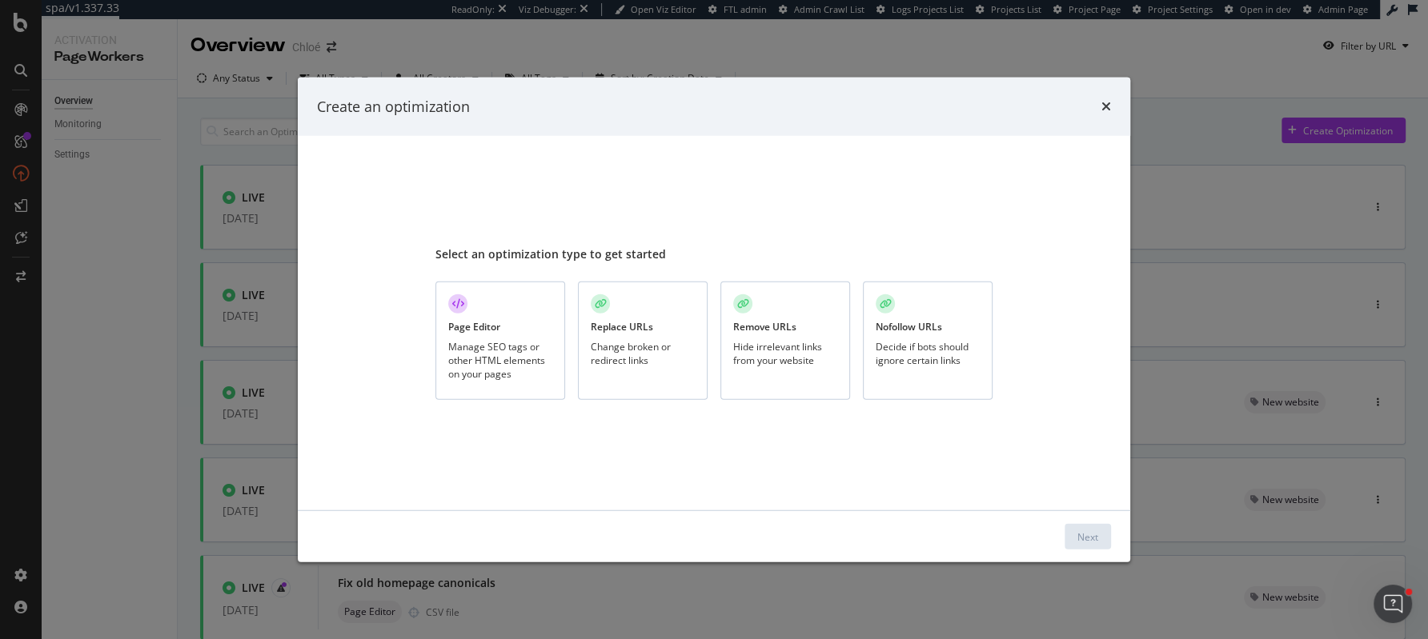
click at [525, 323] on div "Page Editor Manage SEO tags or other HTML elements on your pages" at bounding box center [500, 341] width 130 height 119
click at [1086, 535] on div "Next" at bounding box center [1087, 537] width 21 height 14
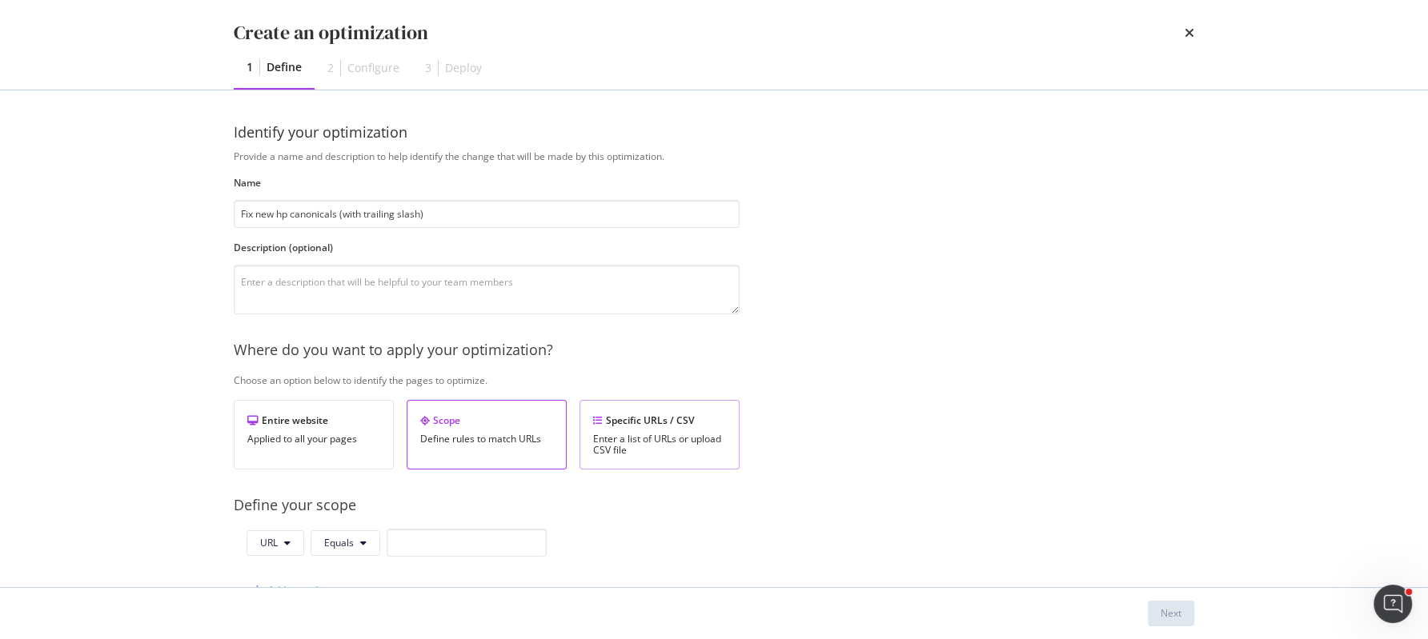
type input "Fix new hp canonicals (with trailing slash)"
click at [655, 406] on div "Specific URLs / CSV Enter a list of URLs or upload CSV file" at bounding box center [659, 435] width 160 height 70
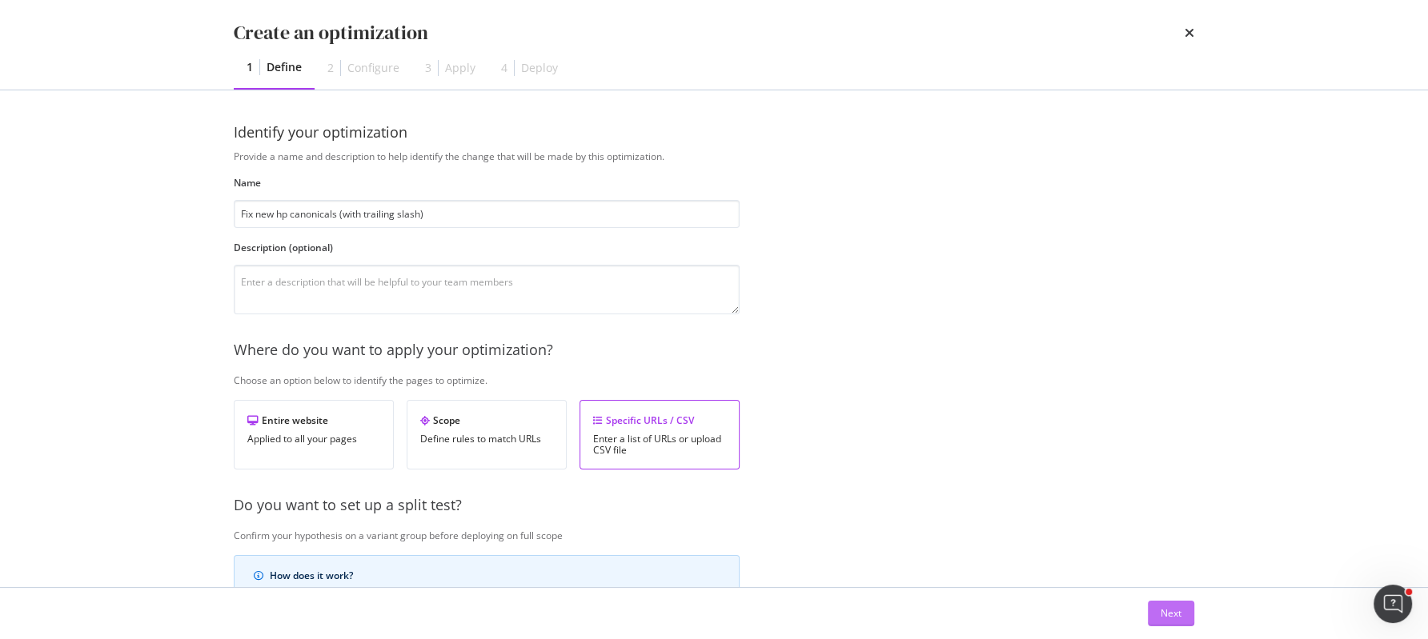
click at [1172, 615] on div "Next" at bounding box center [1170, 614] width 21 height 14
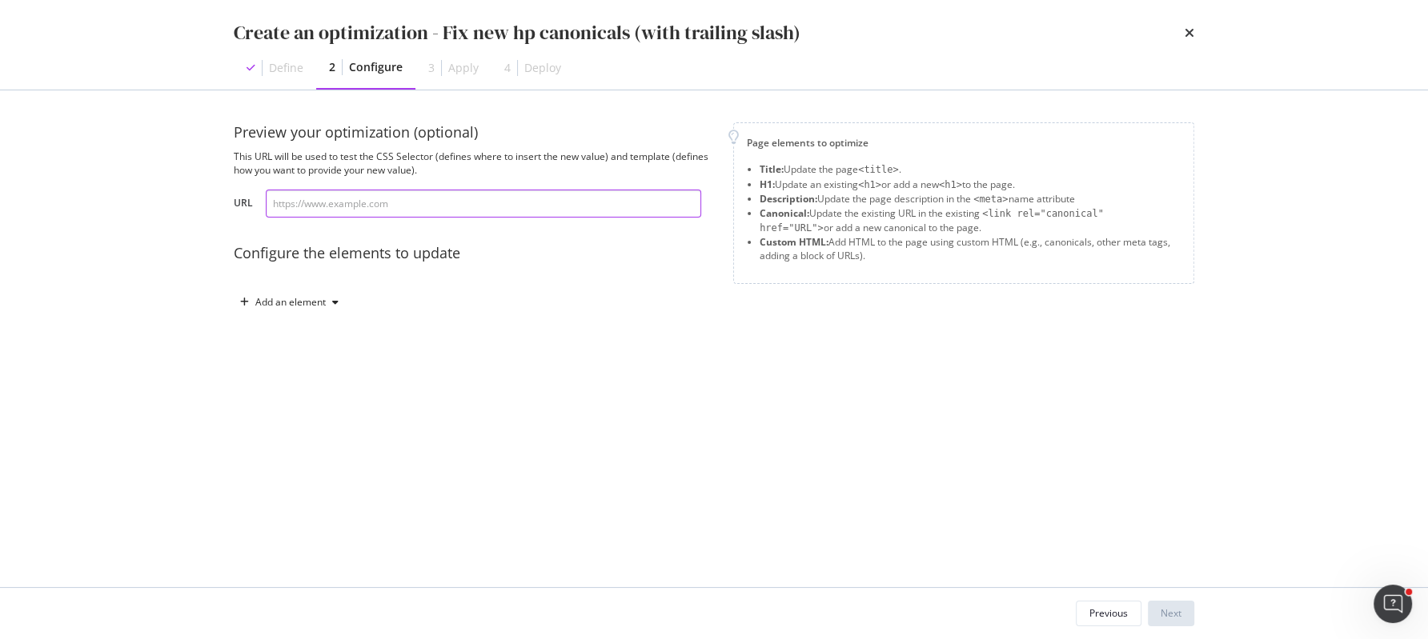
click at [350, 195] on input "modal" at bounding box center [483, 204] width 435 height 28
paste input "[URL][DOMAIN_NAME]"
type input "[URL][DOMAIN_NAME]"
click at [318, 302] on div "Add an element" at bounding box center [290, 303] width 70 height 10
click at [313, 412] on div "Canonical" at bounding box center [298, 412] width 44 height 14
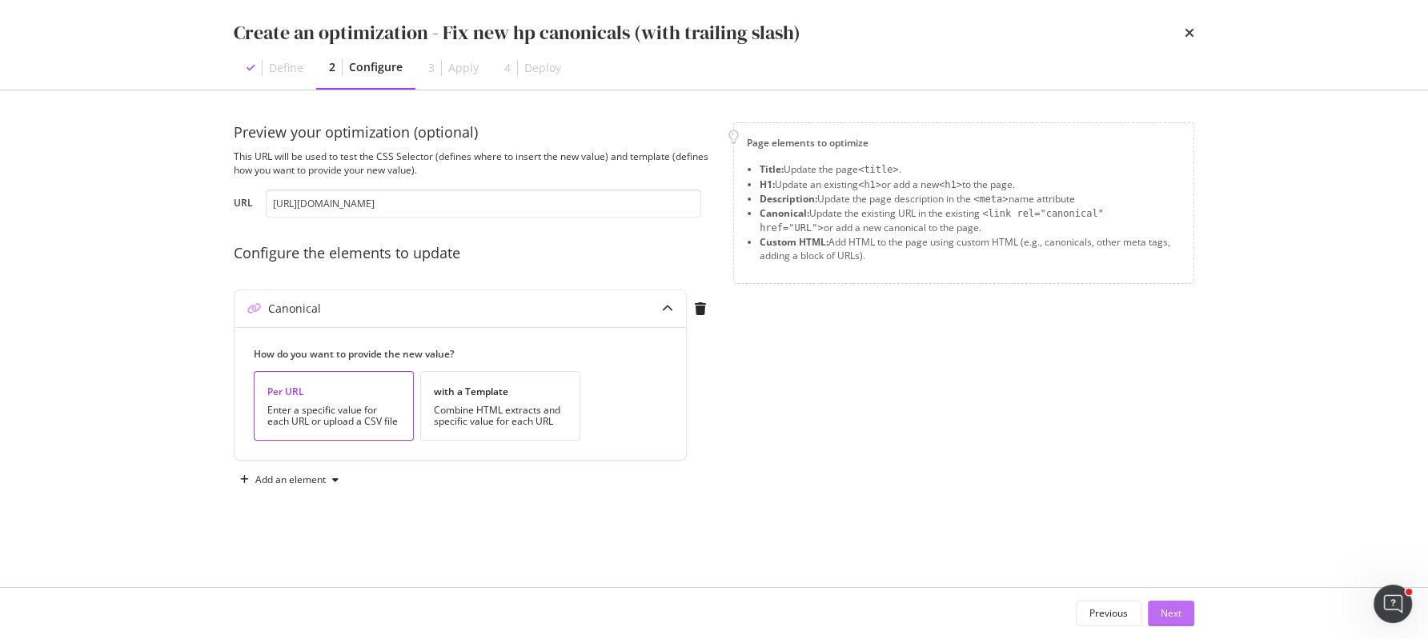
click at [1175, 609] on div "Next" at bounding box center [1170, 614] width 21 height 14
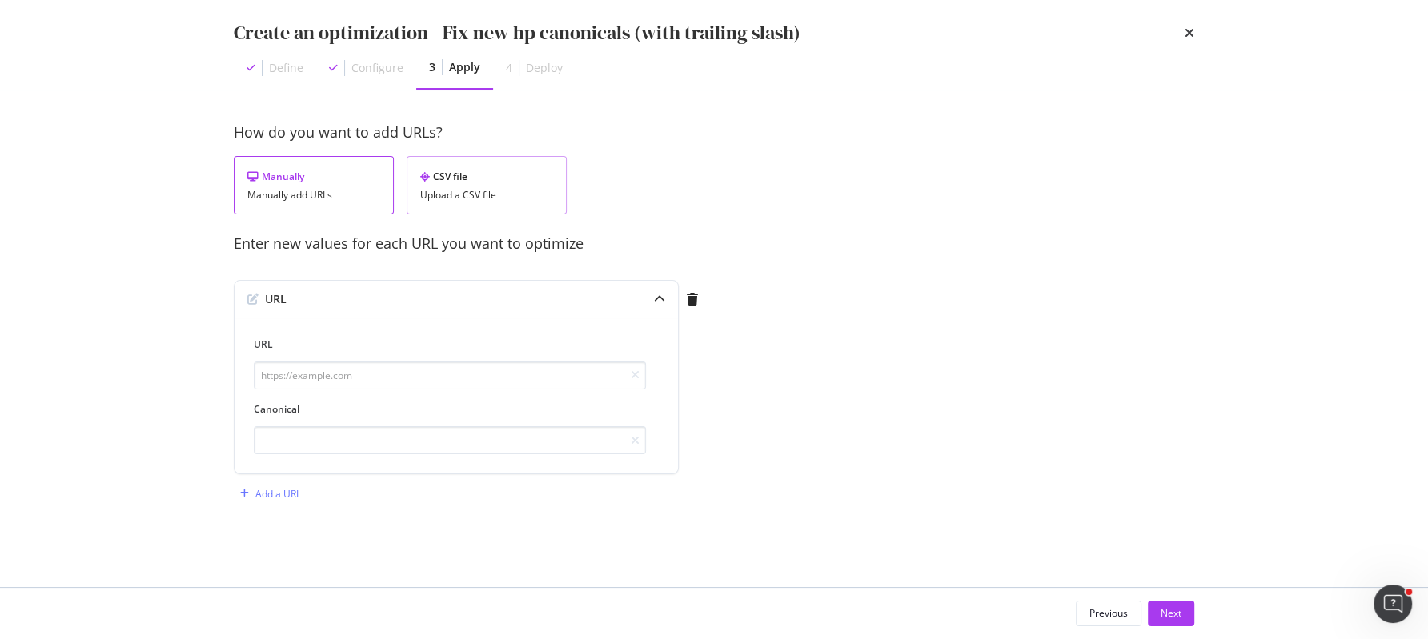
click at [475, 191] on div "Upload a CSV file" at bounding box center [486, 195] width 133 height 11
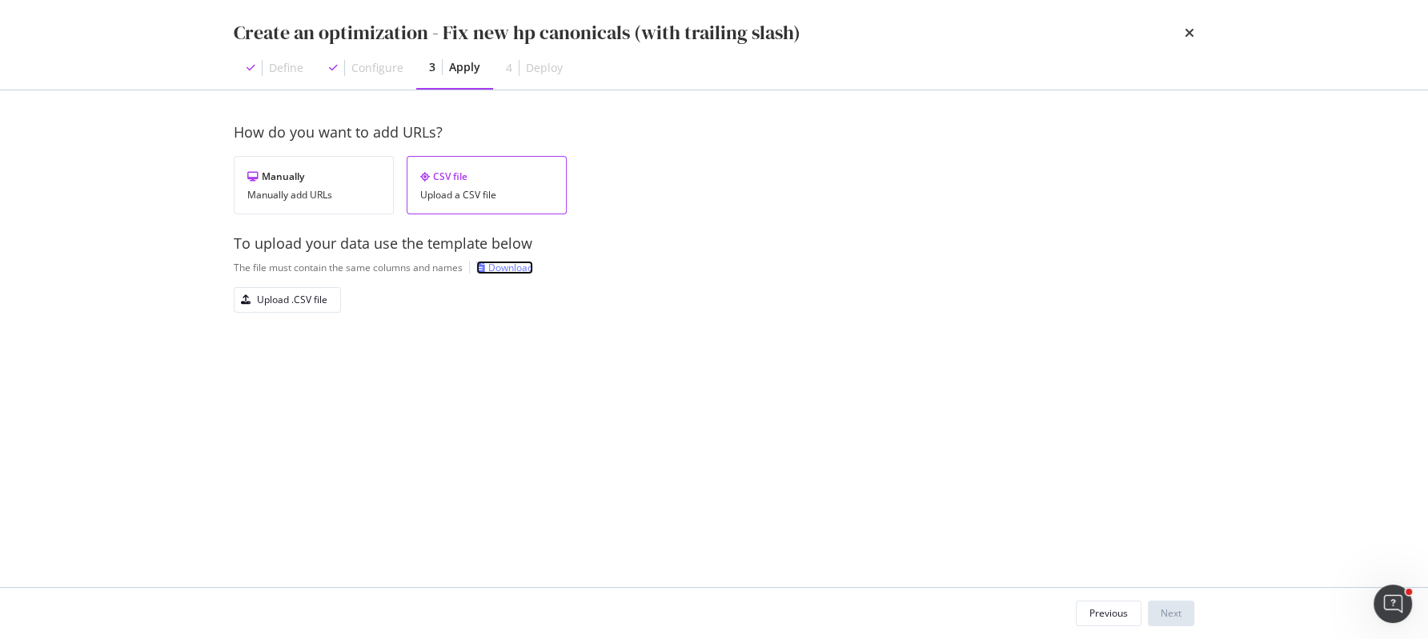
click at [520, 268] on div "Download" at bounding box center [510, 268] width 45 height 14
click at [294, 297] on div "Upload .CSV file" at bounding box center [292, 300] width 70 height 14
click at [302, 306] on div "Upload .CSV file" at bounding box center [280, 300] width 93 height 22
click at [296, 304] on div "Upload .CSV file" at bounding box center [292, 300] width 70 height 14
click at [1172, 619] on div "Next" at bounding box center [1170, 614] width 21 height 14
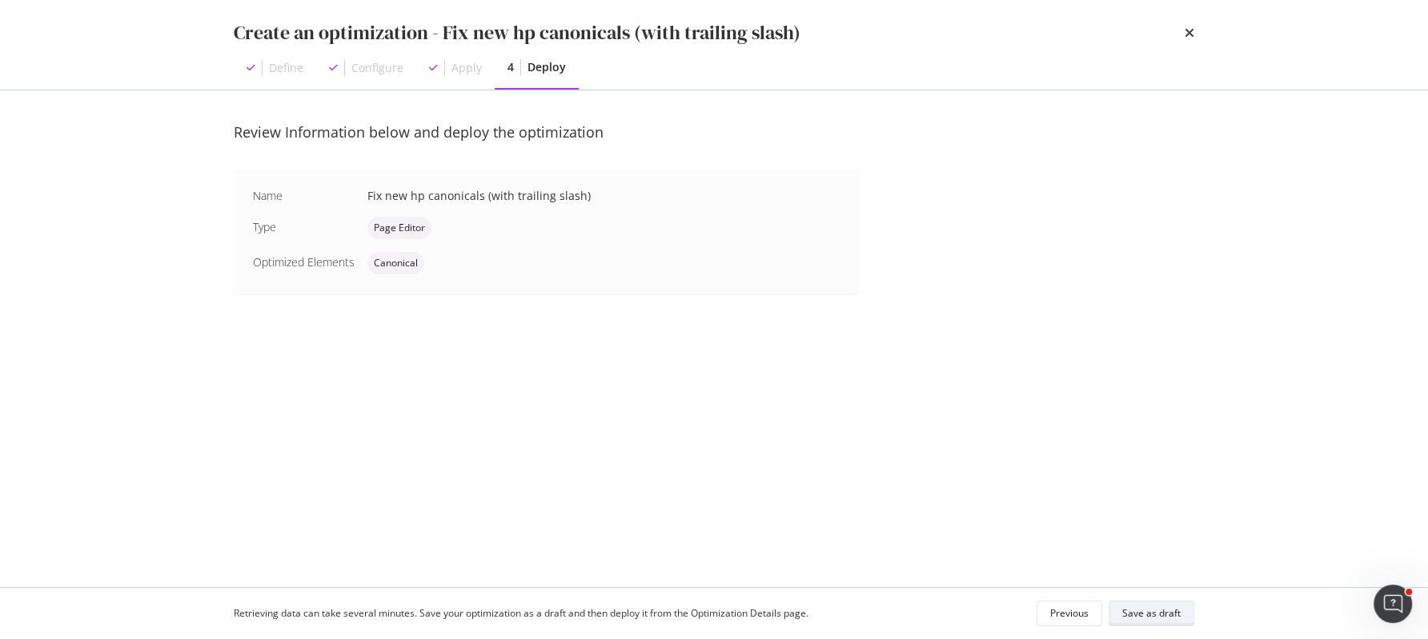
click at [1165, 613] on div "Save as draft" at bounding box center [1151, 614] width 58 height 14
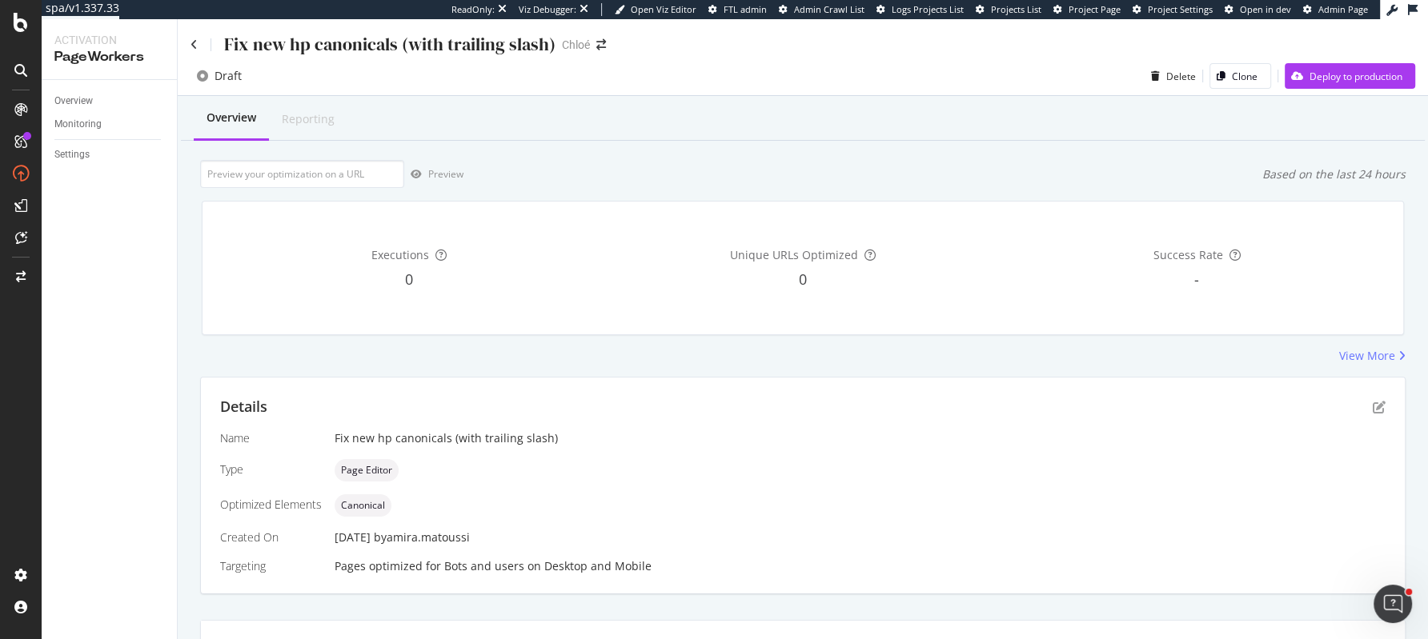
scroll to position [26, 0]
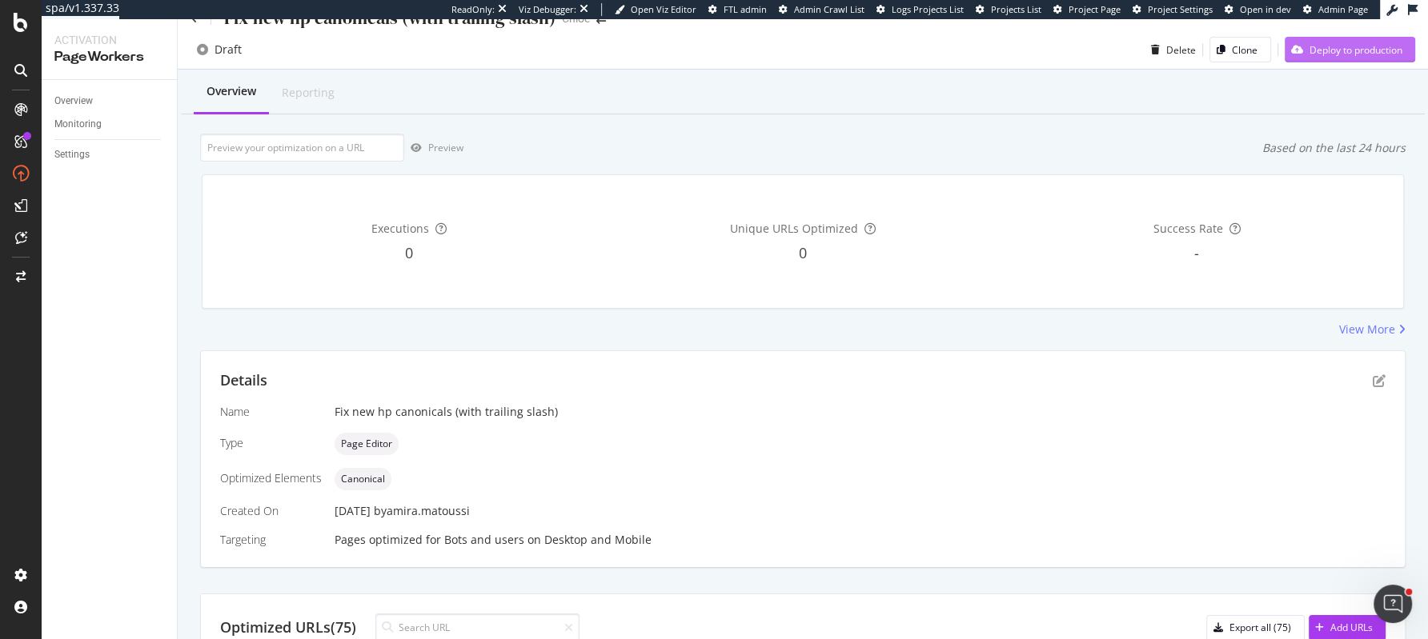
click at [1321, 56] on div "Deploy to production" at bounding box center [1343, 50] width 118 height 24
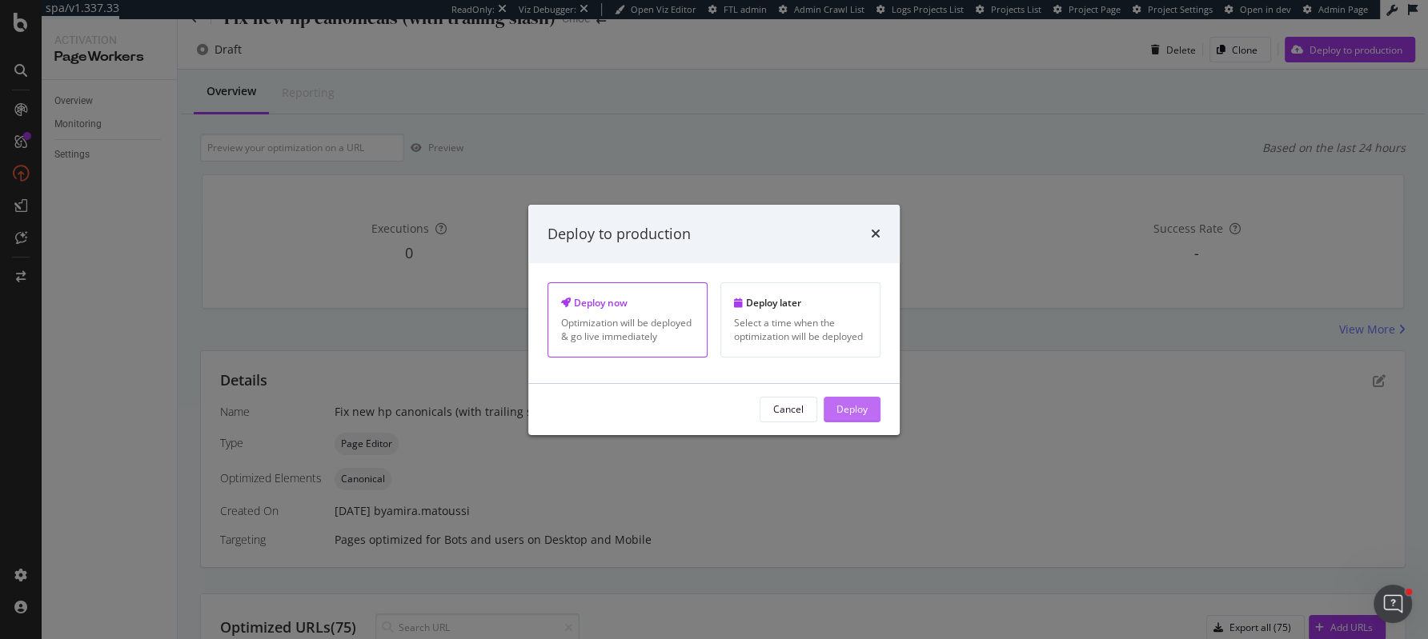
click at [847, 398] on div "Deploy" at bounding box center [851, 410] width 31 height 24
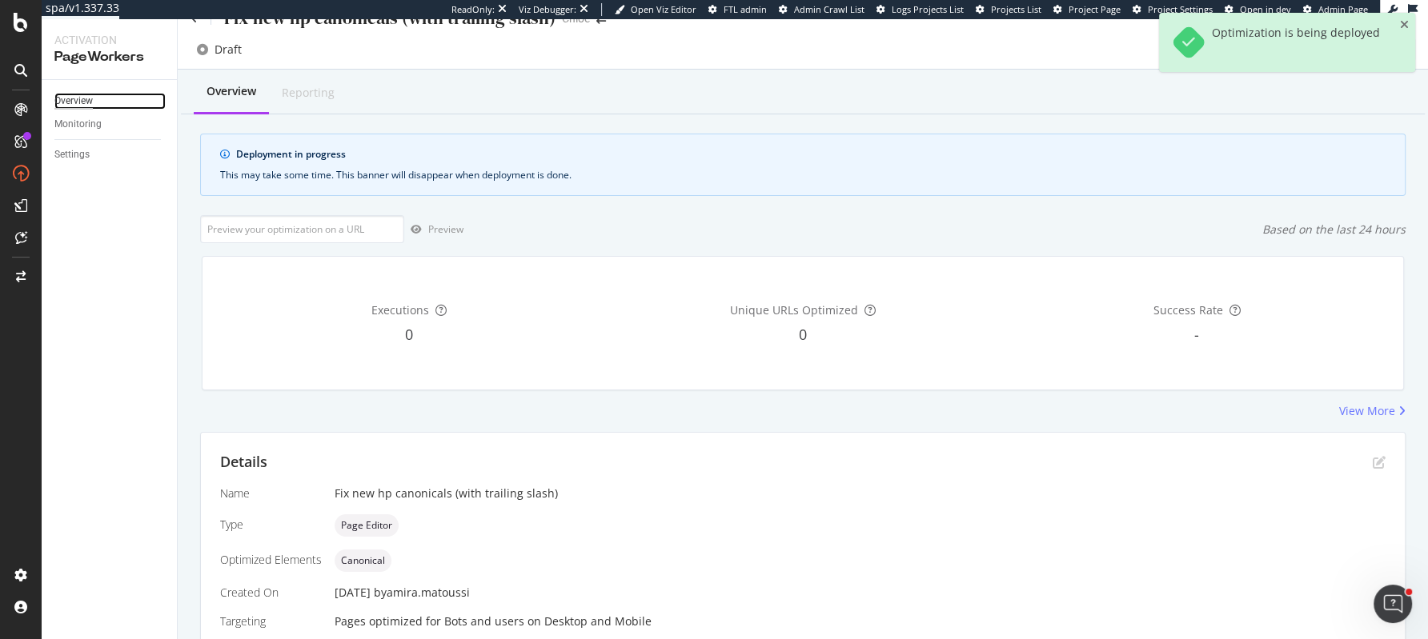
click at [72, 99] on div "Overview" at bounding box center [73, 101] width 38 height 17
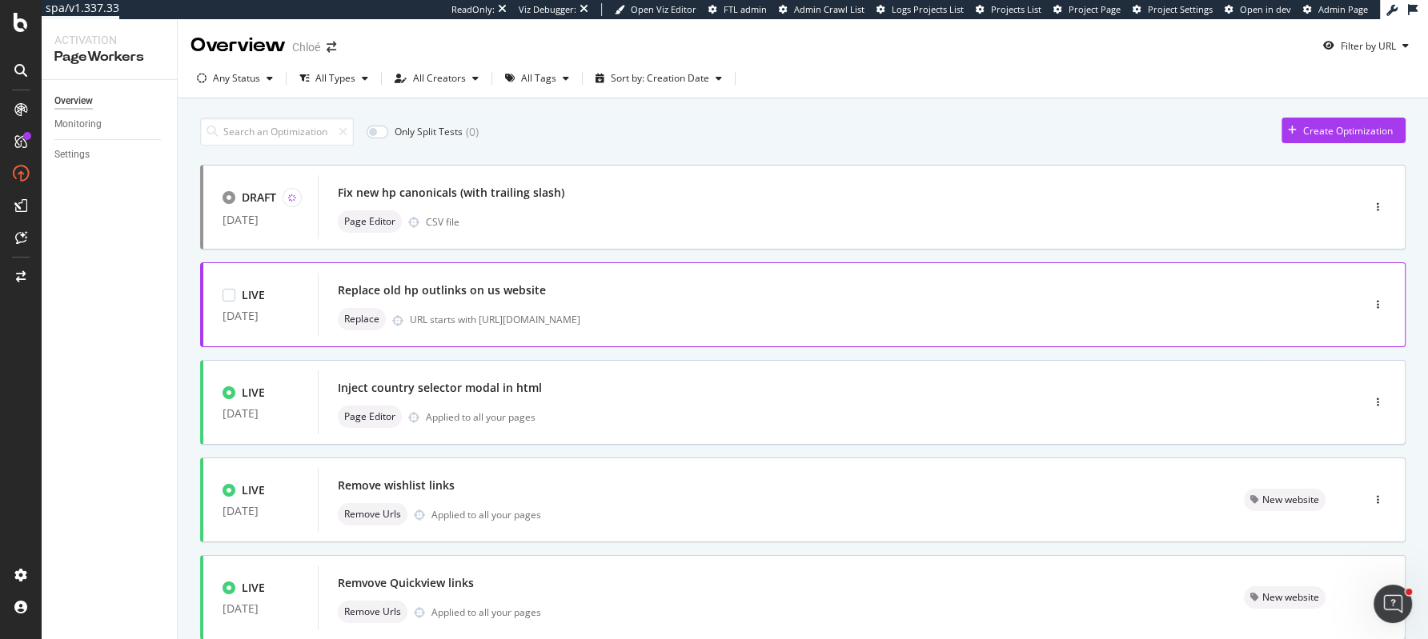
click at [449, 322] on div "URL starts with [URL][DOMAIN_NAME]" at bounding box center [851, 320] width 883 height 14
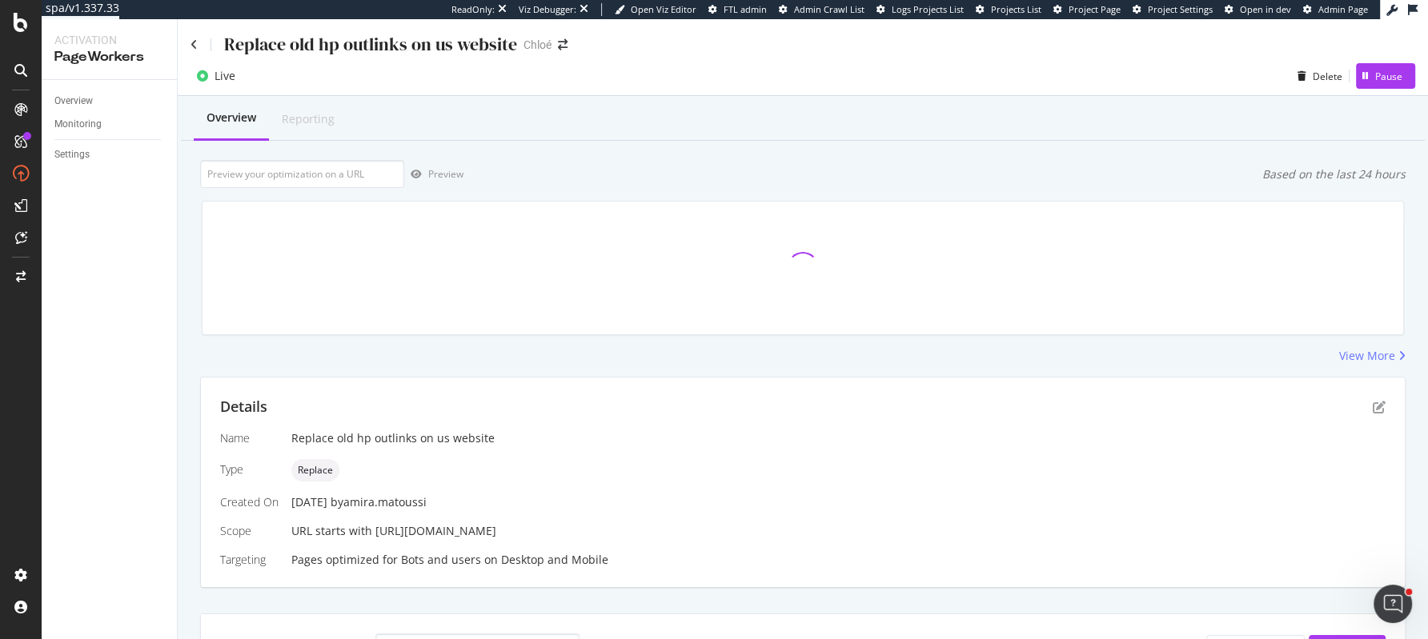
scroll to position [21, 0]
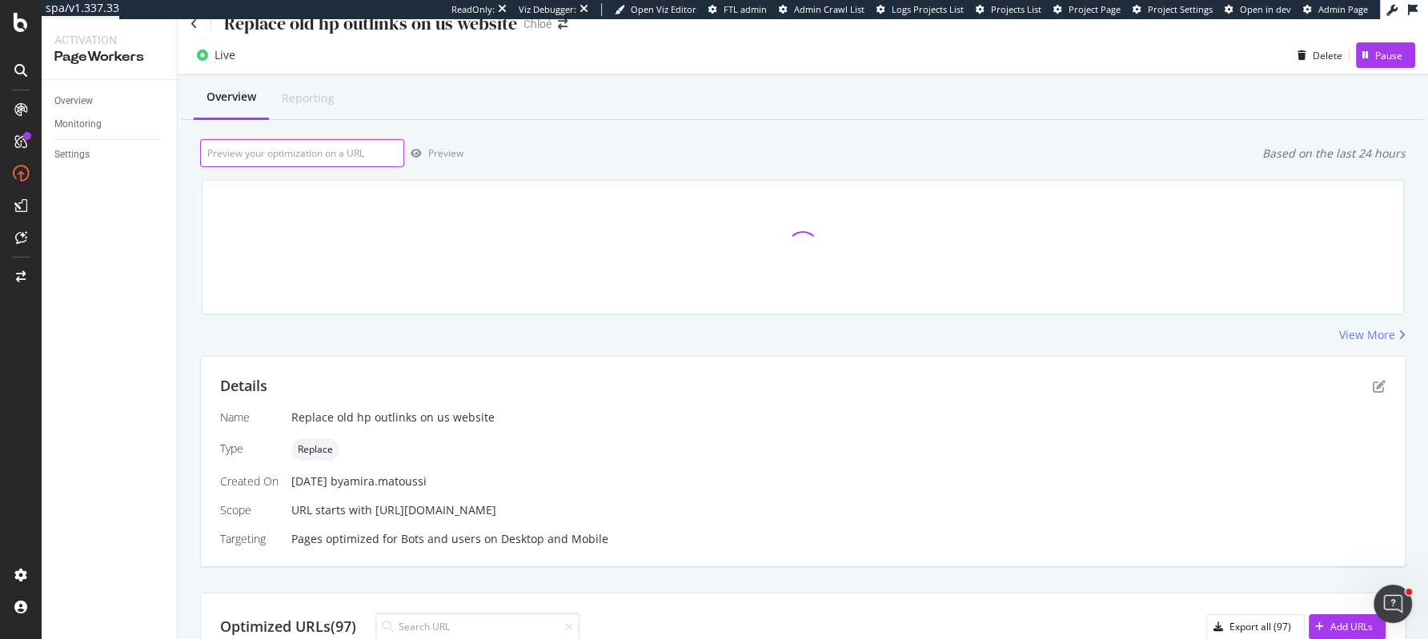
click at [357, 154] on input "url" at bounding box center [302, 153] width 204 height 28
paste input "https://www.chloe.com/us/"
type input "https://www.chloe.com/us/"
click at [435, 156] on div "Preview" at bounding box center [445, 153] width 35 height 14
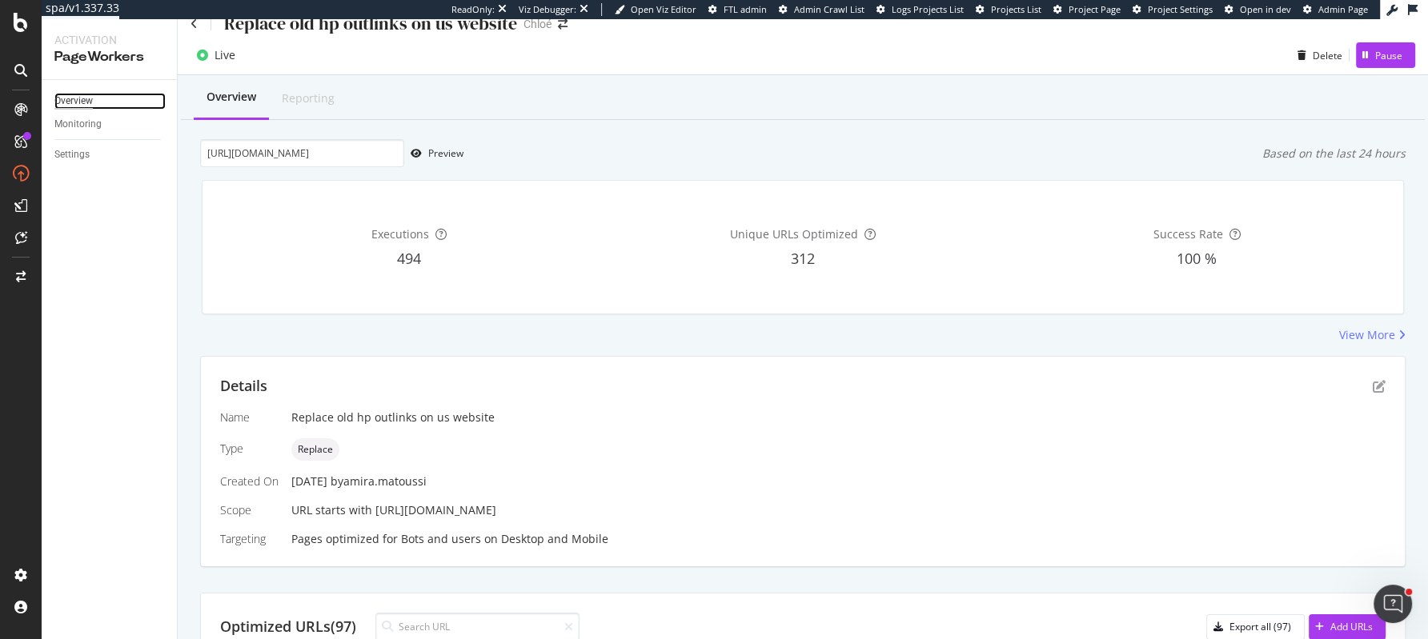
click at [80, 98] on div "Overview" at bounding box center [73, 101] width 38 height 17
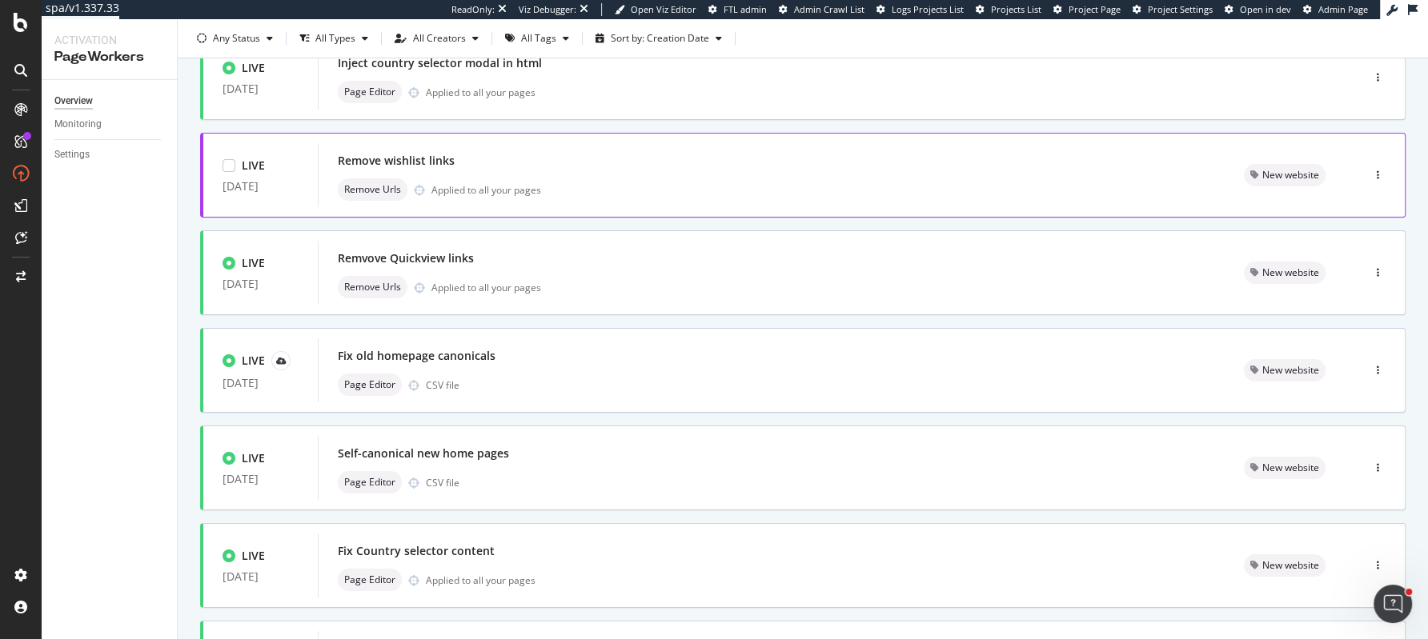
scroll to position [133, 0]
click div "Self-canonical new home pages Page Editor CSV file"
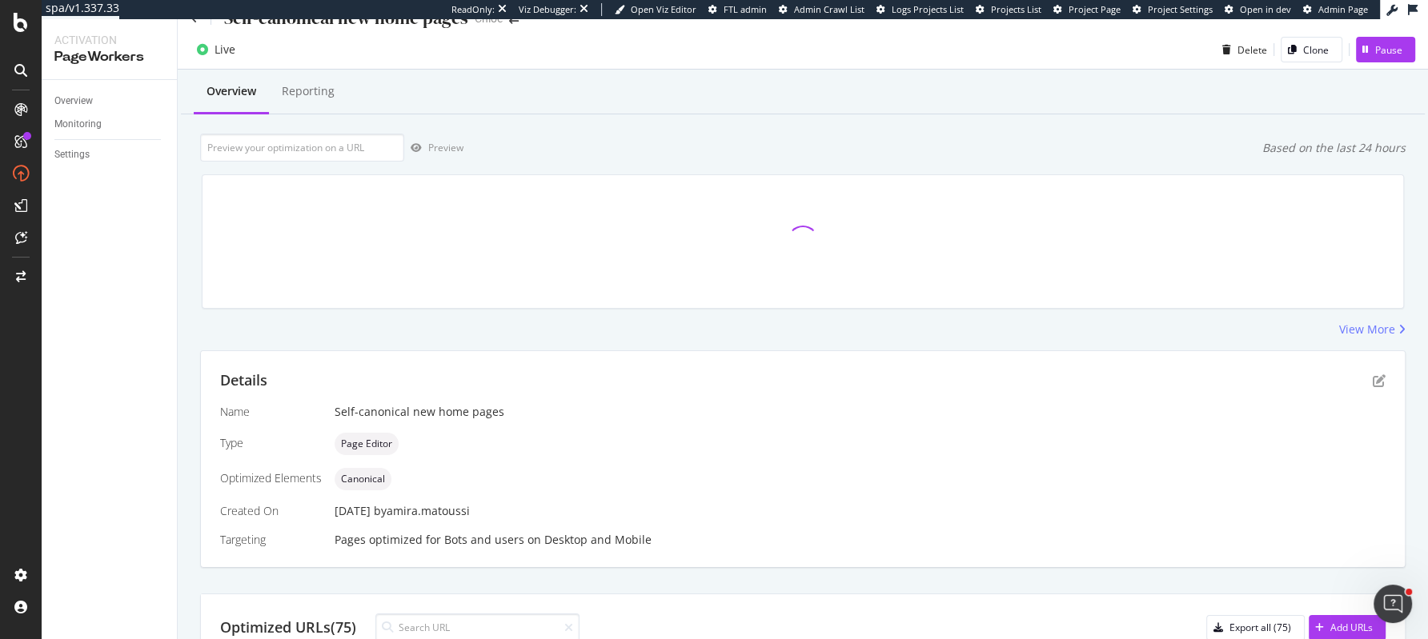
scroll to position [225, 0]
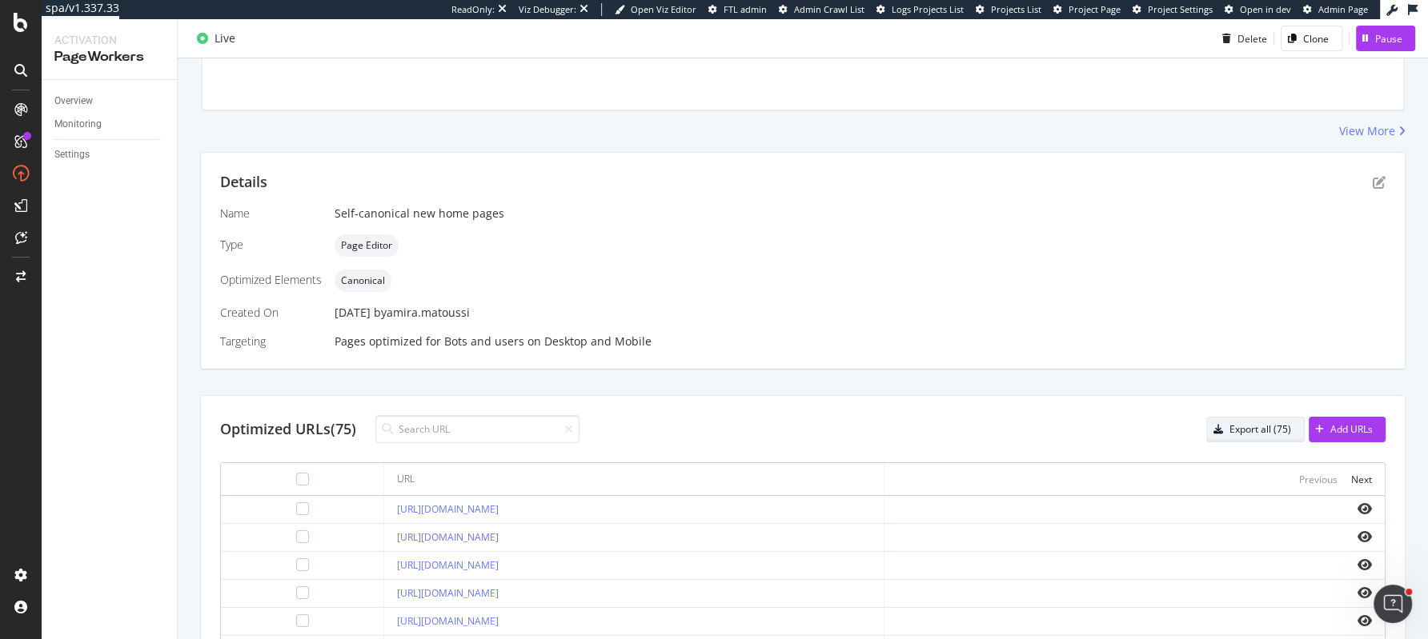
click div "Export all (75)"
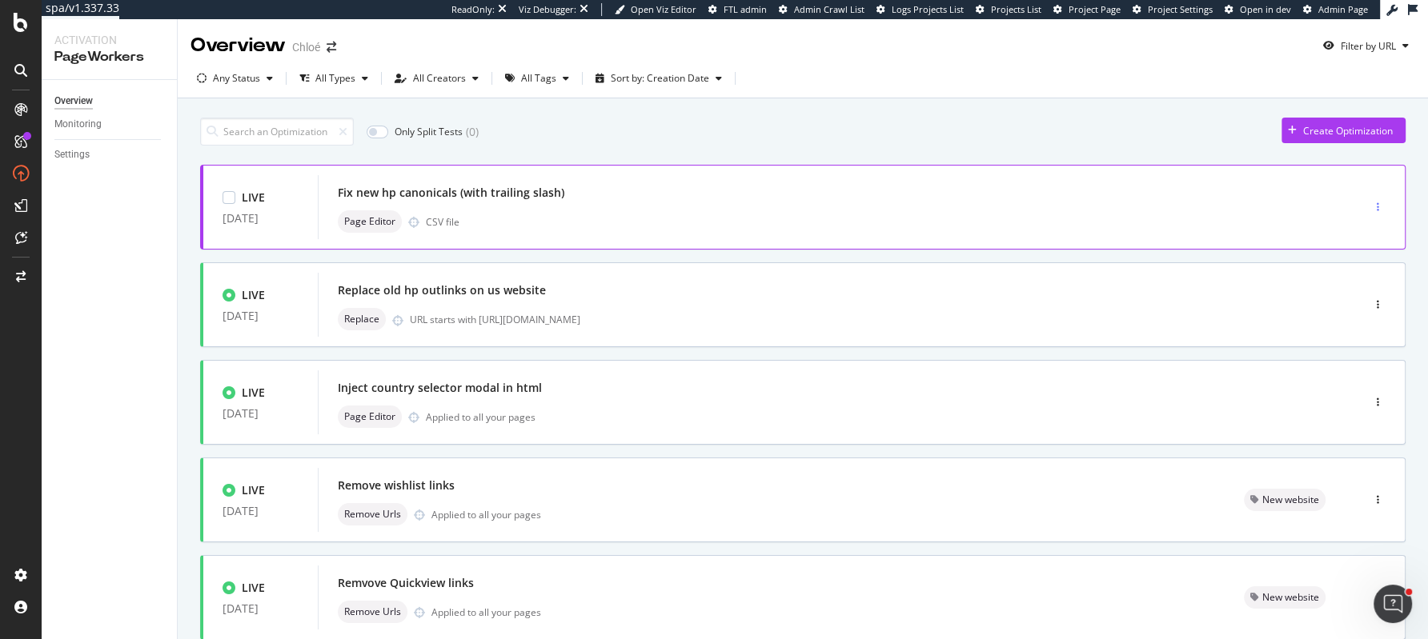
click at [1377, 203] on icon "button" at bounding box center [1377, 207] width 2 height 10
click at [1352, 290] on div "Tags" at bounding box center [1356, 290] width 22 height 14
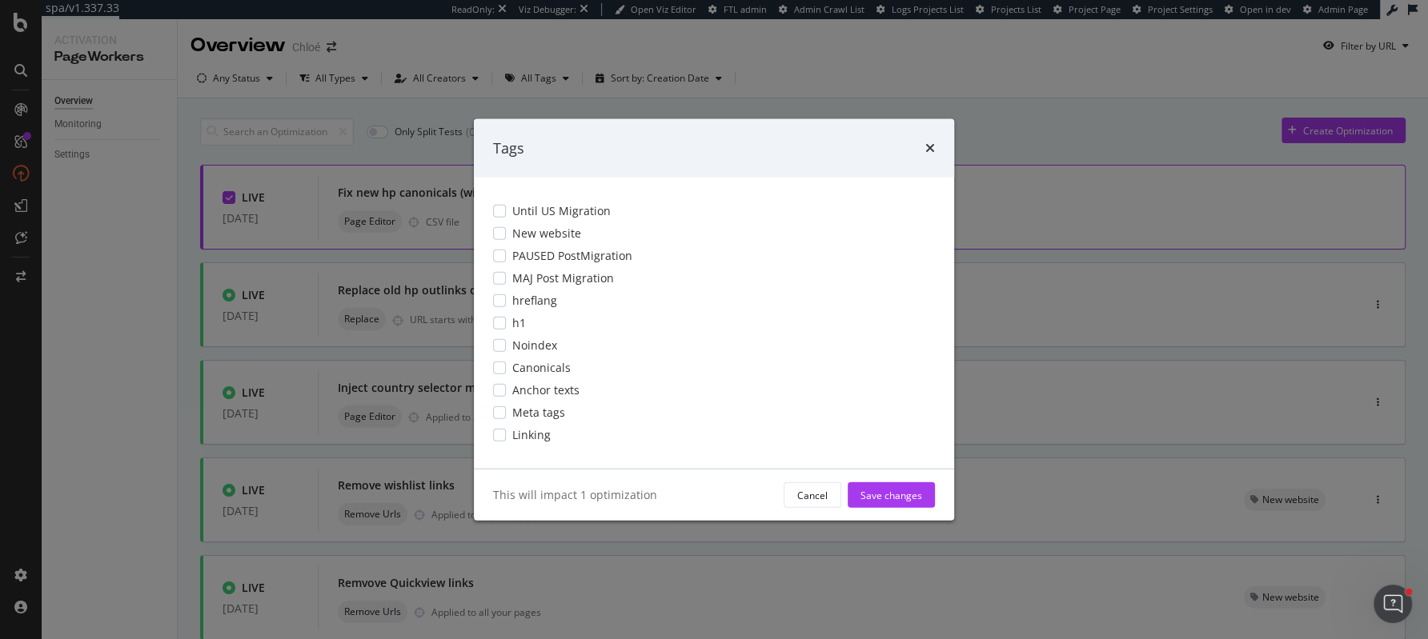
click at [503, 242] on div "Until US Migration New website PAUSED PostMigration MAJ Post Migration hreflang…" at bounding box center [714, 323] width 480 height 291
click at [500, 230] on div "modal" at bounding box center [499, 233] width 13 height 13
click at [883, 490] on div "Save changes" at bounding box center [891, 495] width 62 height 14
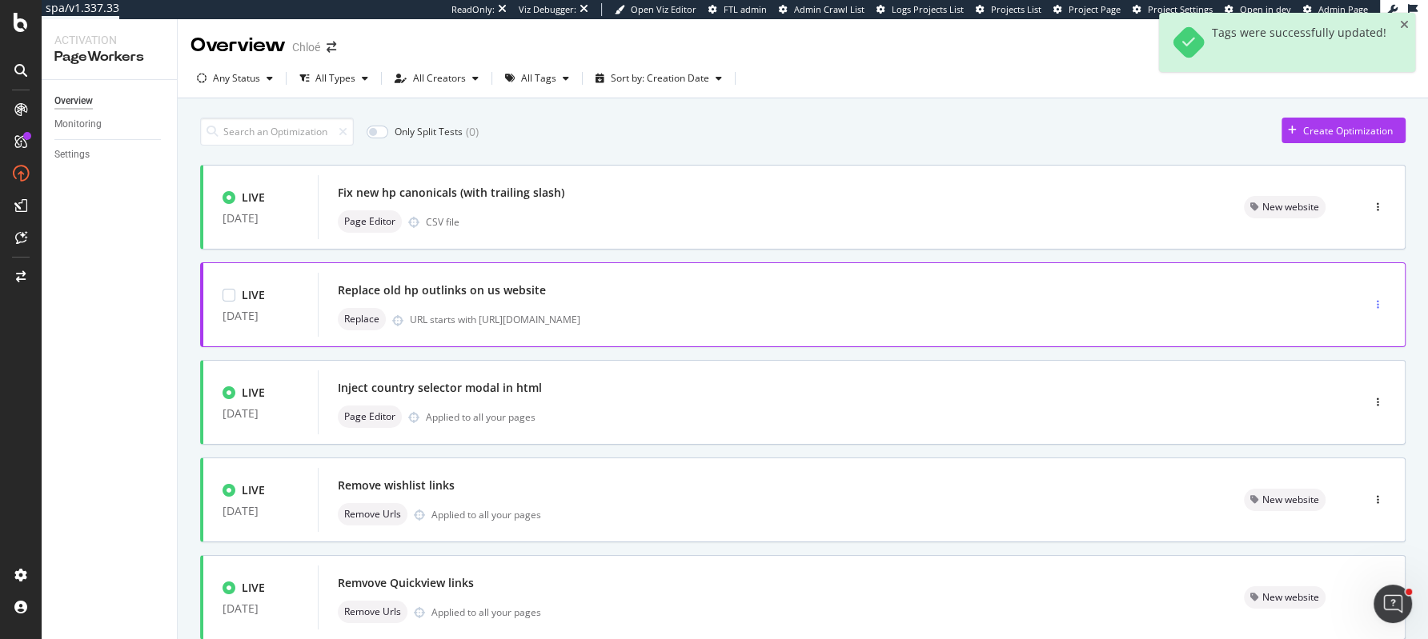
click at [1380, 307] on div "button" at bounding box center [1377, 305] width 15 height 10
click at [1351, 383] on div "Tags" at bounding box center [1356, 388] width 22 height 14
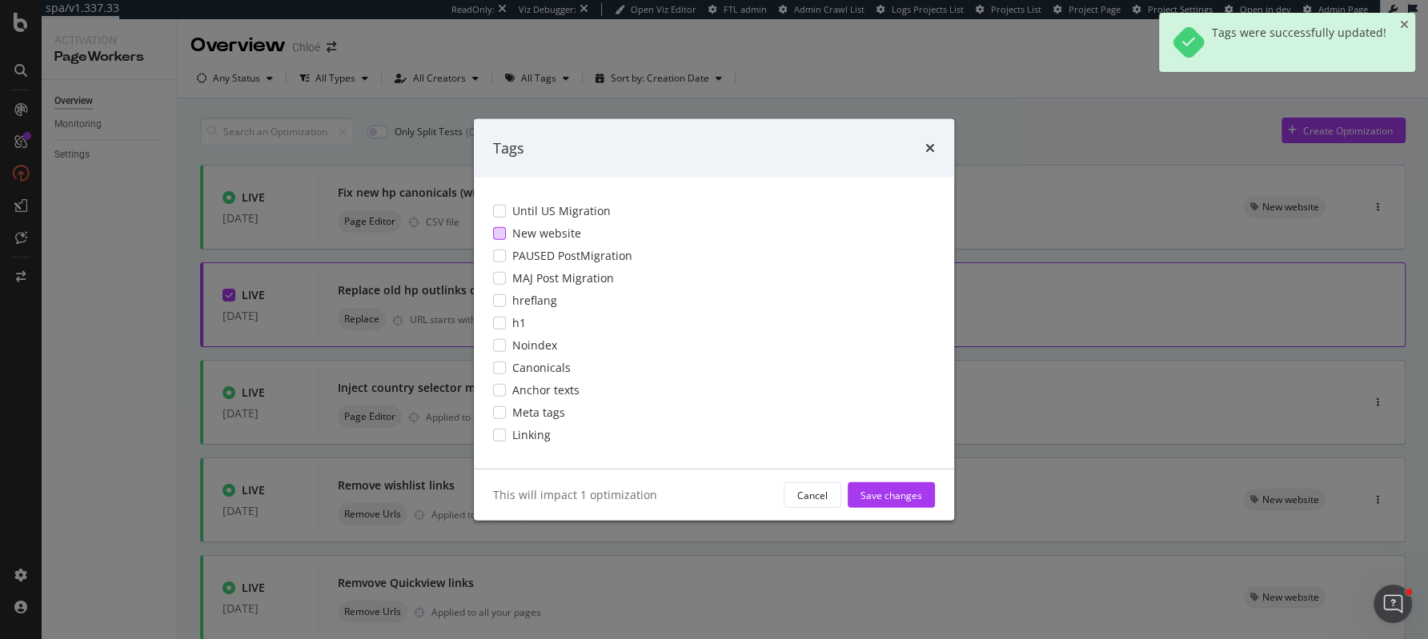
click at [503, 237] on div "modal" at bounding box center [499, 233] width 13 height 13
click at [898, 487] on div "Save changes" at bounding box center [891, 495] width 62 height 24
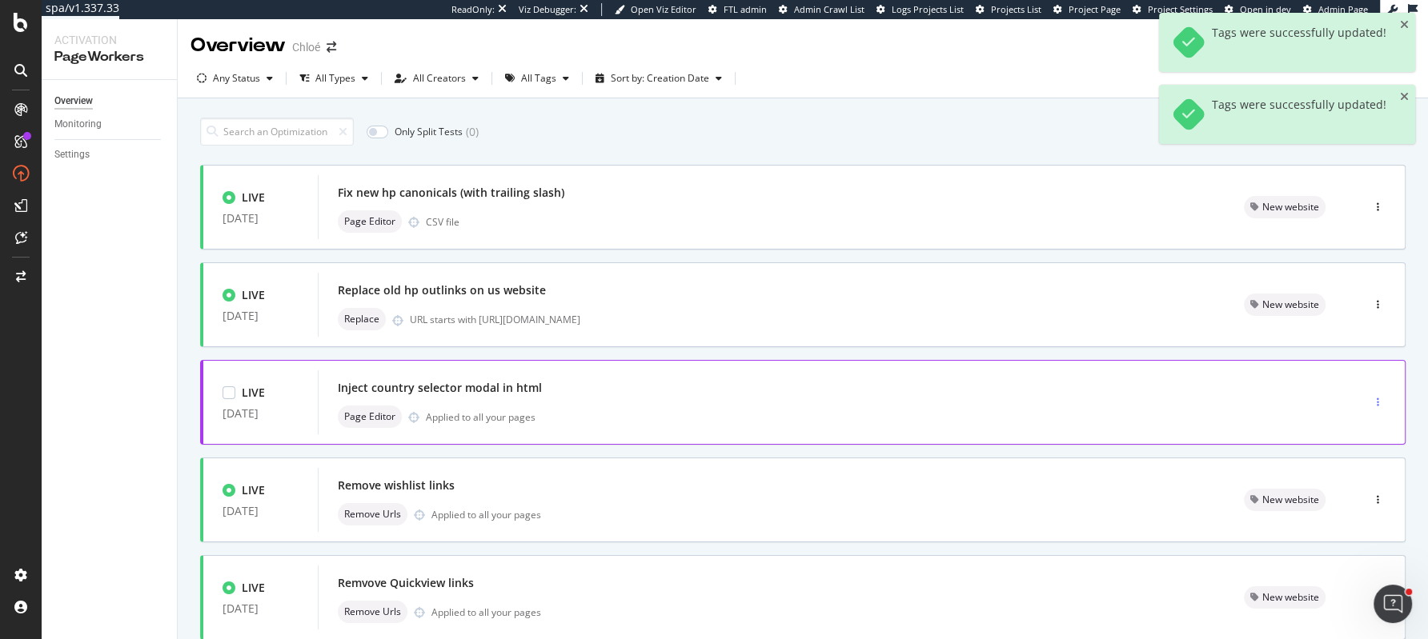
click at [1380, 401] on div "button" at bounding box center [1377, 403] width 15 height 10
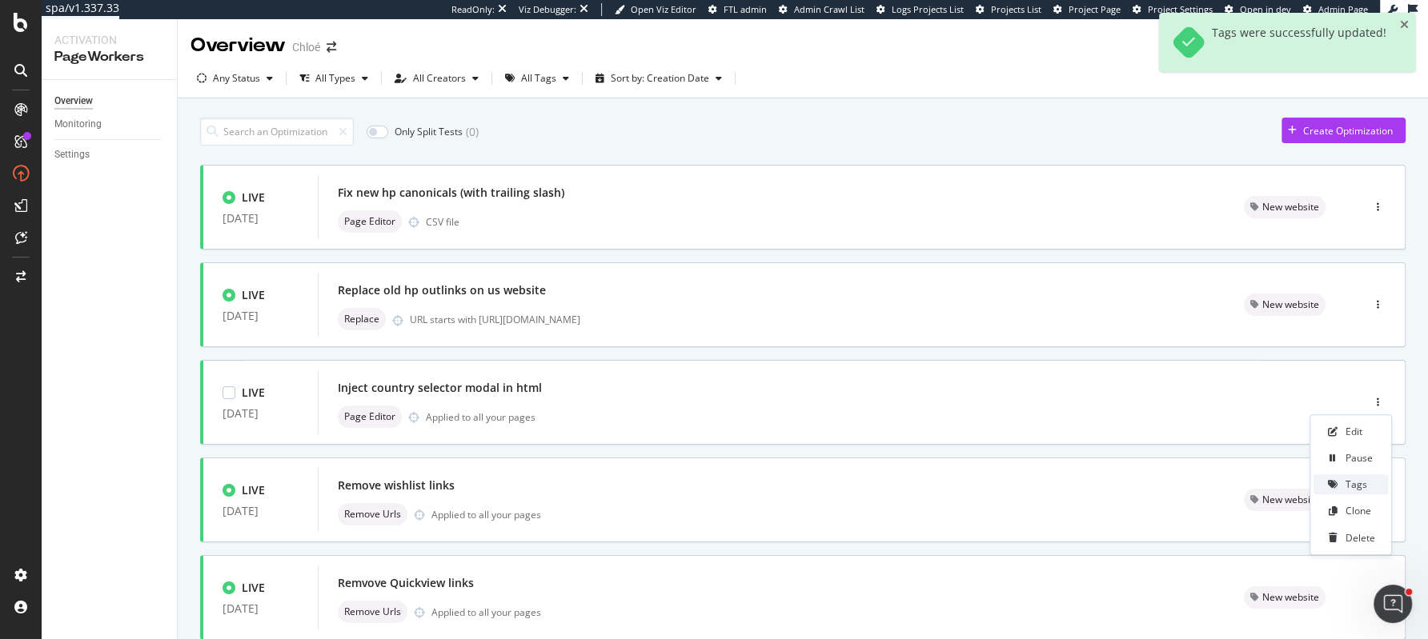
click at [1357, 484] on div "Tags" at bounding box center [1356, 485] width 22 height 14
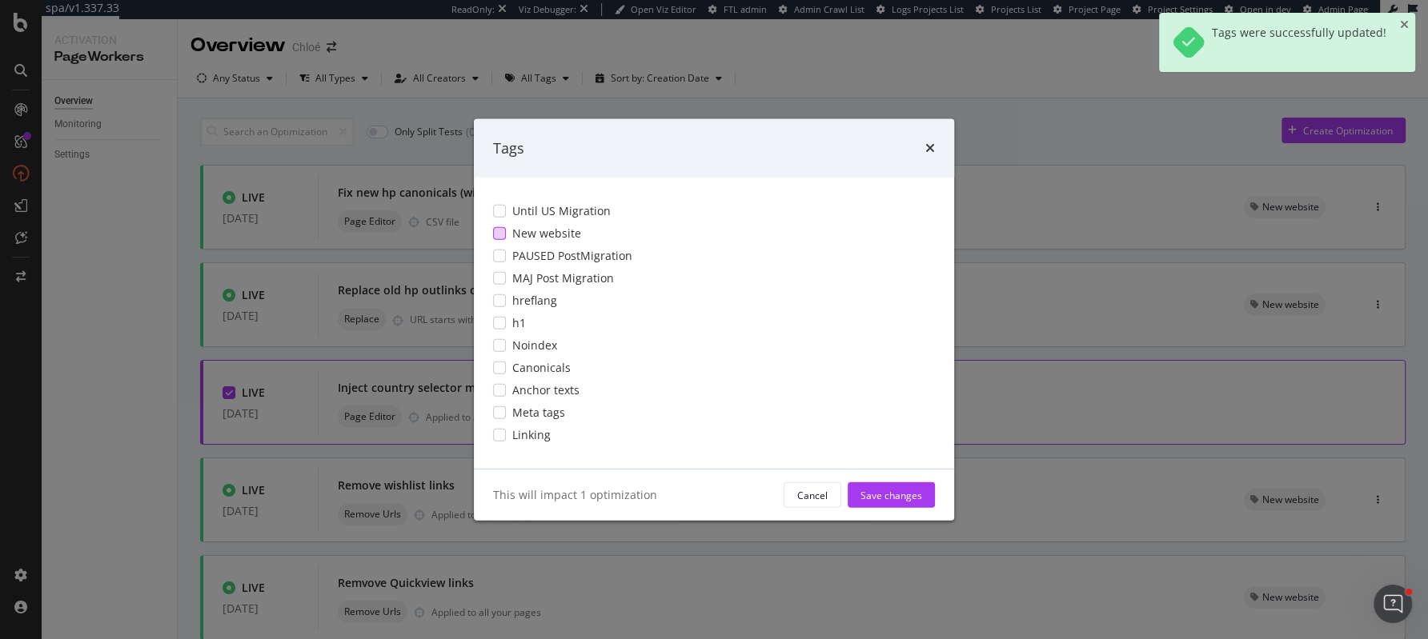
click at [499, 239] on div "modal" at bounding box center [499, 233] width 13 height 13
click at [892, 496] on div "Save changes" at bounding box center [891, 495] width 62 height 14
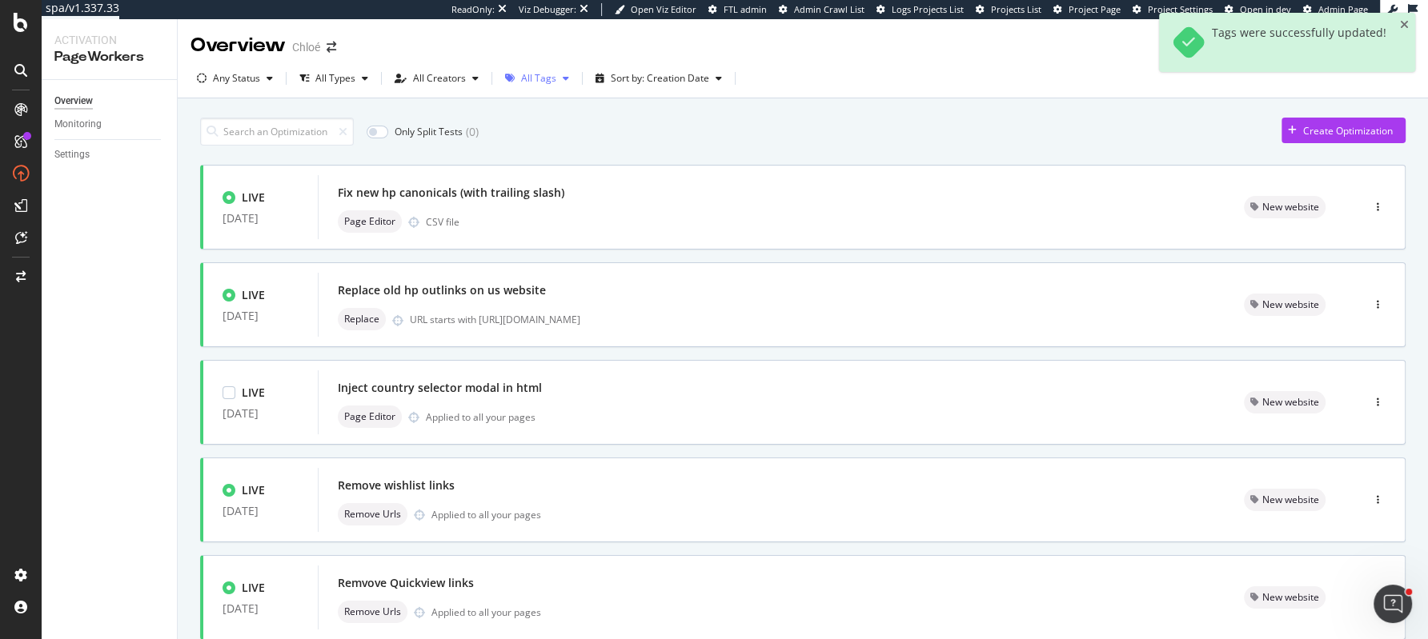
click at [538, 74] on div "All Tags" at bounding box center [538, 79] width 35 height 10
click at [796, 115] on div "Only Split Tests ( 0 ) Create Optimization LIVE [DATE] Fix new hp canonicals (w…" at bounding box center [802, 643] width 1205 height 1066
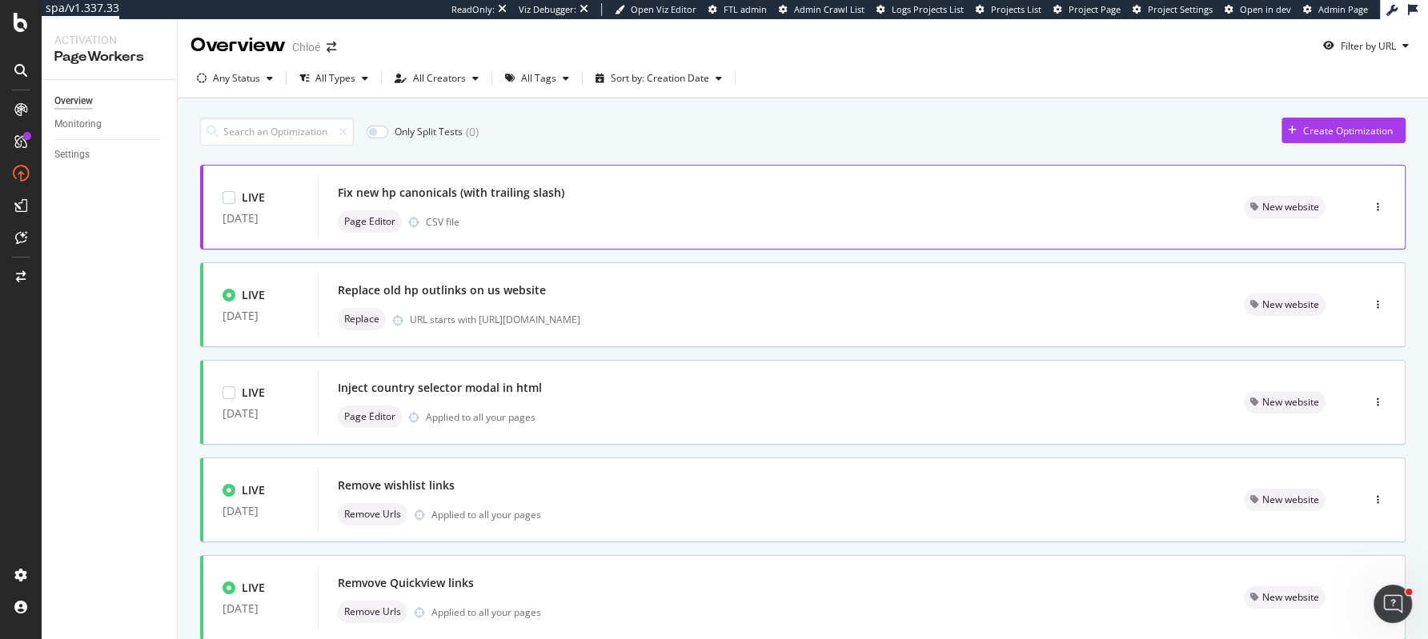
click at [801, 225] on div "Page Editor CSV file" at bounding box center [771, 221] width 867 height 22
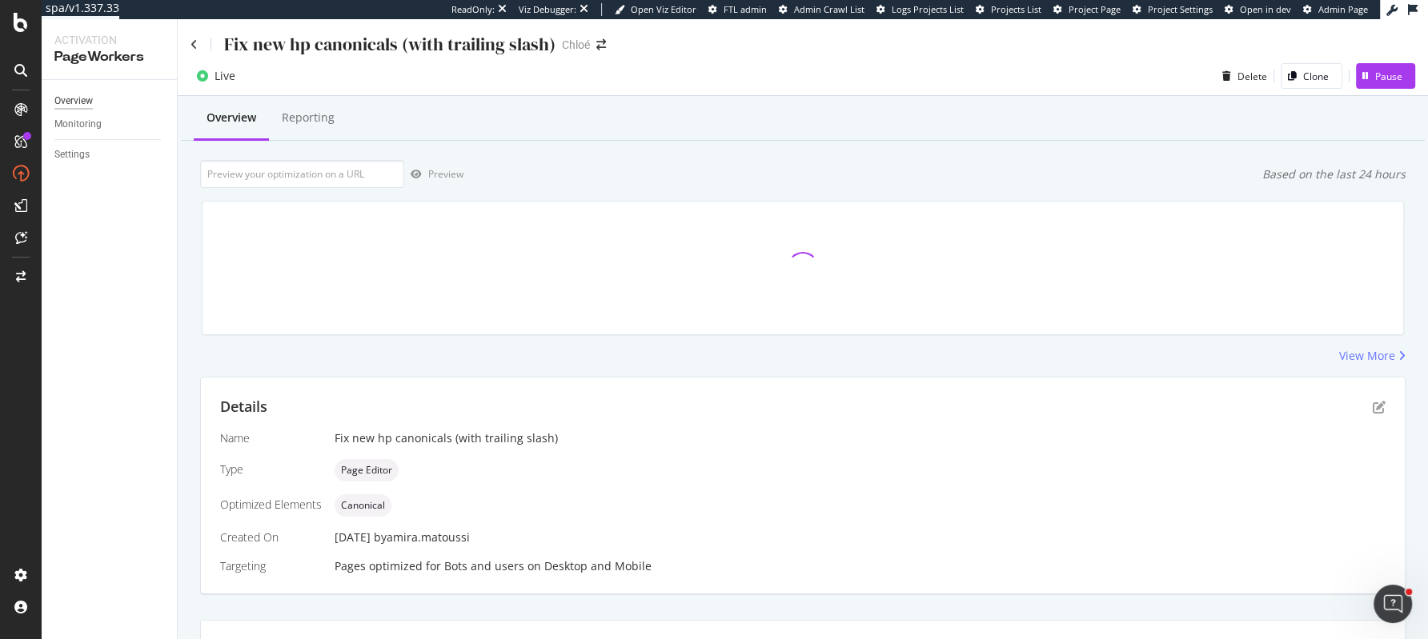
scroll to position [26, 0]
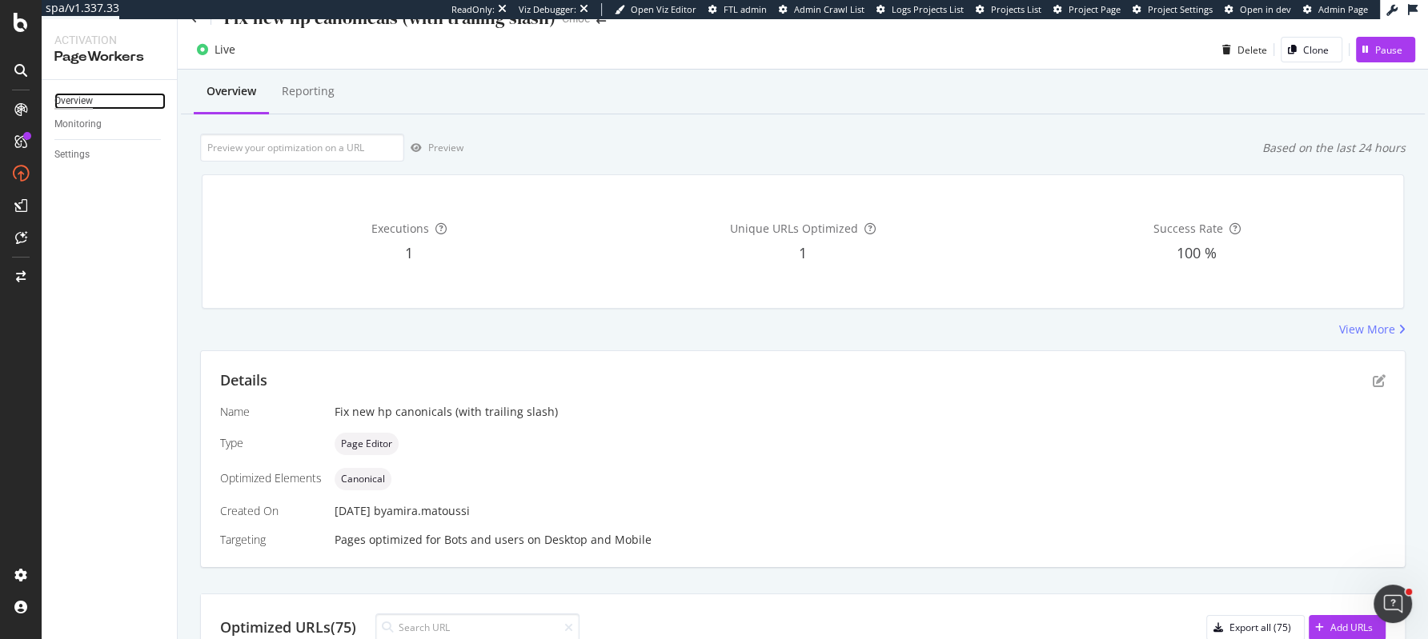
click at [86, 102] on div "Overview" at bounding box center [73, 101] width 38 height 17
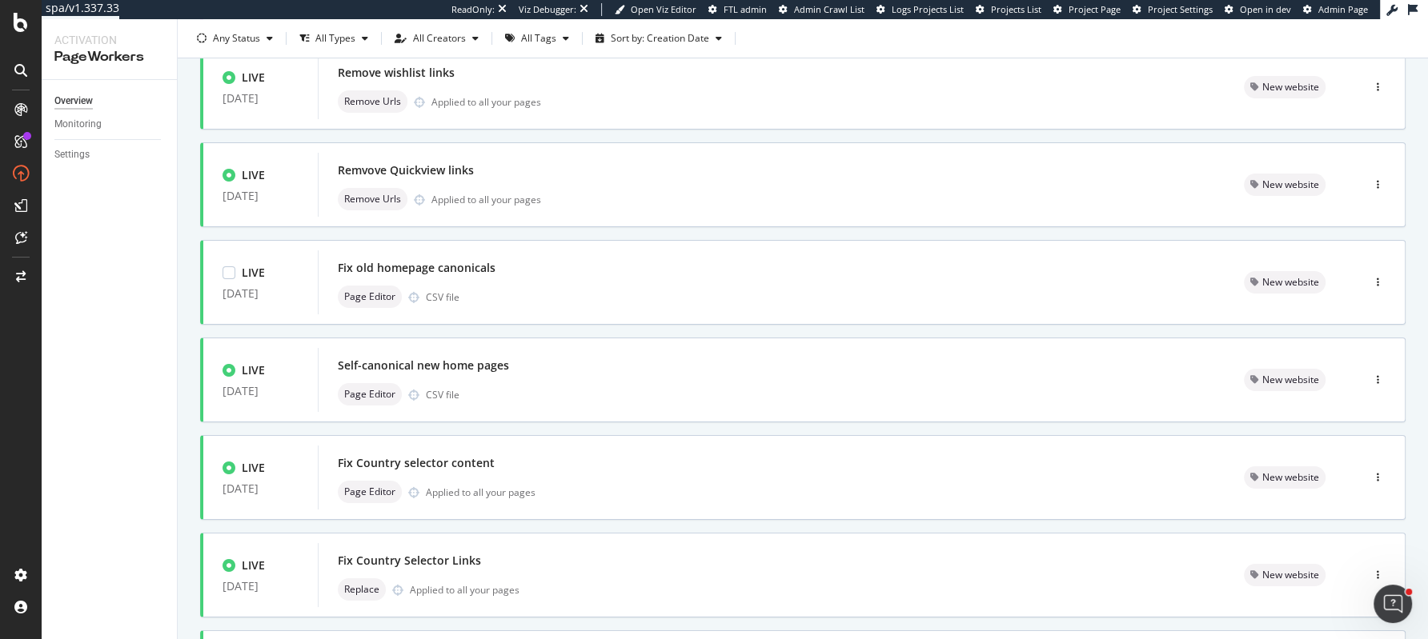
scroll to position [459, 0]
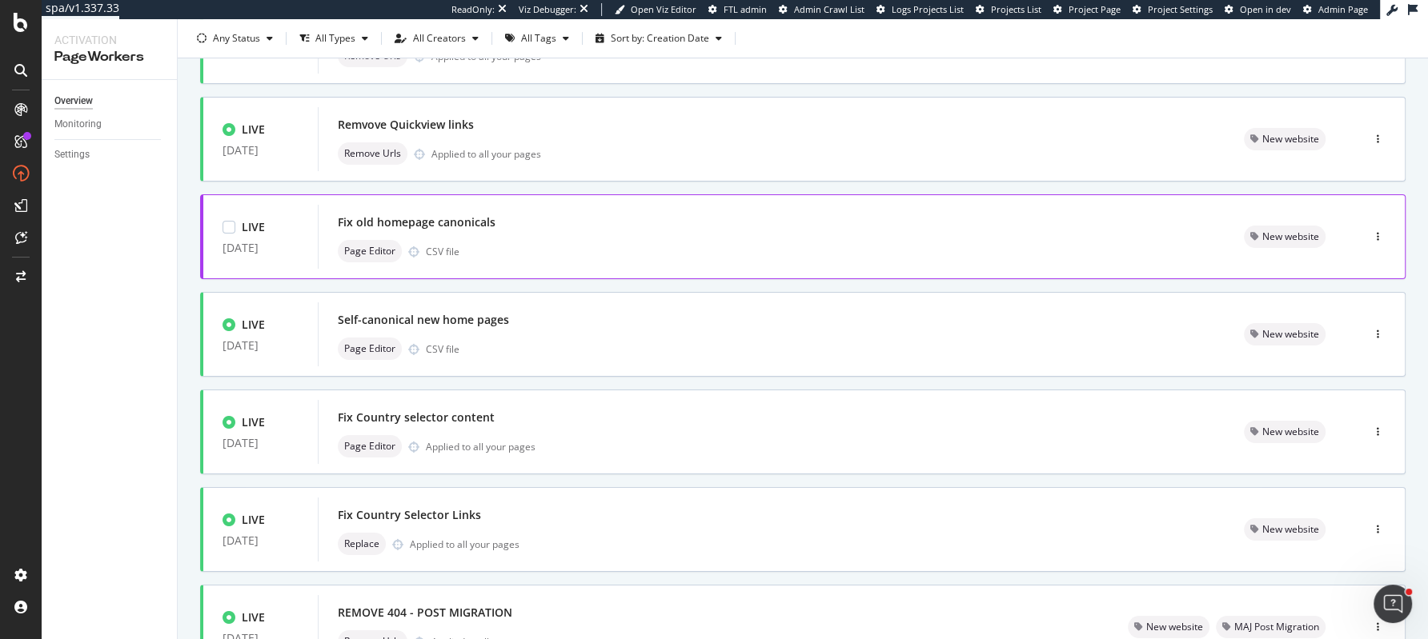
click at [611, 243] on div "Page Editor CSV file" at bounding box center [771, 251] width 867 height 22
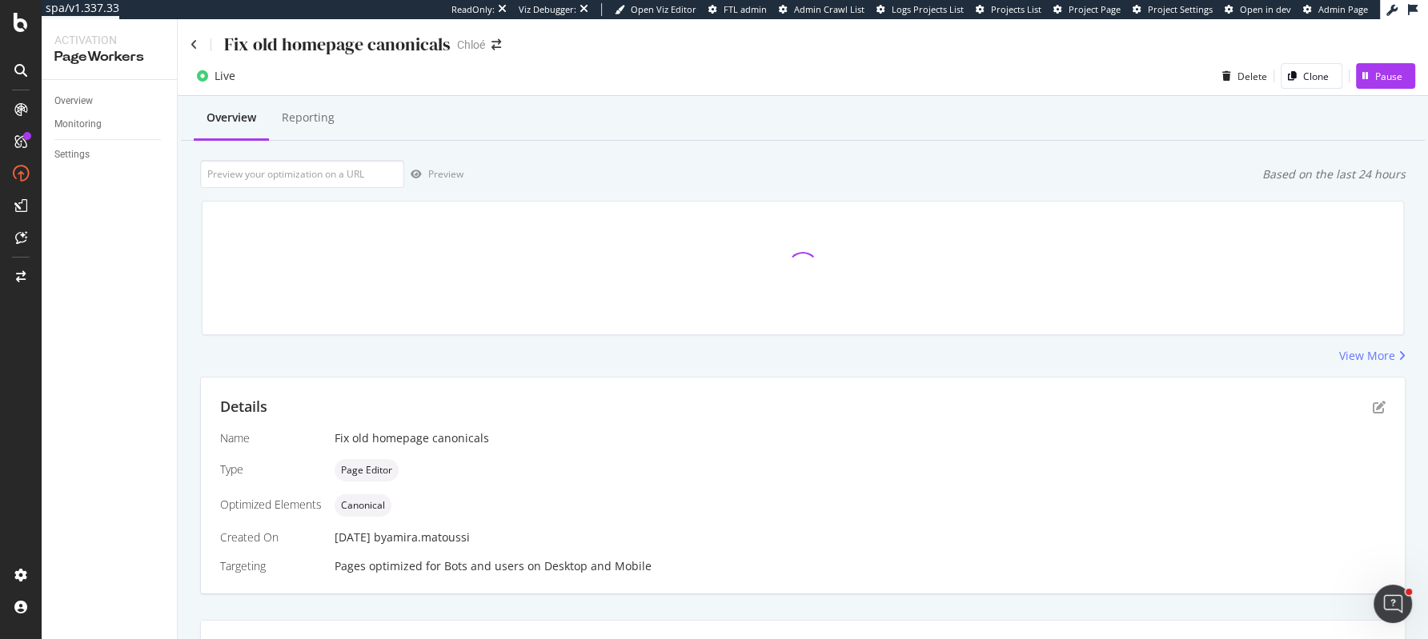
scroll to position [26, 0]
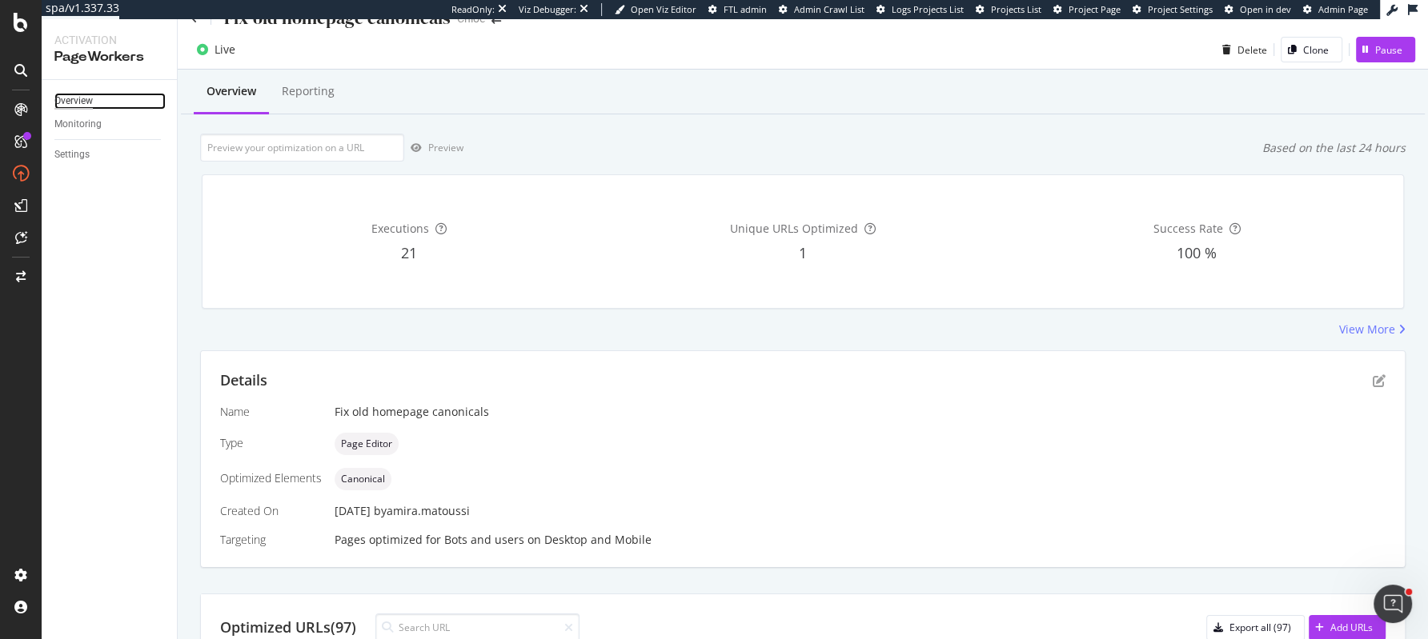
click at [74, 102] on div "Overview" at bounding box center [73, 101] width 38 height 17
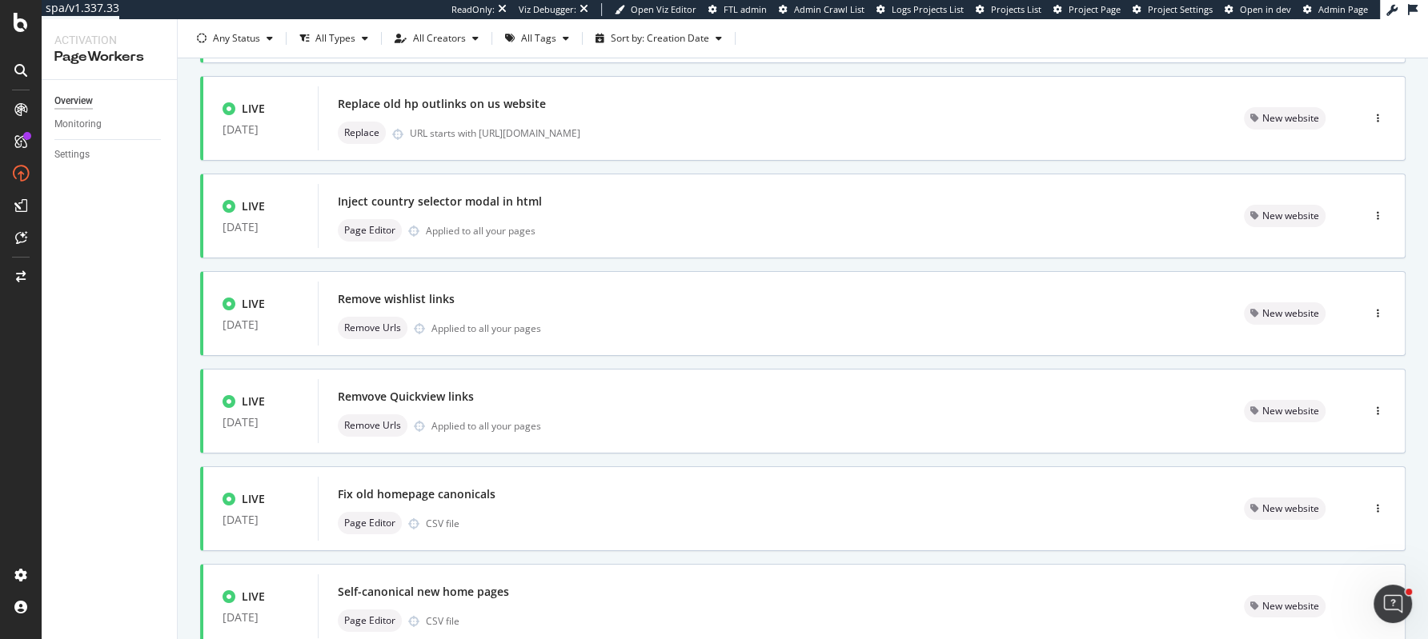
scroll to position [208, 0]
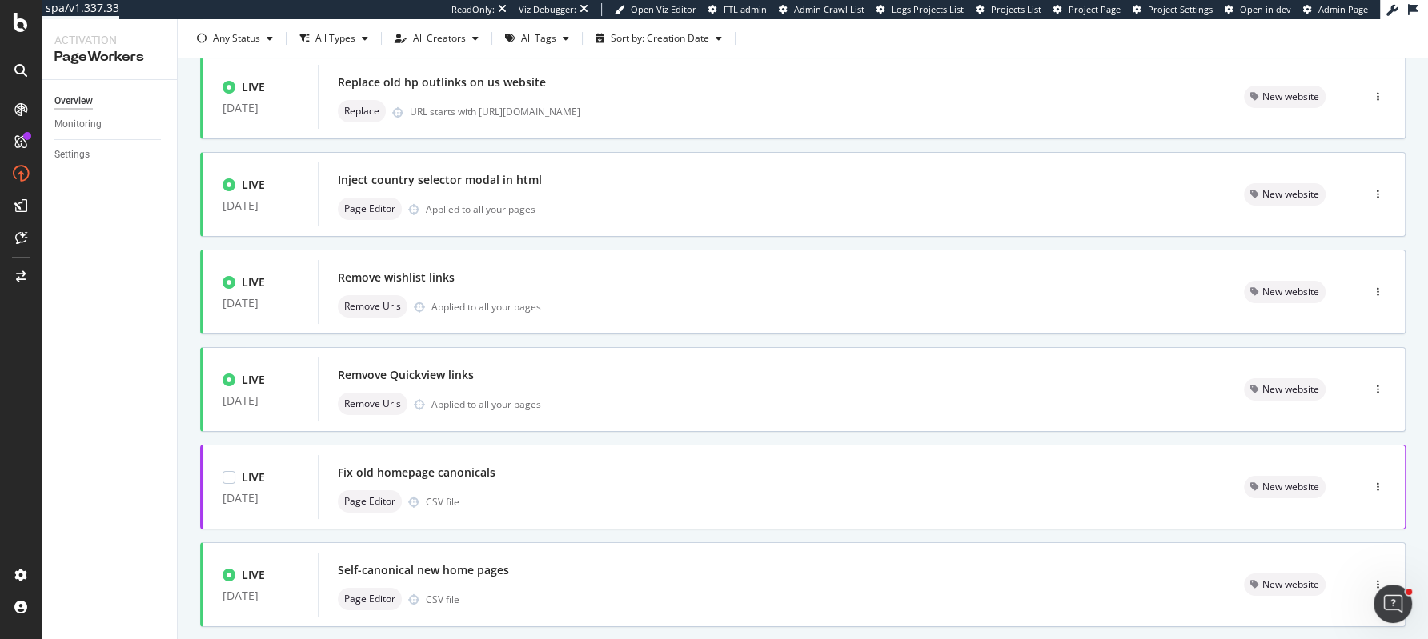
click at [549, 483] on div "Fix old homepage canonicals Page Editor CSV file" at bounding box center [771, 487] width 867 height 51
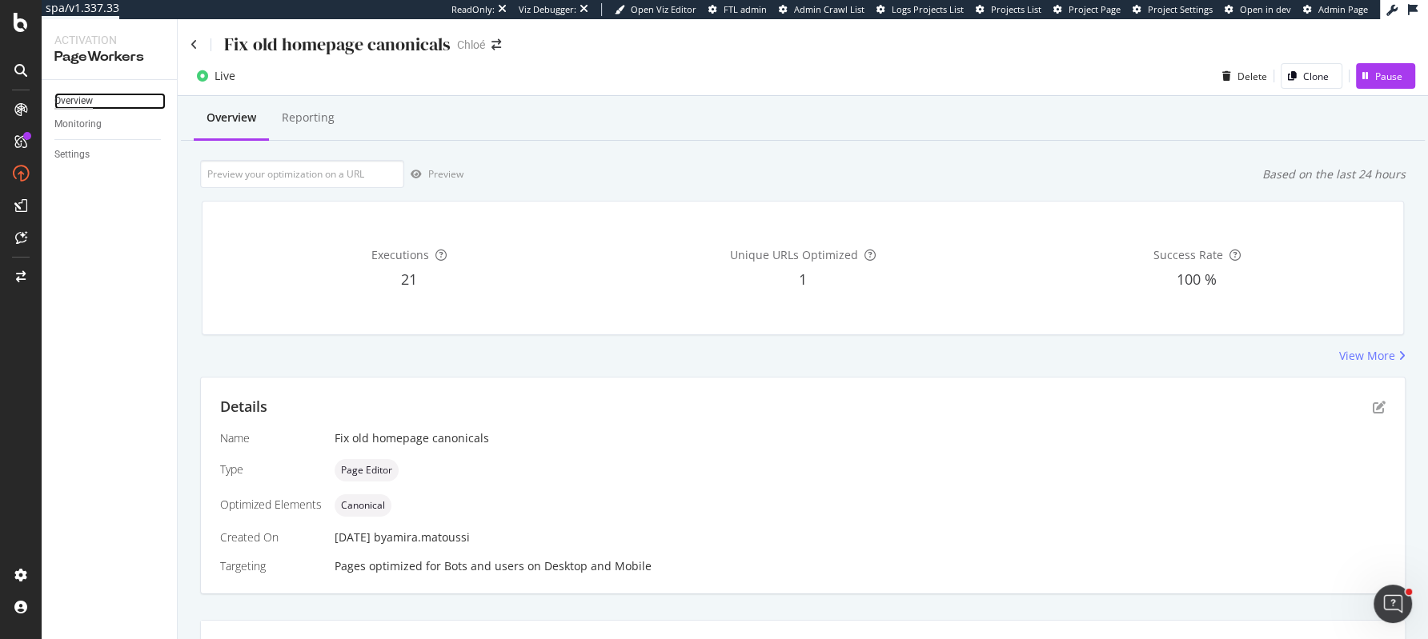
click at [78, 102] on div "Overview" at bounding box center [73, 101] width 38 height 17
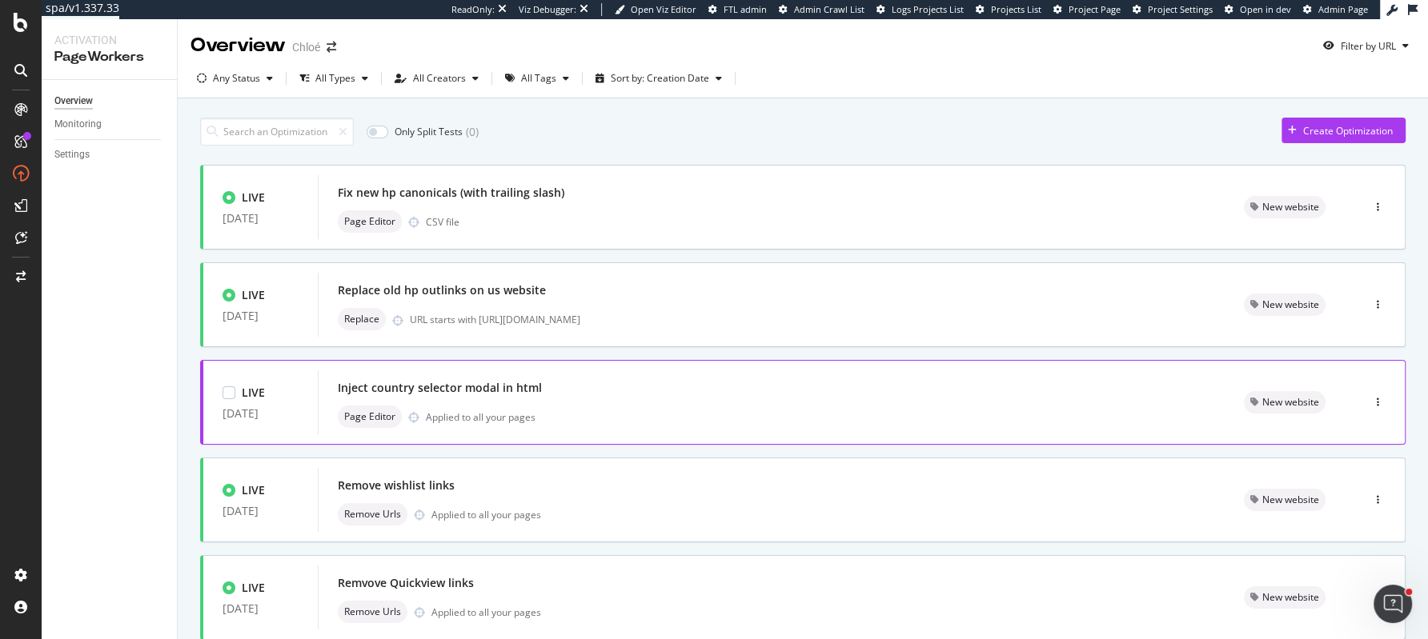
click at [608, 397] on div "Inject country selector modal in html" at bounding box center [771, 388] width 867 height 22
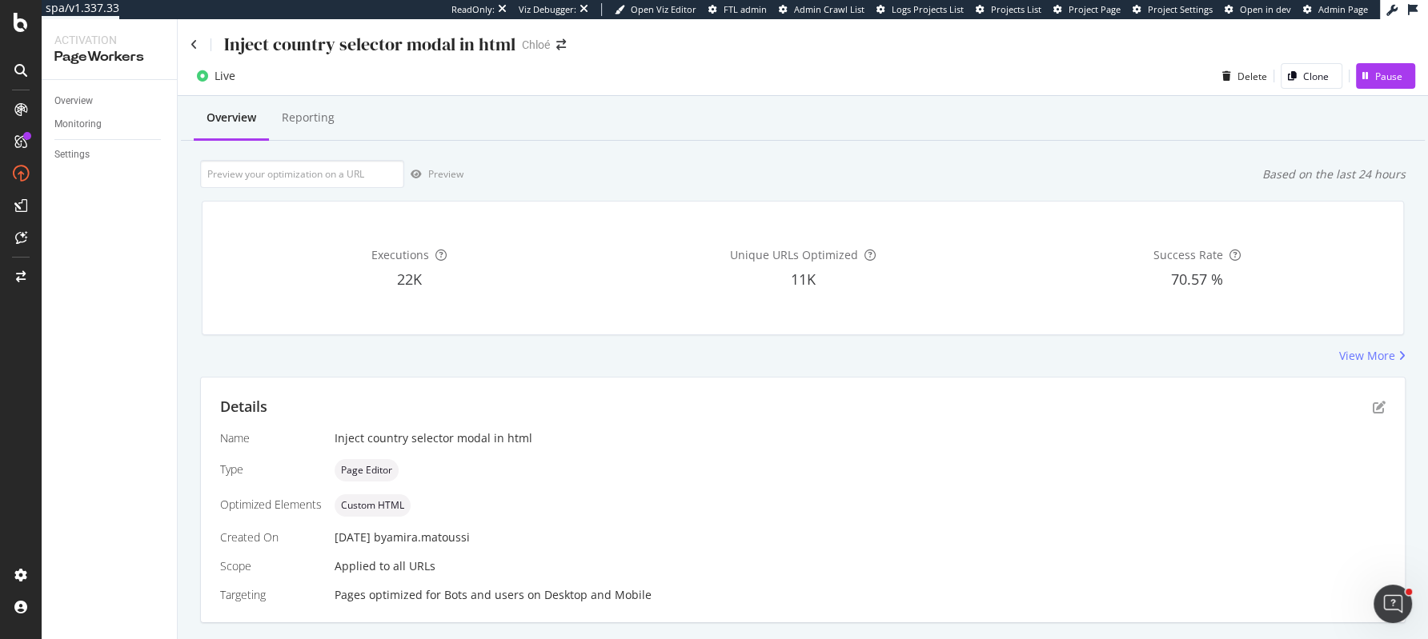
click at [1376, 399] on div "Details" at bounding box center [802, 407] width 1165 height 21
click at [1378, 408] on icon "pen-to-square" at bounding box center [1378, 407] width 13 height 13
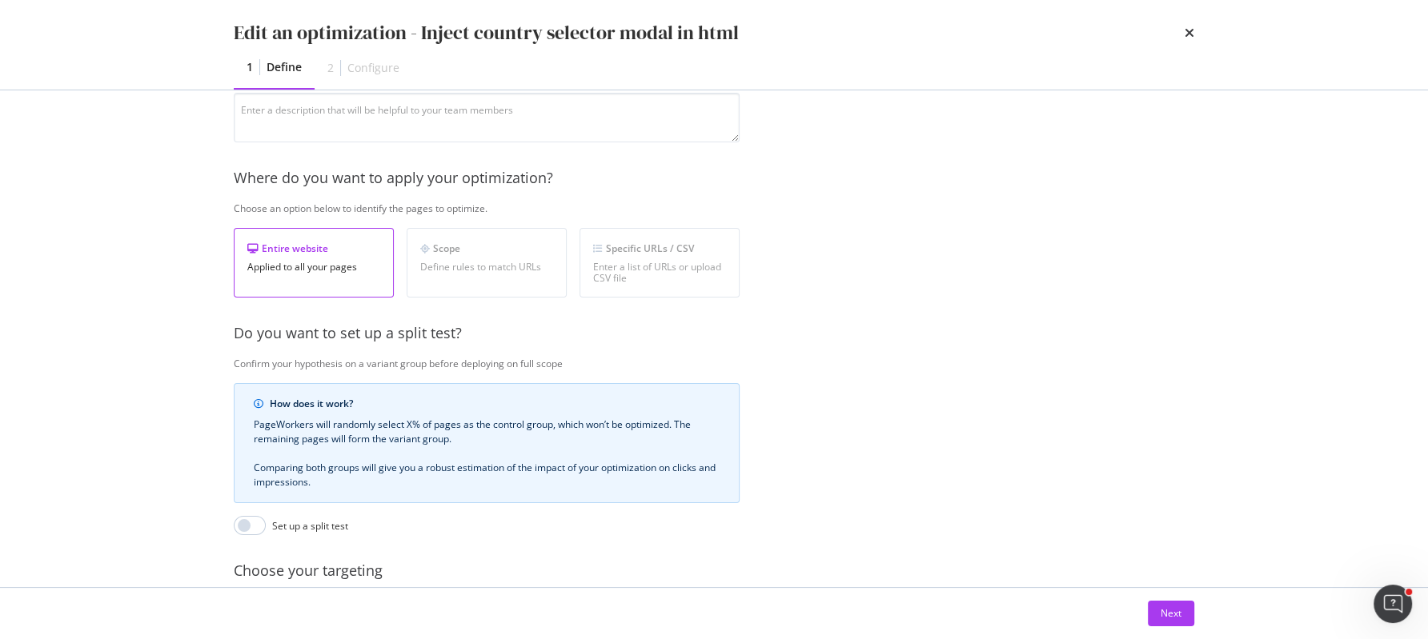
scroll to position [210, 0]
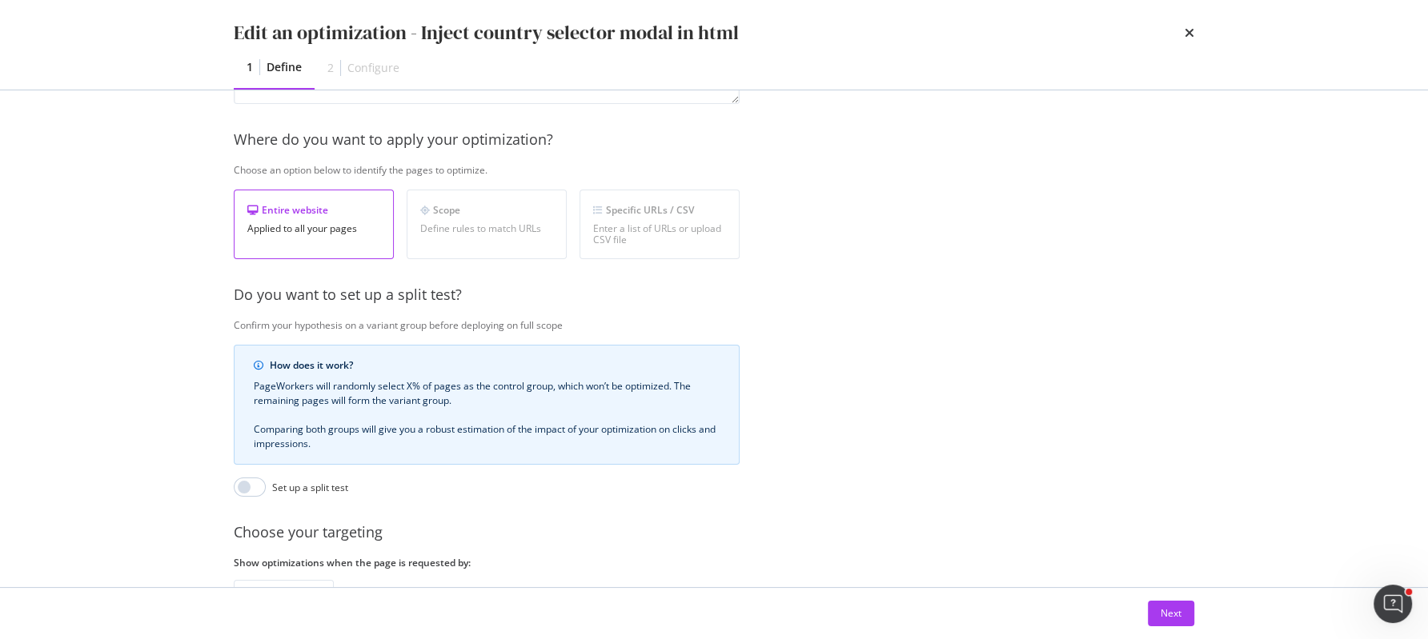
click at [462, 226] on div "Define rules to match URLs" at bounding box center [486, 228] width 133 height 11
drag, startPoint x: 342, startPoint y: 296, endPoint x: 438, endPoint y: 296, distance: 95.2
click at [438, 296] on div "Do you want to set up a split test?" at bounding box center [753, 295] width 1039 height 21
drag, startPoint x: 483, startPoint y: 294, endPoint x: 375, endPoint y: 294, distance: 108.8
click at [375, 294] on div "Do you want to set up a split test?" at bounding box center [753, 295] width 1039 height 21
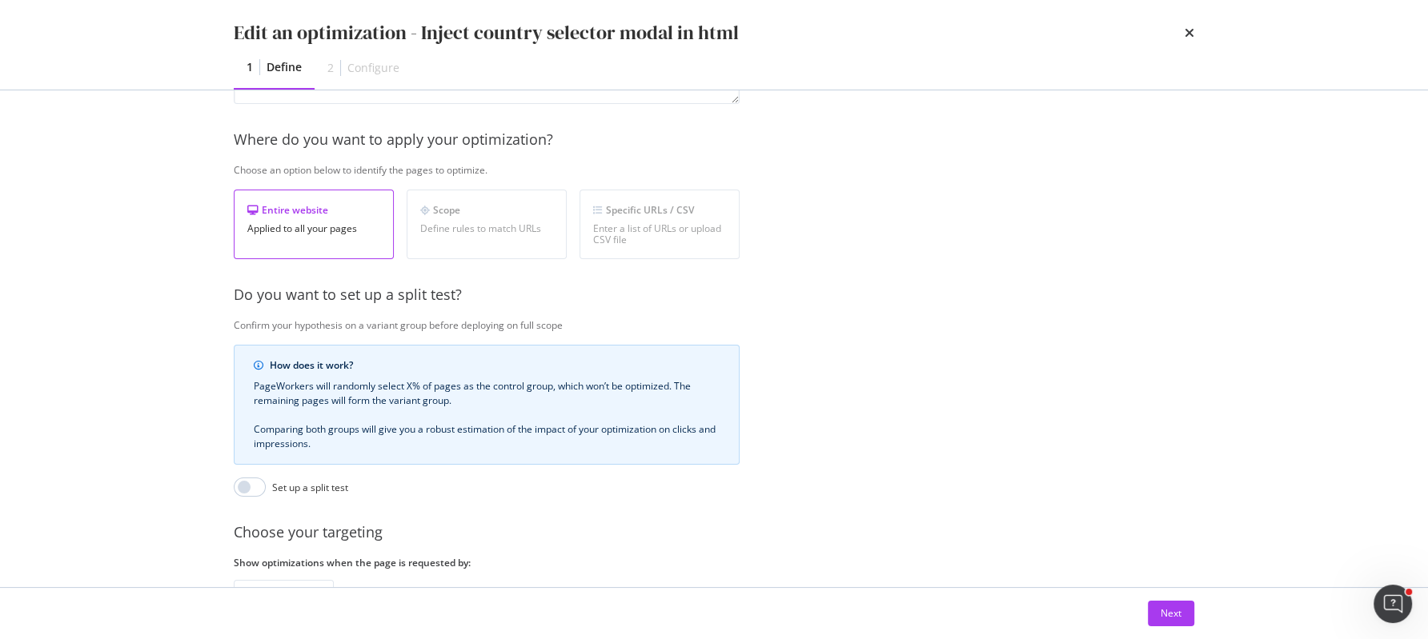
click at [623, 209] on div "Specific URLs / CSV" at bounding box center [659, 210] width 133 height 14
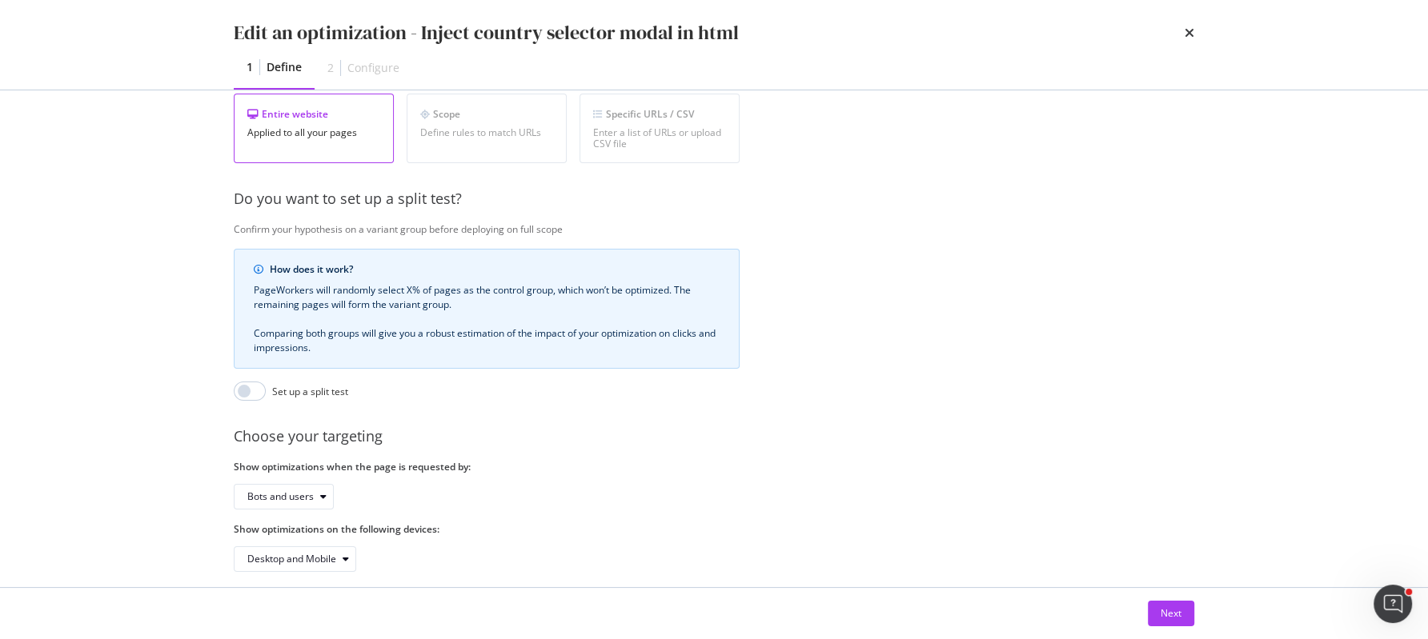
scroll to position [321, 0]
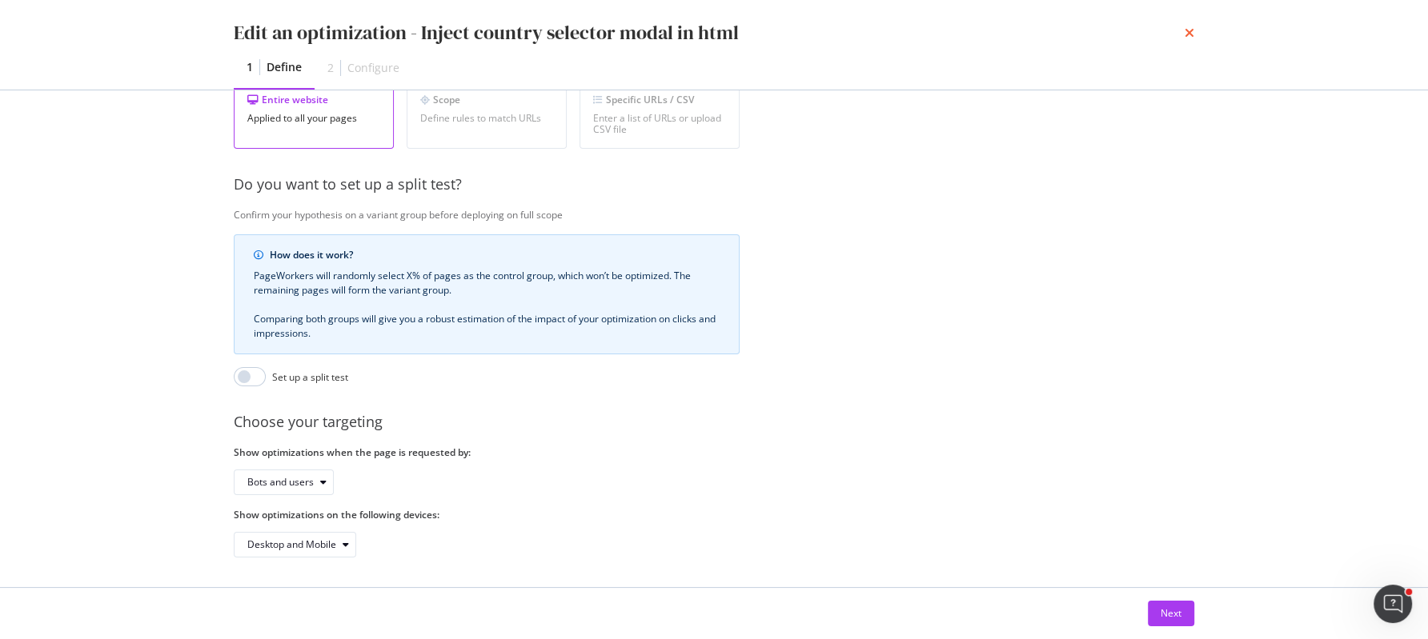
click at [1189, 34] on icon "times" at bounding box center [1189, 32] width 10 height 13
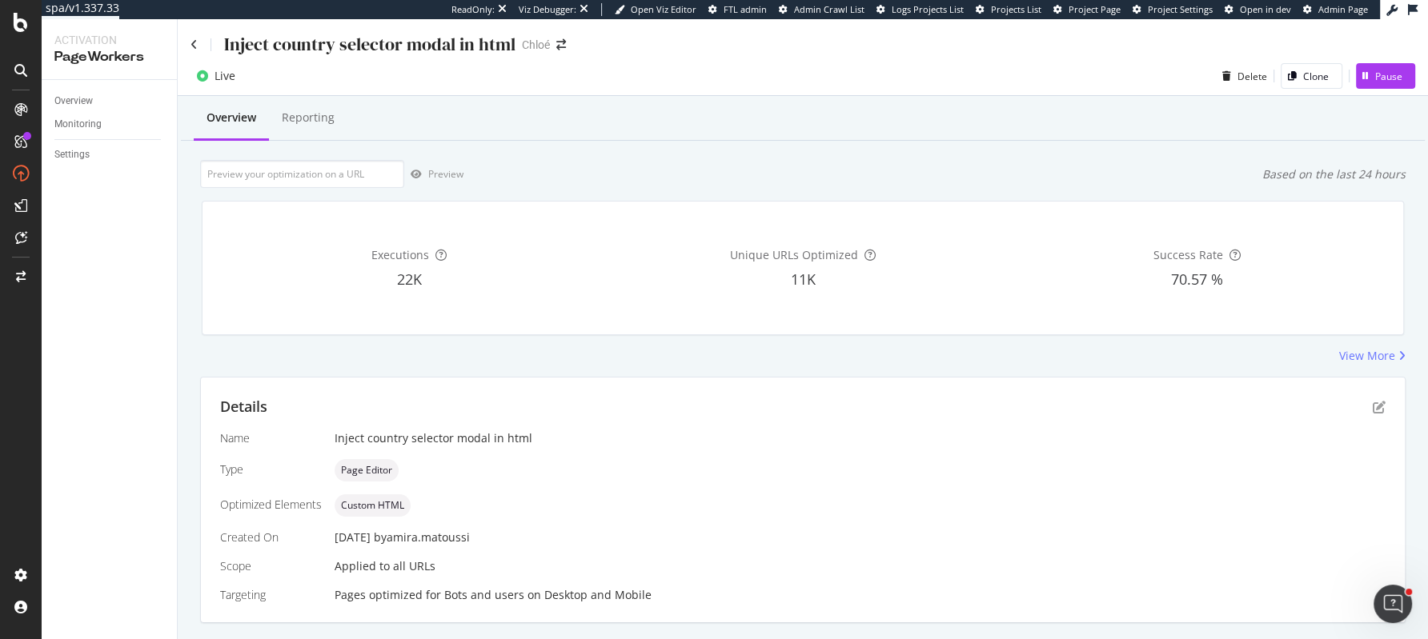
scroll to position [38, 0]
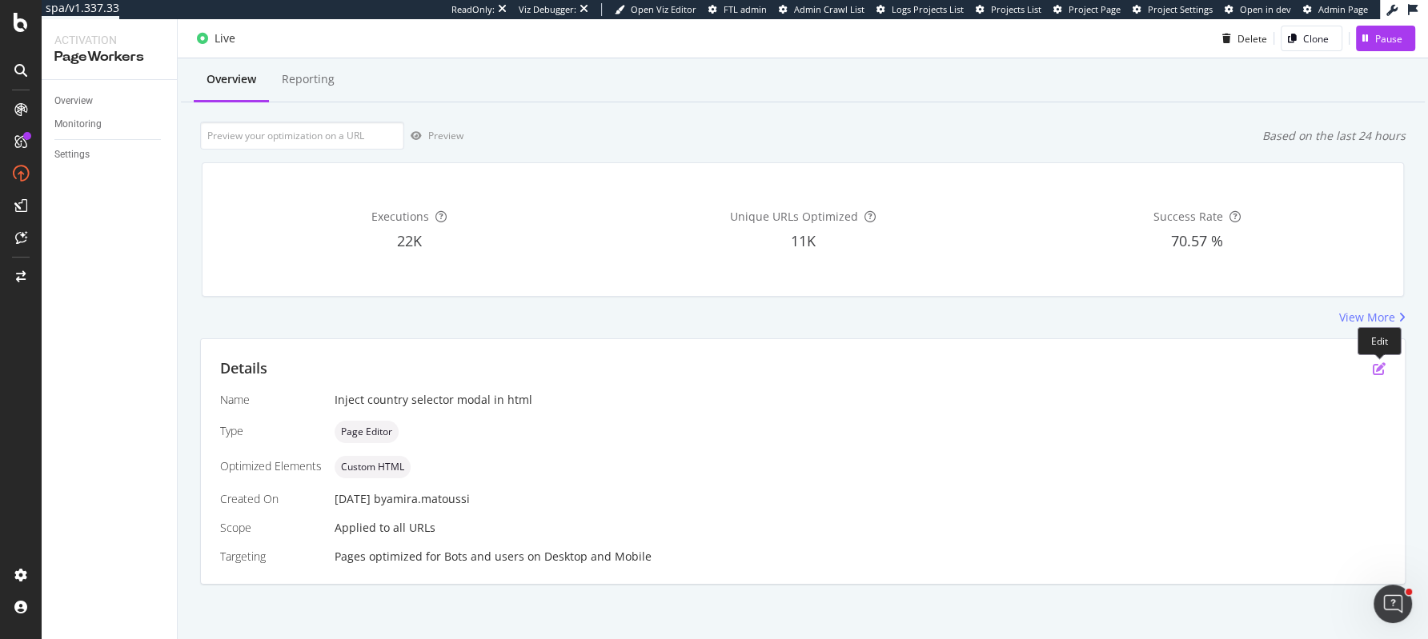
click at [1375, 369] on icon "pen-to-square" at bounding box center [1378, 369] width 13 height 13
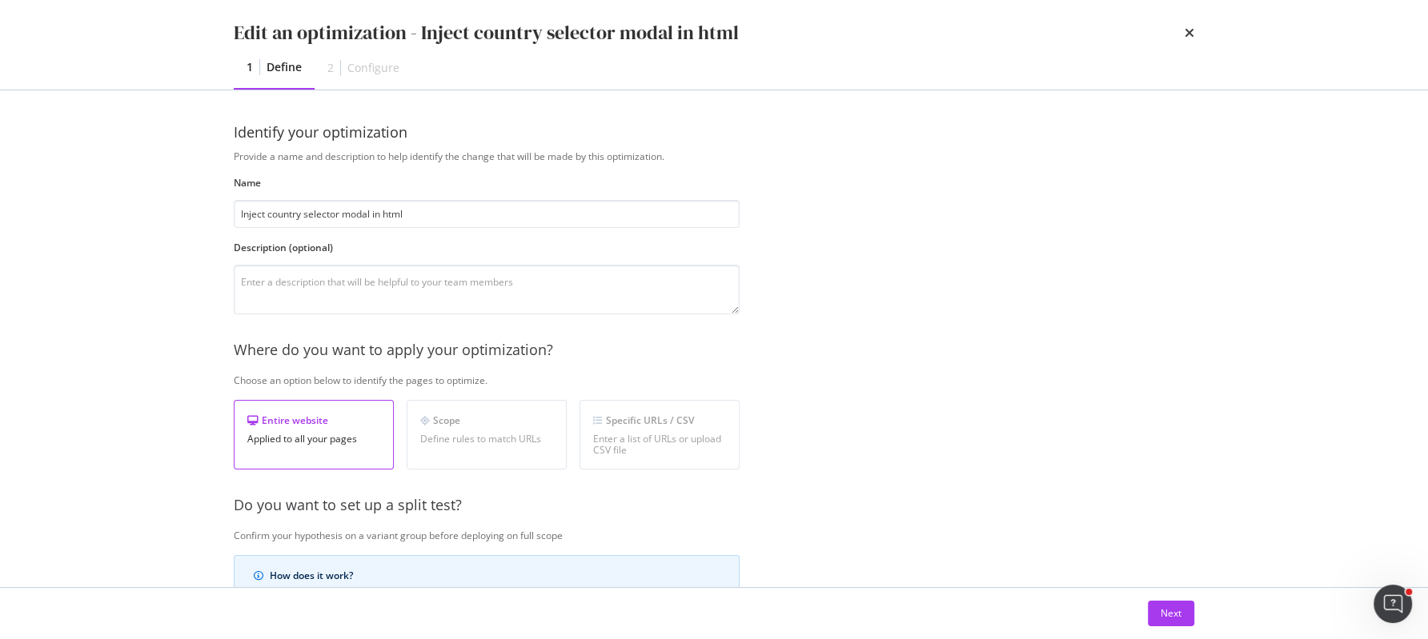
click at [323, 444] on div "Applied to all your pages" at bounding box center [313, 439] width 133 height 11
click at [444, 434] on div "Define rules to match URLs" at bounding box center [486, 439] width 133 height 11
click at [1193, 32] on icon "times" at bounding box center [1189, 32] width 10 height 13
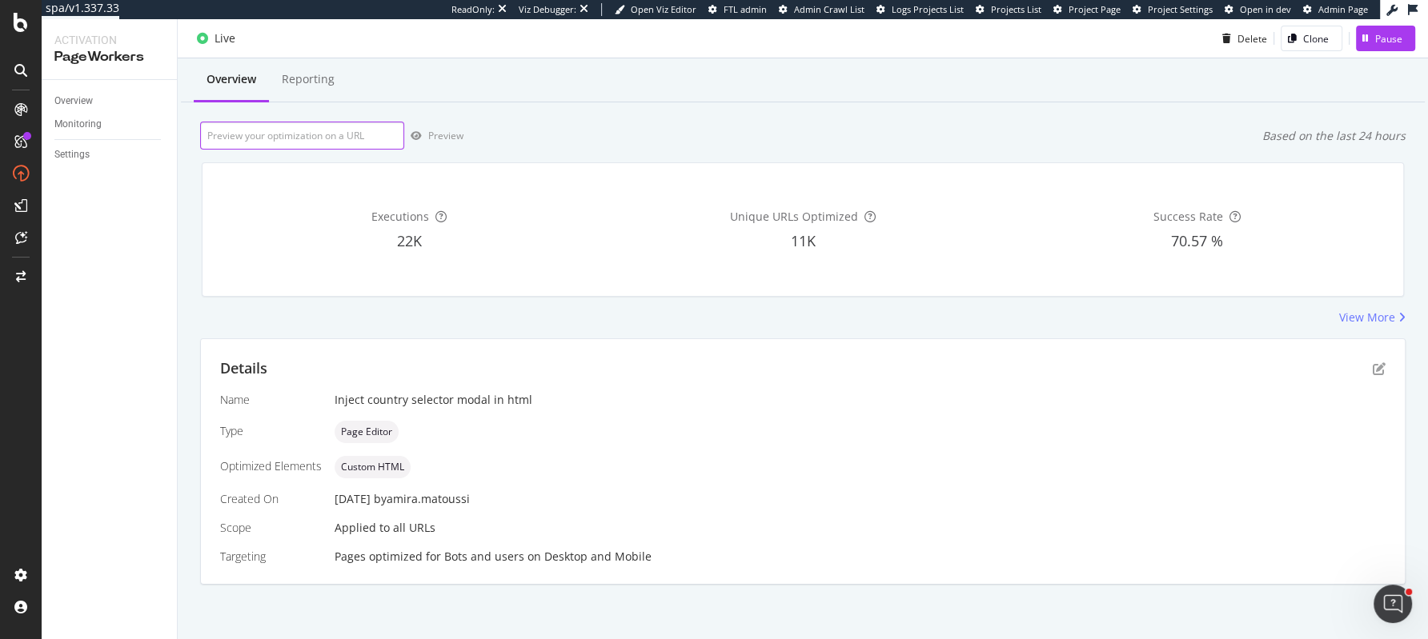
click at [286, 129] on input "url" at bounding box center [302, 136] width 204 height 28
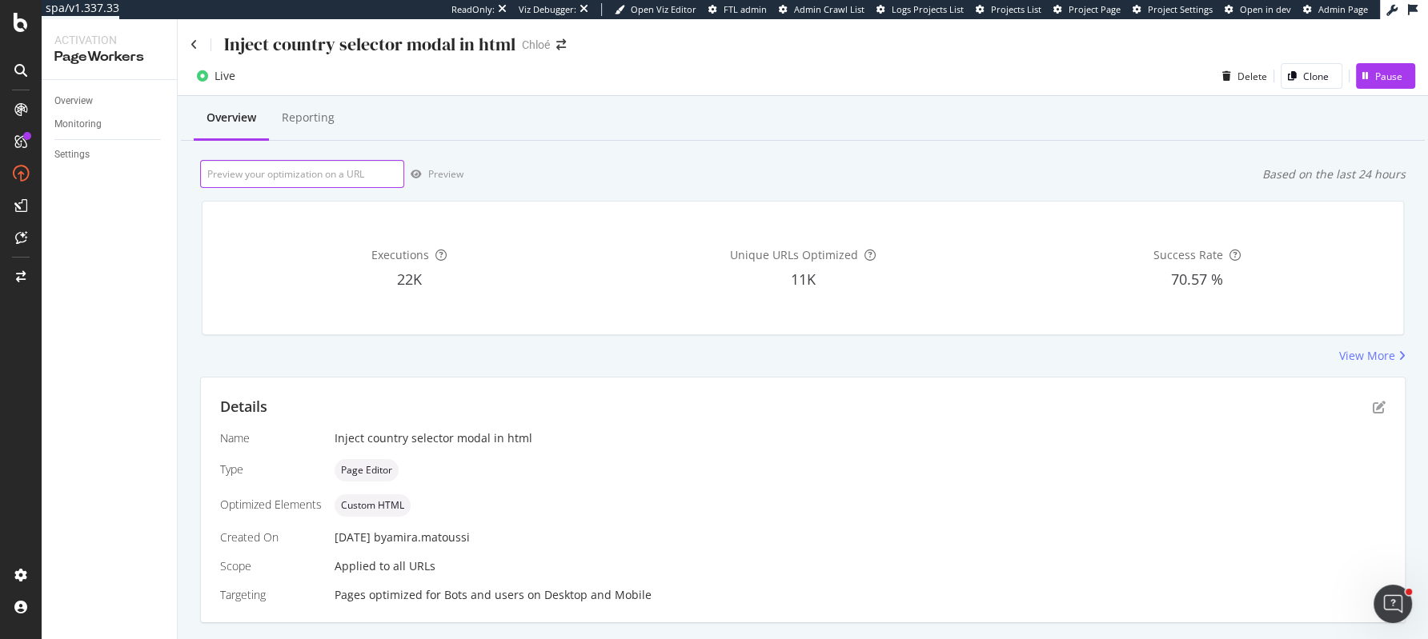
paste input "[URL][DOMAIN_NAME]"
type input "[URL][DOMAIN_NAME]"
click at [443, 174] on div "Preview" at bounding box center [445, 174] width 35 height 14
click at [71, 102] on div "Overview" at bounding box center [73, 101] width 38 height 17
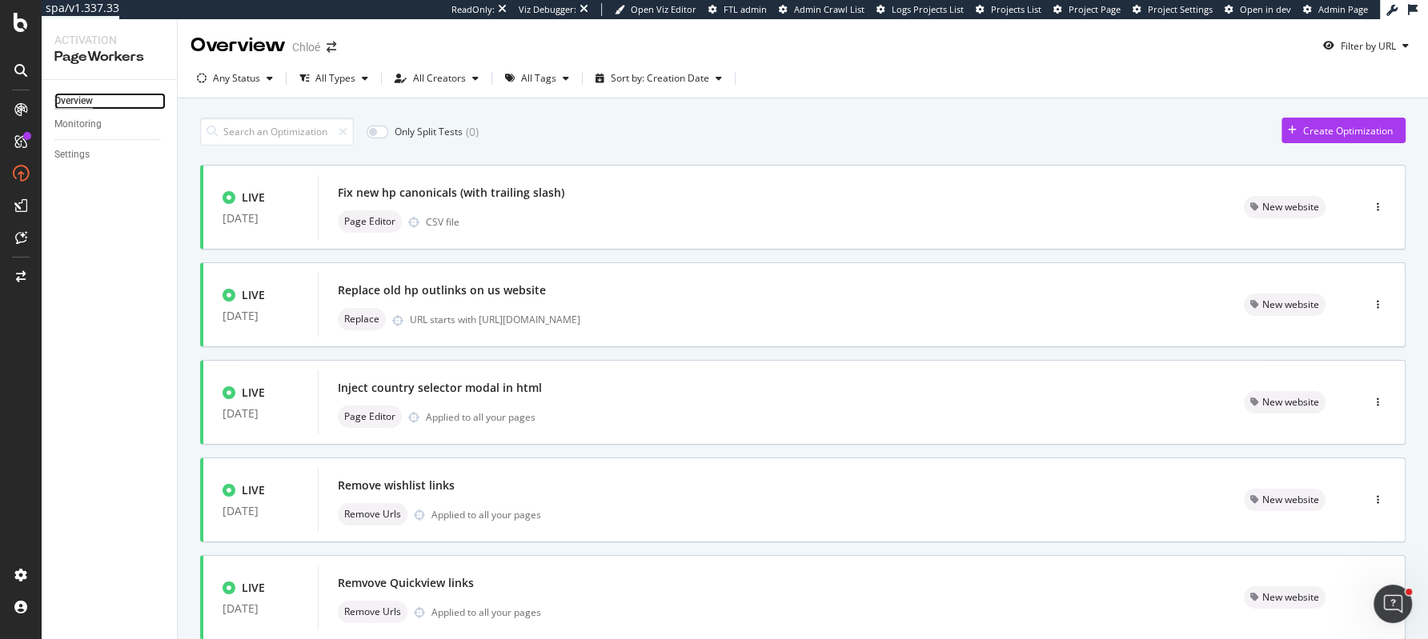
click at [71, 102] on div "Overview" at bounding box center [73, 101] width 38 height 17
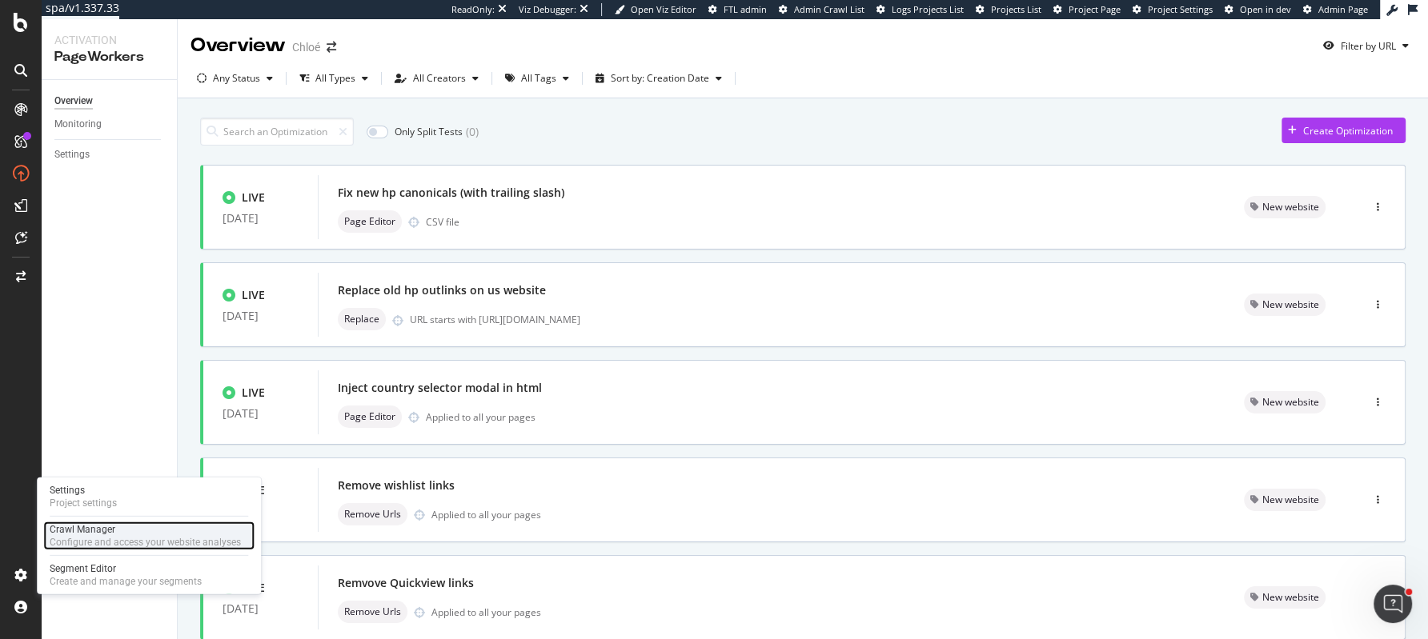
click at [101, 530] on div "Crawl Manager" at bounding box center [145, 529] width 191 height 13
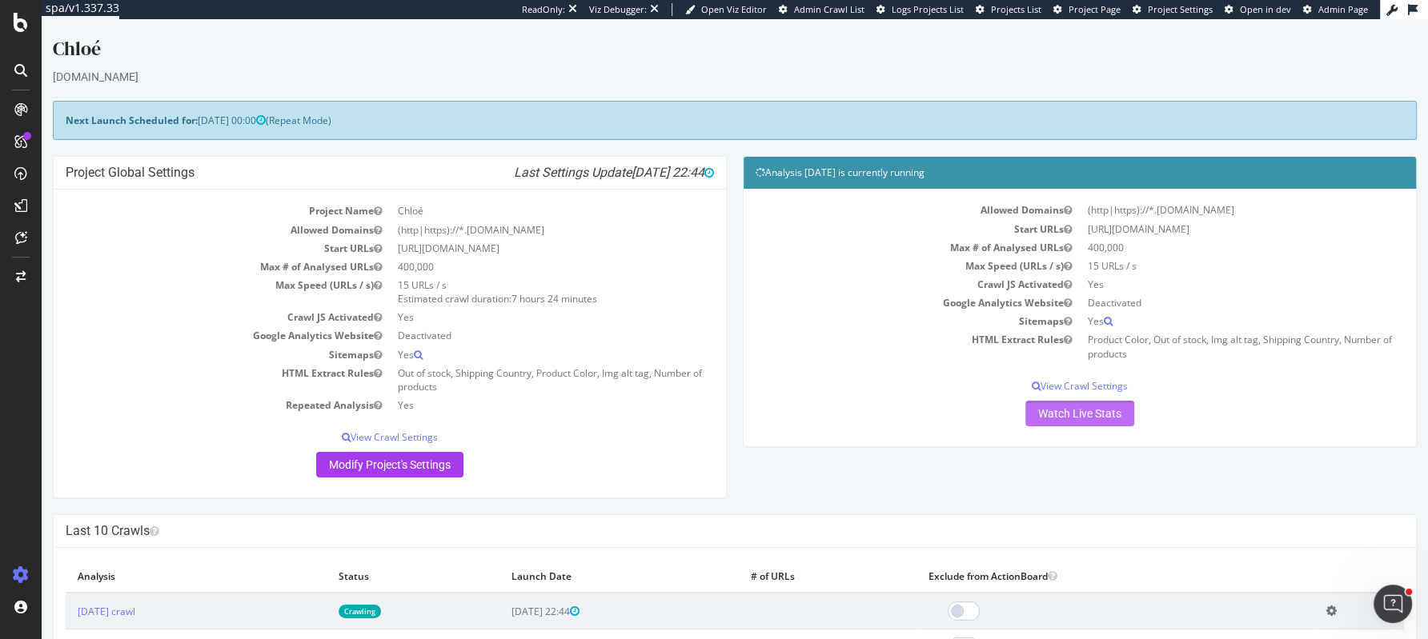
click at [1071, 411] on link "Watch Live Stats" at bounding box center [1079, 414] width 109 height 26
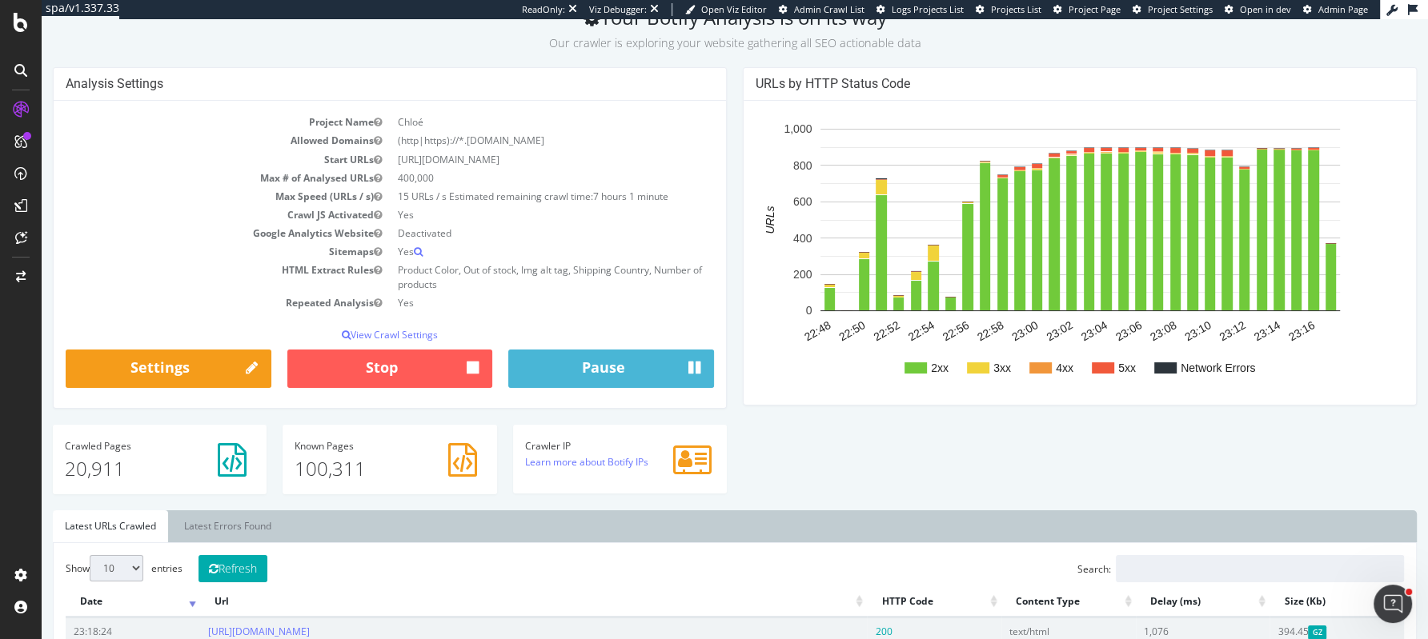
scroll to position [89, 0]
